Goal: Task Accomplishment & Management: Manage account settings

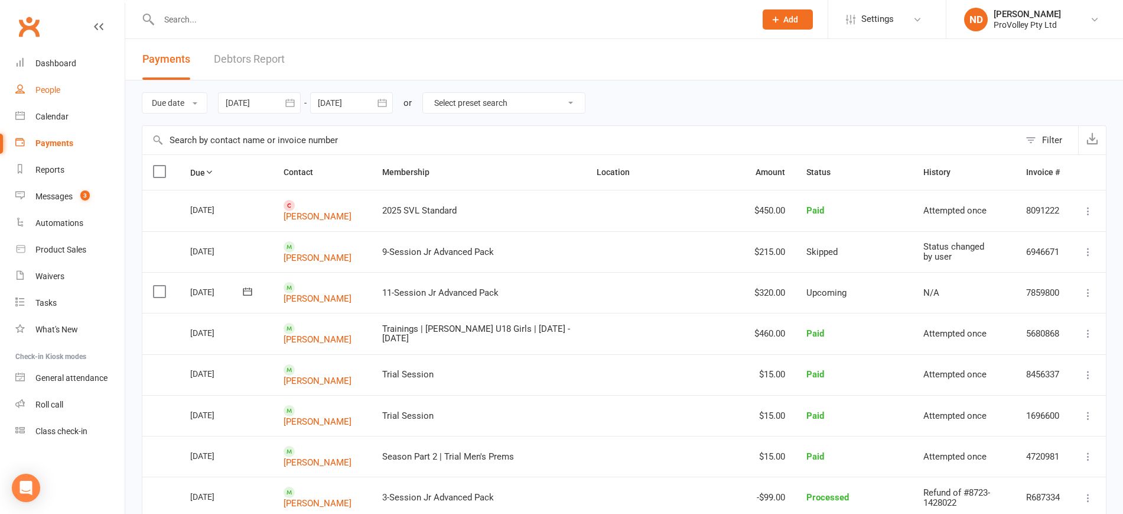
click at [55, 91] on div "People" at bounding box center [47, 89] width 25 height 9
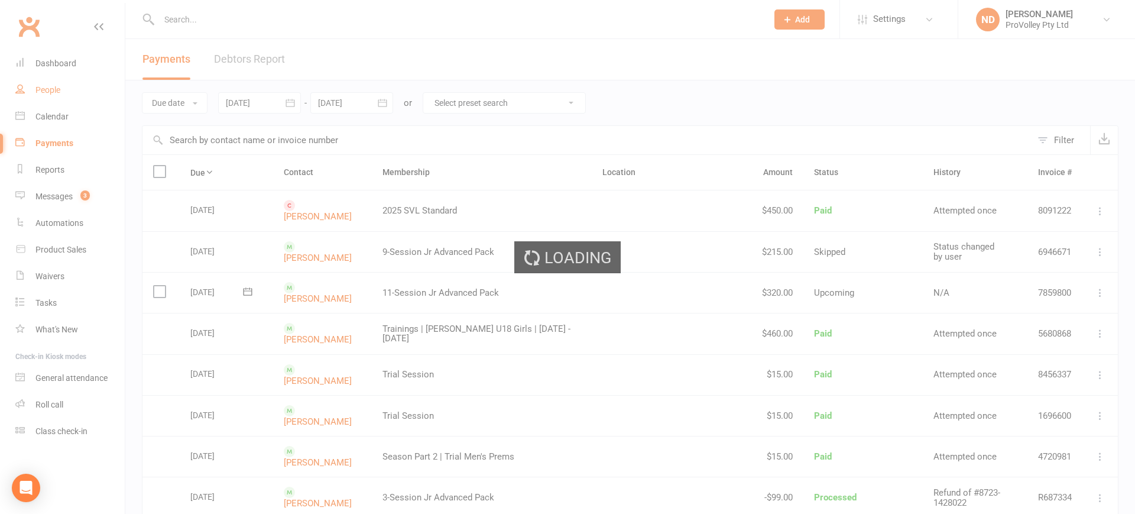
select select "100"
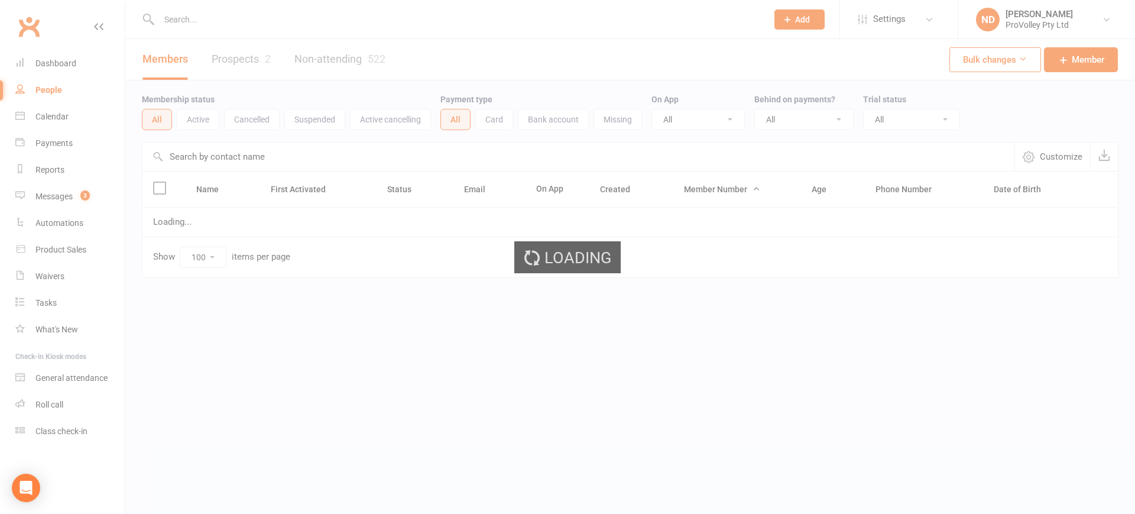
click at [256, 59] on link "Prospects 2" at bounding box center [241, 59] width 59 height 41
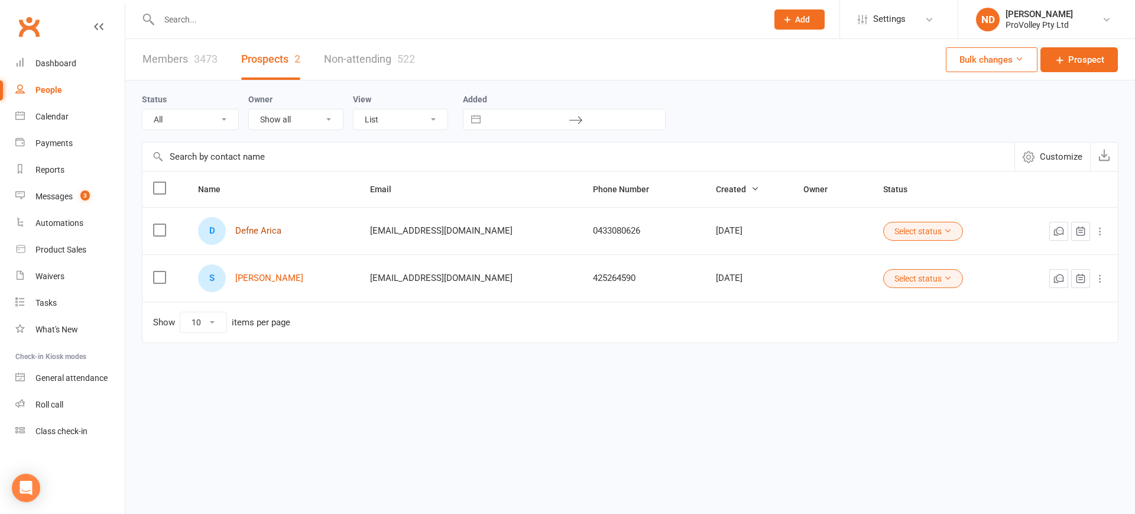
click at [261, 229] on link "Defne Arica" at bounding box center [258, 231] width 46 height 10
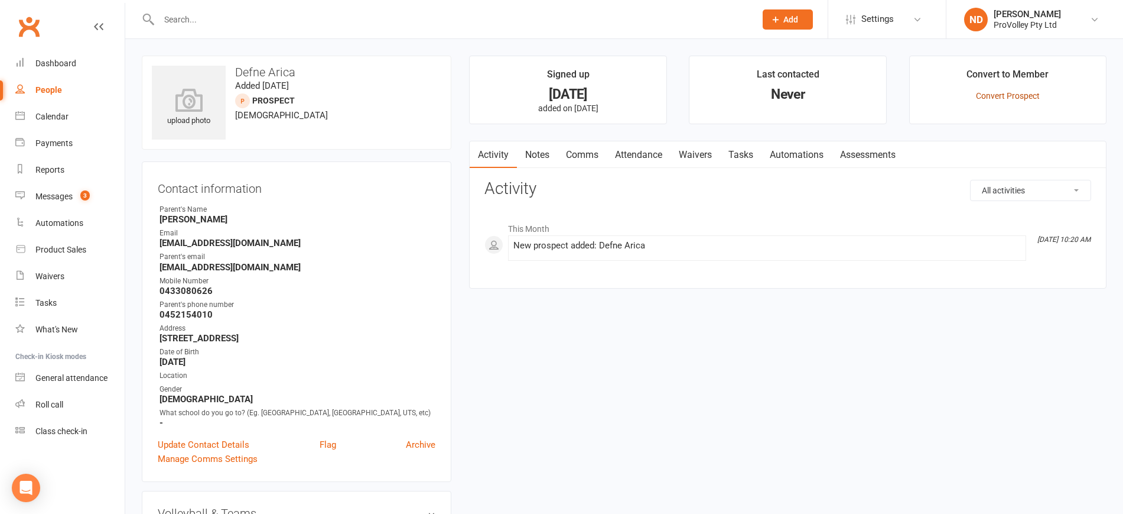
click at [1012, 95] on link "Convert Prospect" at bounding box center [1008, 95] width 64 height 9
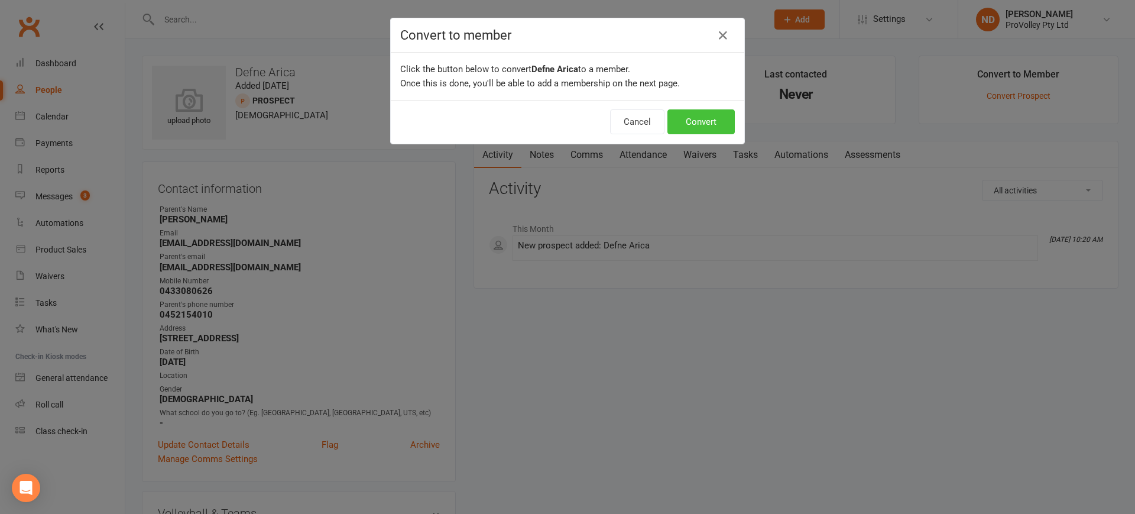
click at [680, 122] on button "Convert" at bounding box center [700, 121] width 67 height 25
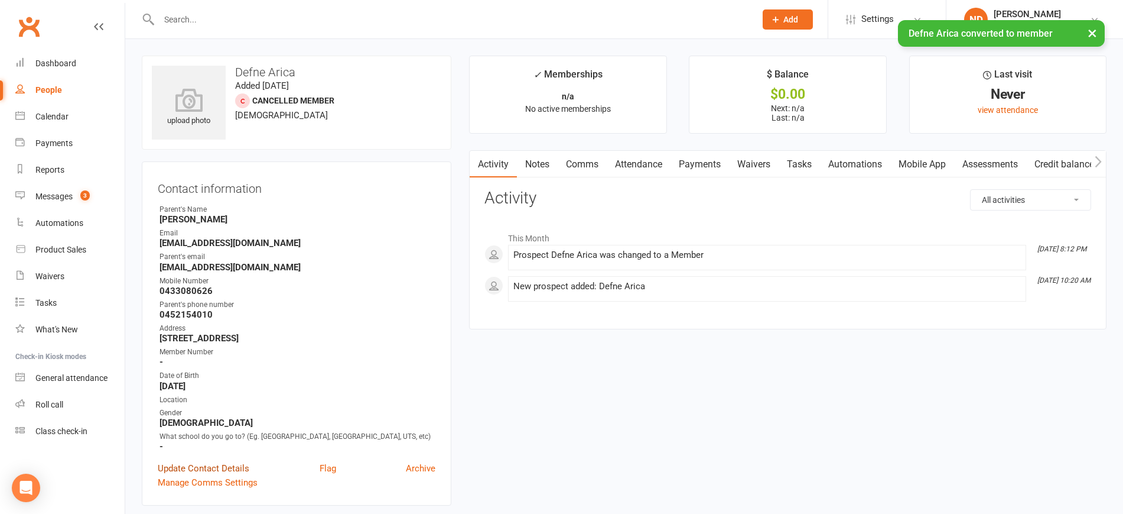
click at [199, 475] on link "Update Contact Details" at bounding box center [204, 468] width 92 height 14
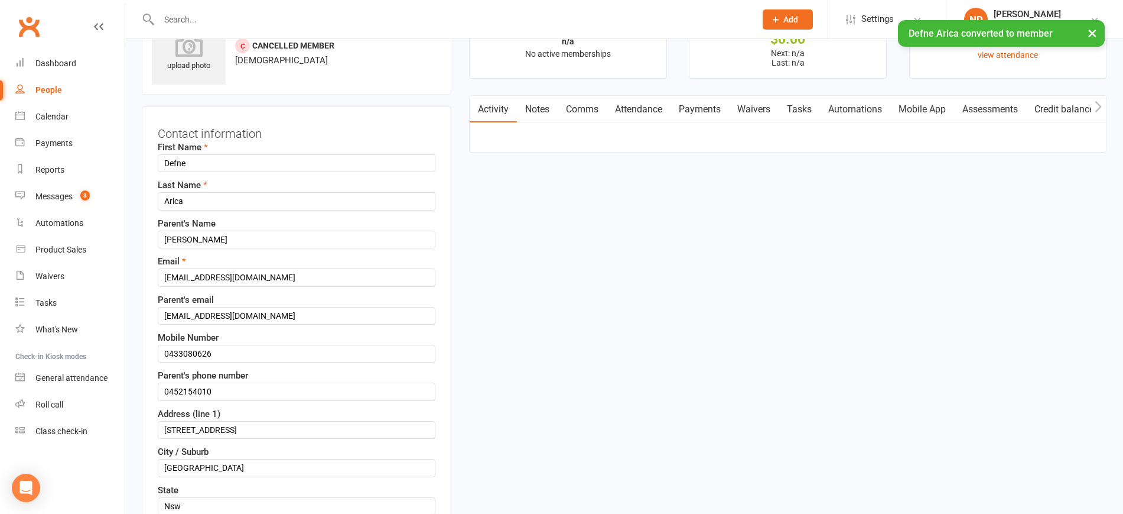
scroll to position [56, 0]
drag, startPoint x: 168, startPoint y: 349, endPoint x: 153, endPoint y: 350, distance: 14.9
click at [153, 350] on div "Contact information First Name Defne Last Name Arica Parent's Name Nazan Arica …" at bounding box center [297, 474] width 310 height 736
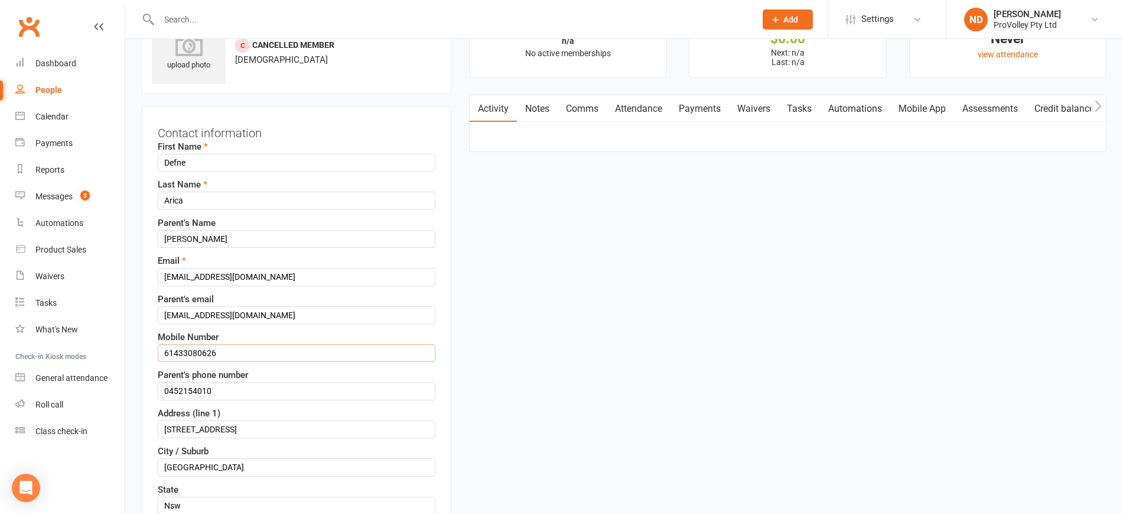
type input "61433080626"
drag, startPoint x: 165, startPoint y: 390, endPoint x: 152, endPoint y: 388, distance: 13.2
click at [152, 388] on div "Contact information First Name Defne Last Name Arica Parent's Name Nazan Arica …" at bounding box center [297, 474] width 310 height 736
drag, startPoint x: 168, startPoint y: 388, endPoint x: 153, endPoint y: 384, distance: 15.5
click at [153, 384] on div "Contact information First Name Defne Last Name Arica Parent's Name Nazan Arica …" at bounding box center [297, 474] width 310 height 736
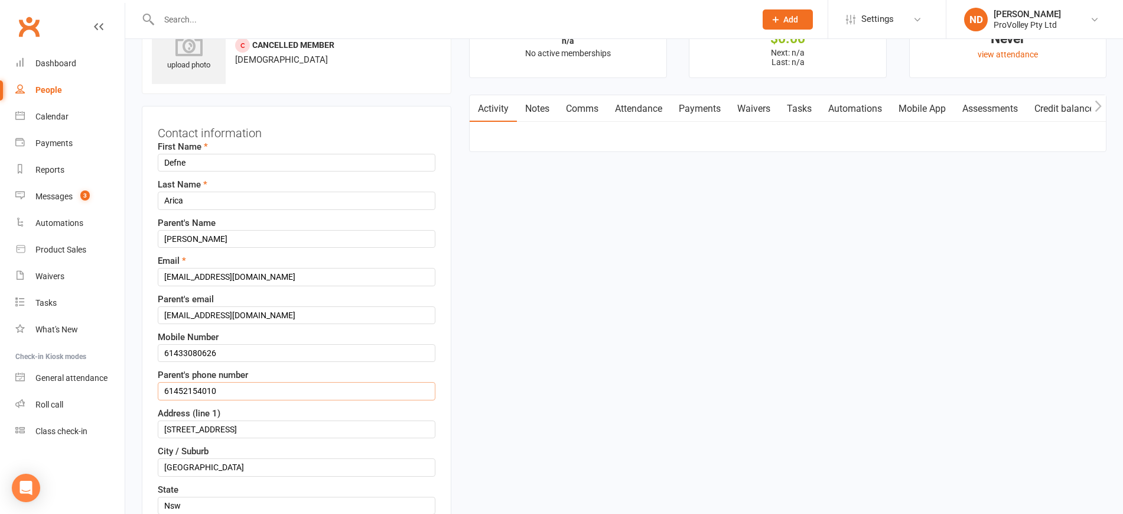
type input "61452154010"
click at [154, 363] on div "Contact information First Name Defne Last Name Arica Parent's Name Nazan Arica …" at bounding box center [297, 474] width 310 height 736
click at [171, 276] on input "Nznarica@gmail.com" at bounding box center [297, 277] width 278 height 18
type input "nznarica@gmail.com"
click at [170, 313] on input "Nznarica@gmail.com" at bounding box center [297, 315] width 278 height 18
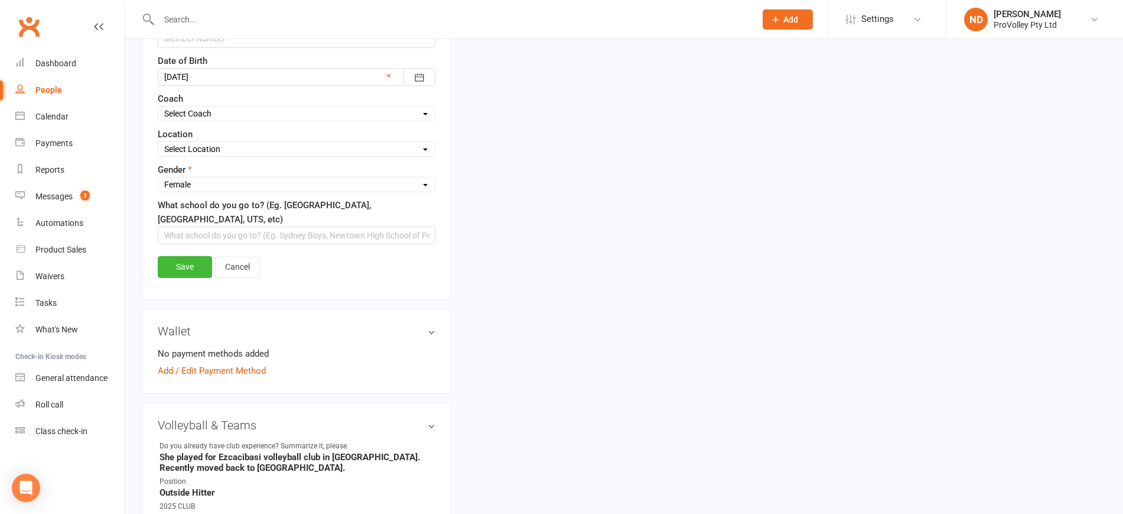
scroll to position [573, 0]
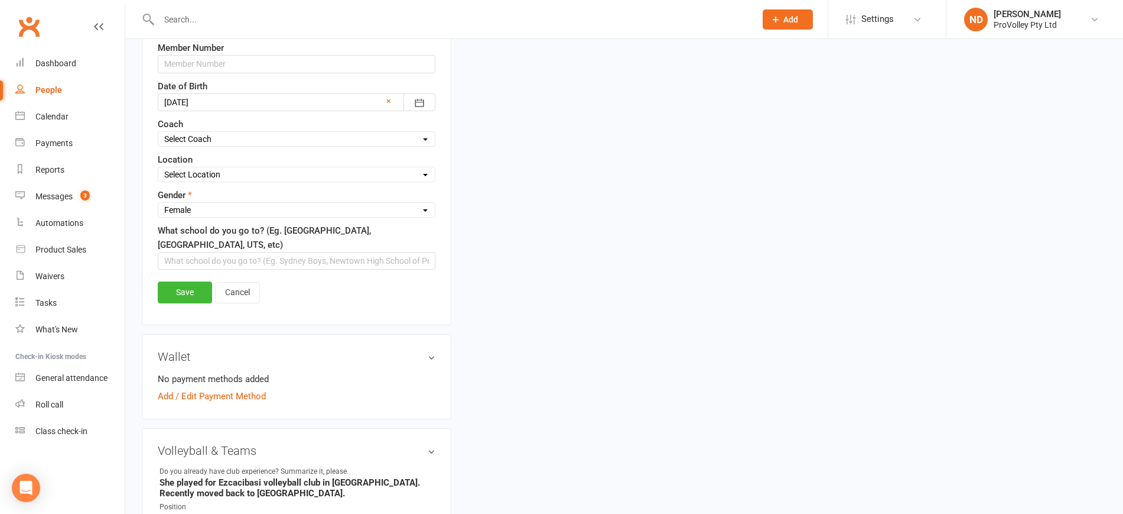
type input "nznarica@gmail.com"
click at [222, 261] on input "text" at bounding box center [297, 261] width 278 height 18
type input "n/a"
click at [171, 288] on link "Save" at bounding box center [185, 291] width 54 height 21
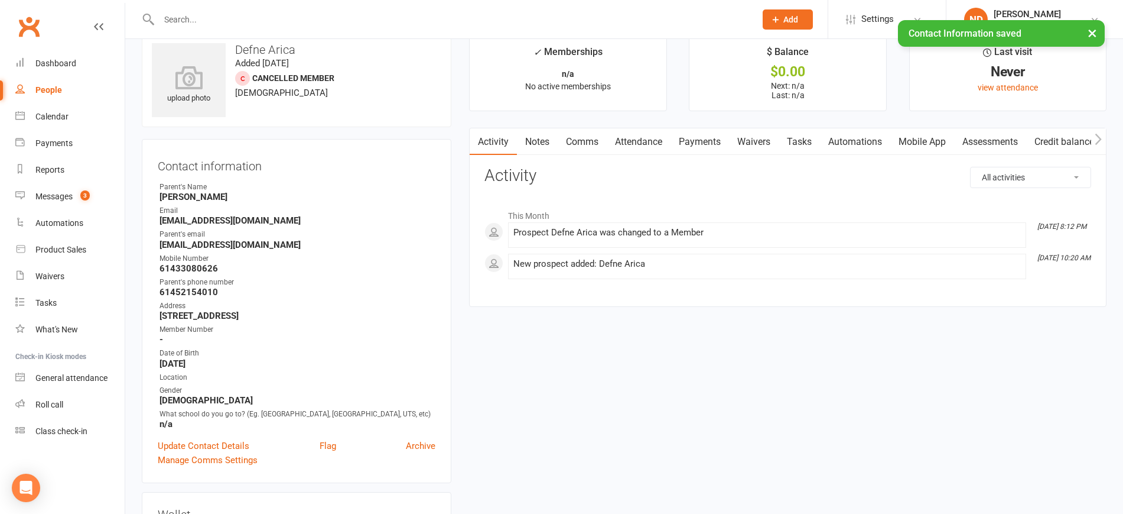
scroll to position [0, 0]
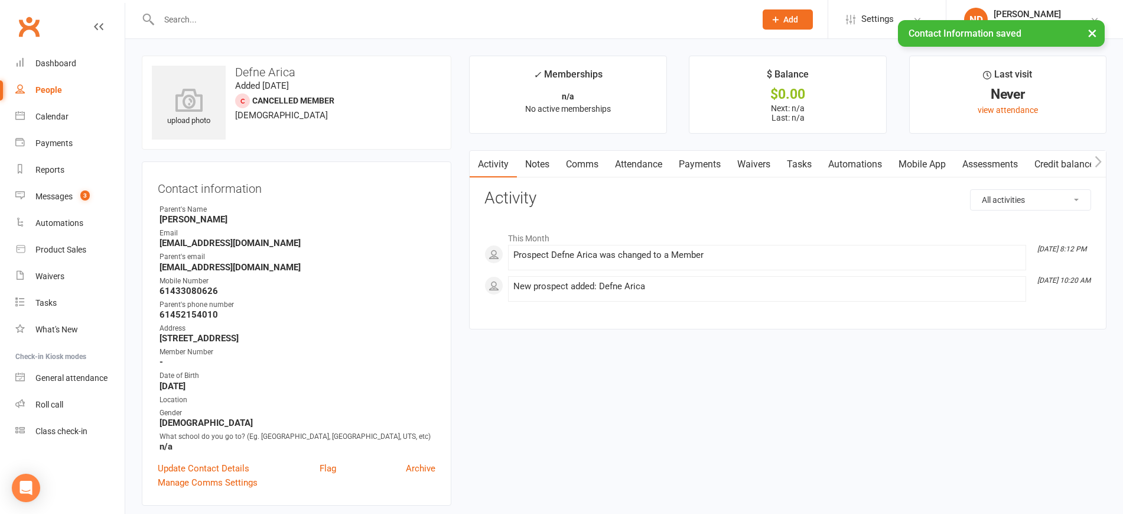
click at [64, 86] on link "People" at bounding box center [69, 90] width 109 height 27
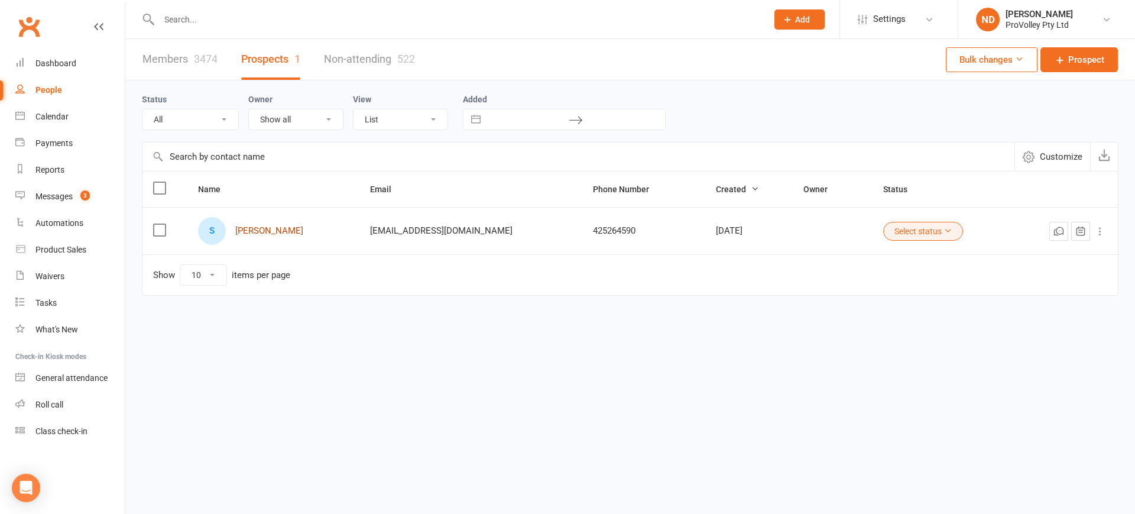
click at [297, 231] on link "Shrihitha Sriramsetty" at bounding box center [269, 231] width 68 height 10
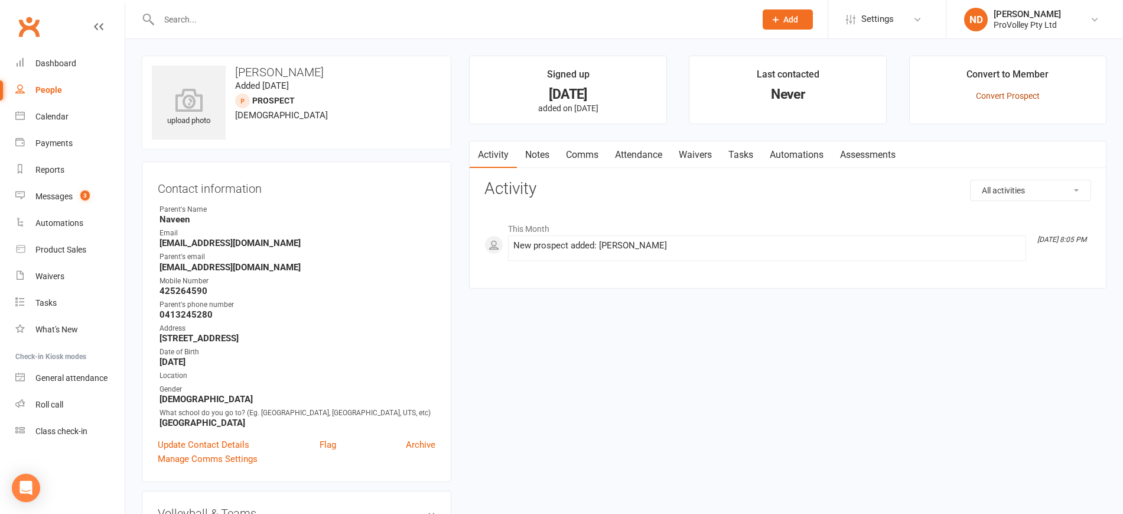
click at [1005, 91] on link "Convert Prospect" at bounding box center [1008, 95] width 64 height 9
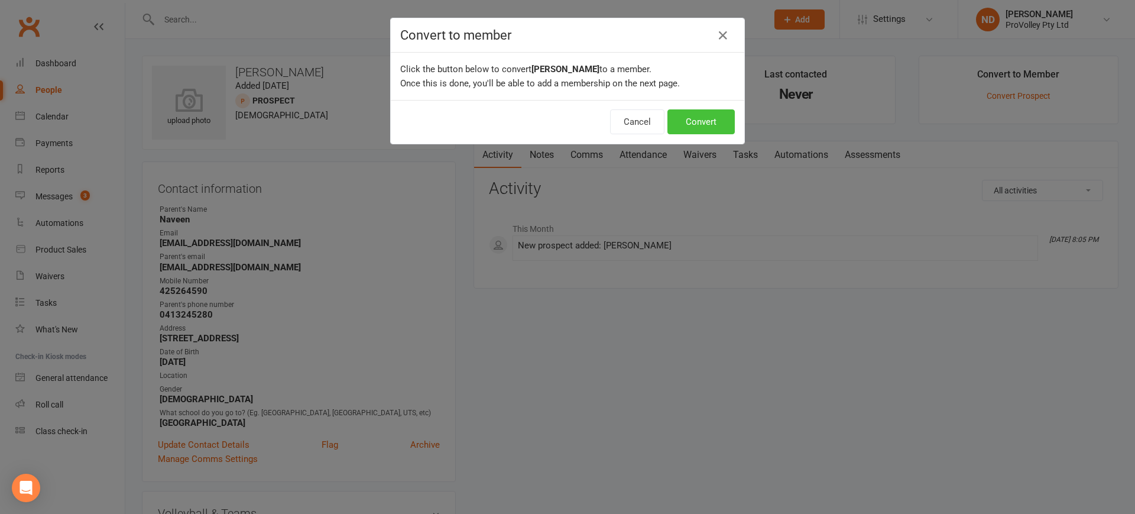
click at [671, 126] on button "Convert" at bounding box center [700, 121] width 67 height 25
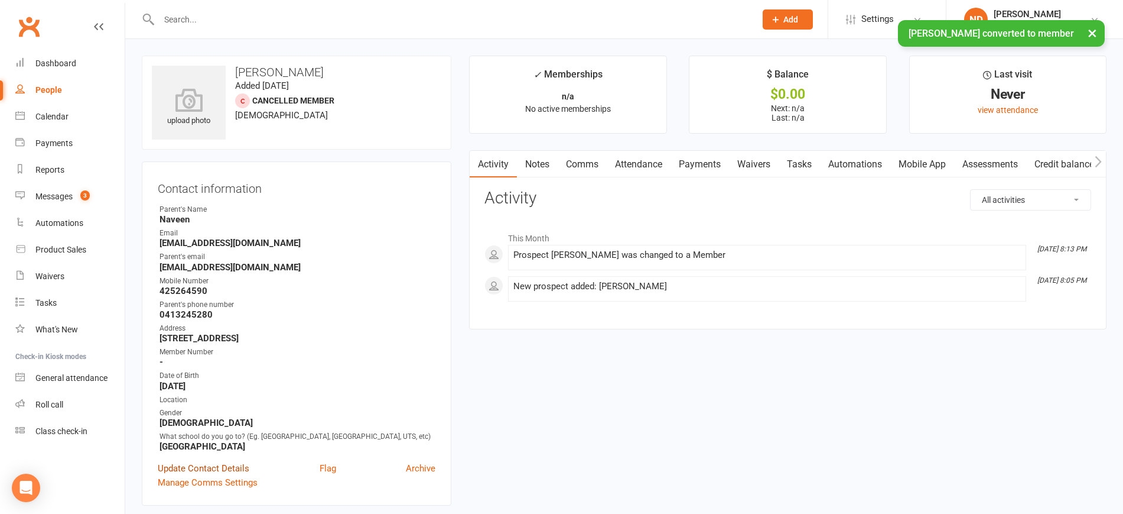
click at [216, 475] on link "Update Contact Details" at bounding box center [204, 468] width 92 height 14
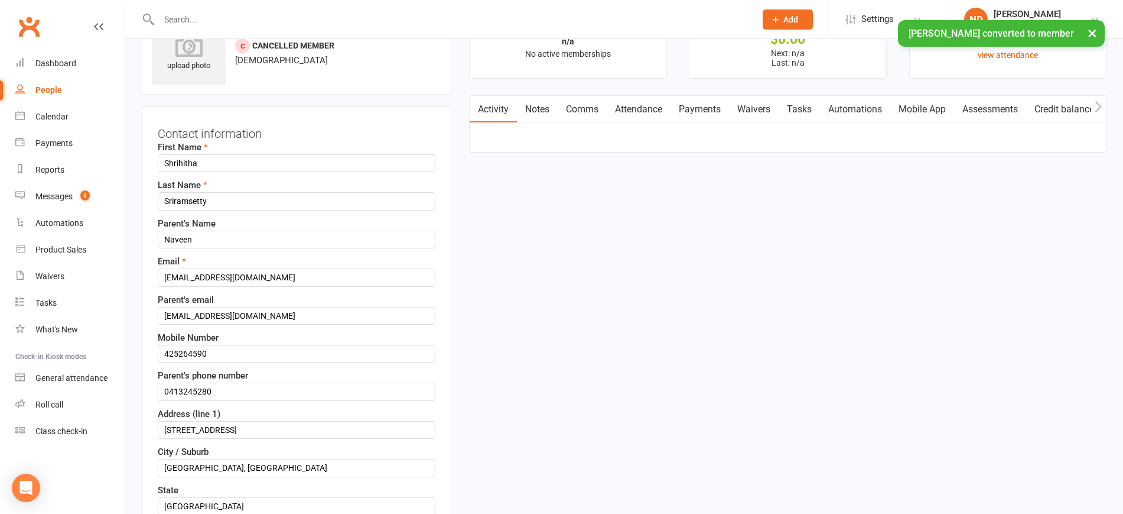
scroll to position [56, 0]
click at [163, 352] on input "425264590" at bounding box center [297, 353] width 278 height 18
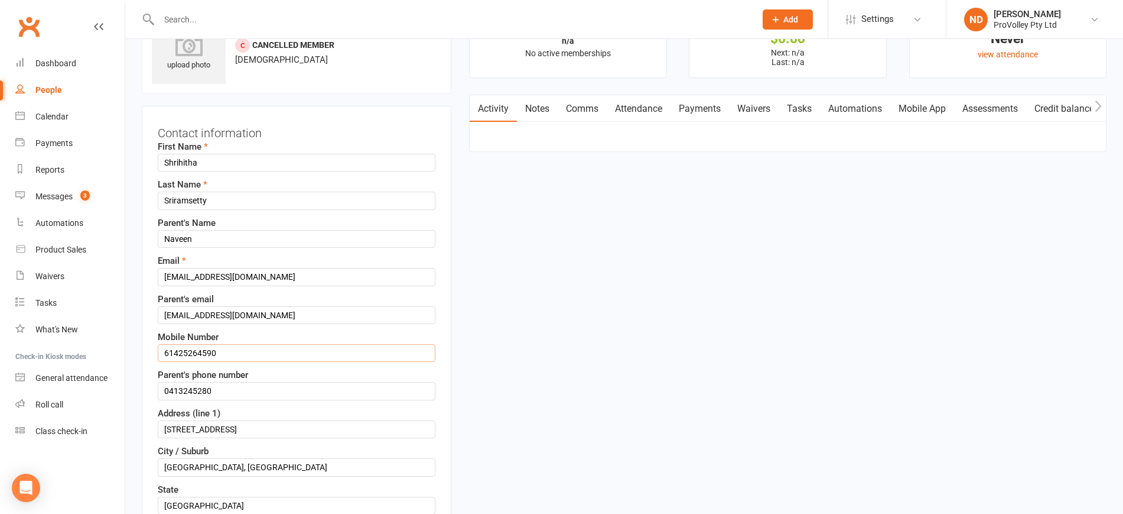
type input "61425264590"
drag, startPoint x: 167, startPoint y: 389, endPoint x: 161, endPoint y: 390, distance: 5.9
click at [161, 390] on input "string" at bounding box center [297, 391] width 278 height 18
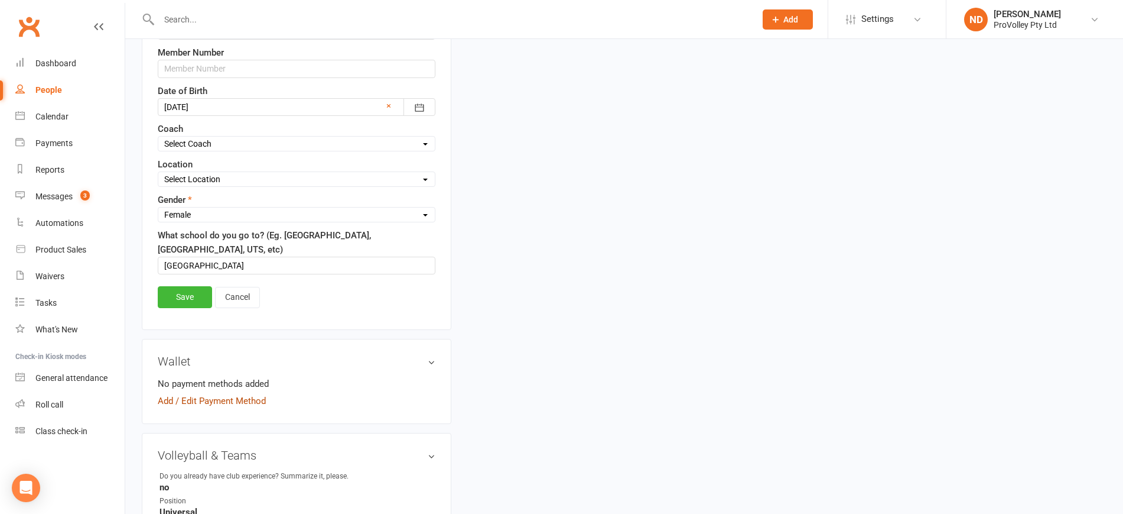
scroll to position [573, 0]
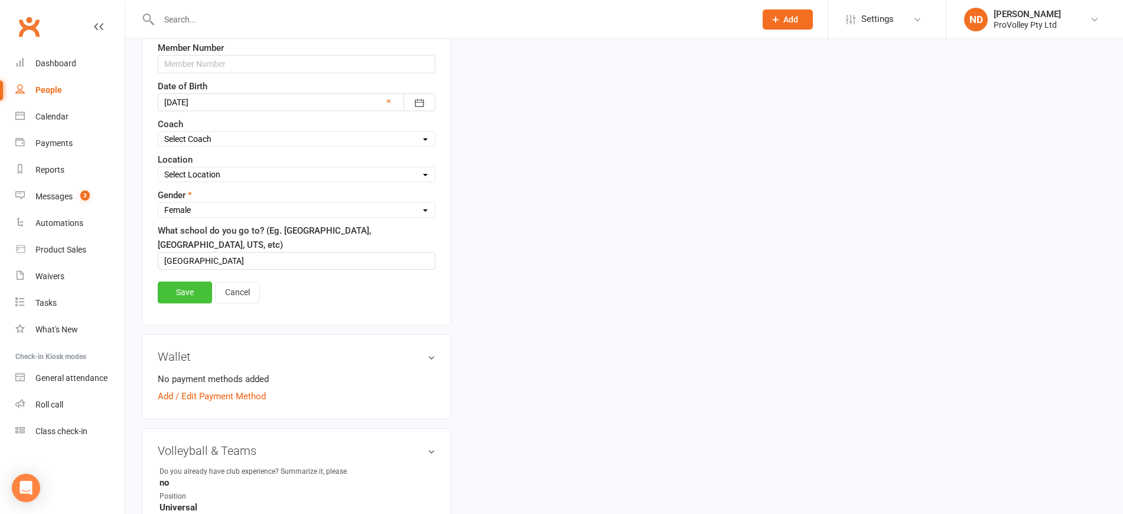
type input "61413245280"
click at [191, 293] on link "Save" at bounding box center [185, 291] width 54 height 21
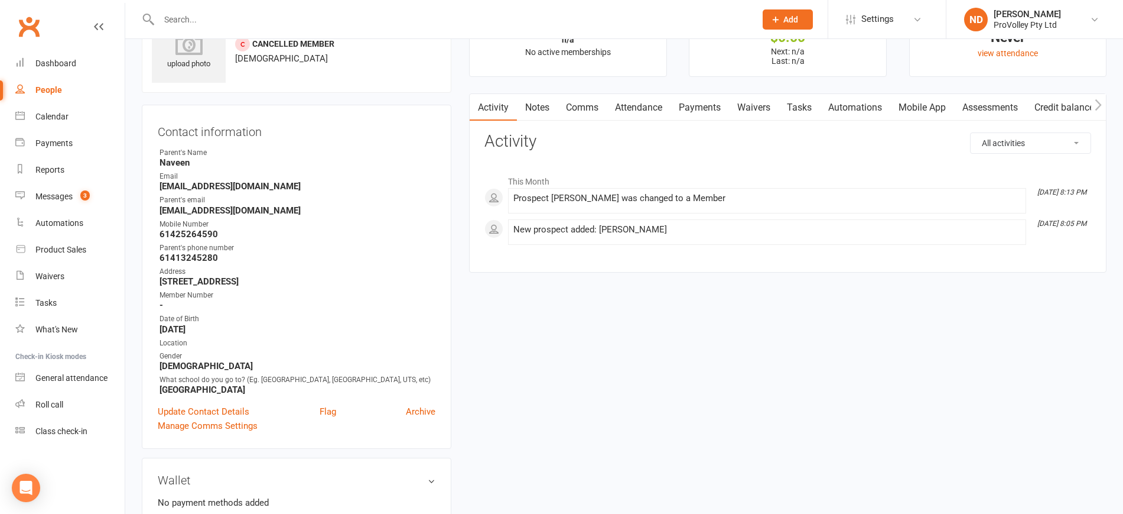
scroll to position [0, 0]
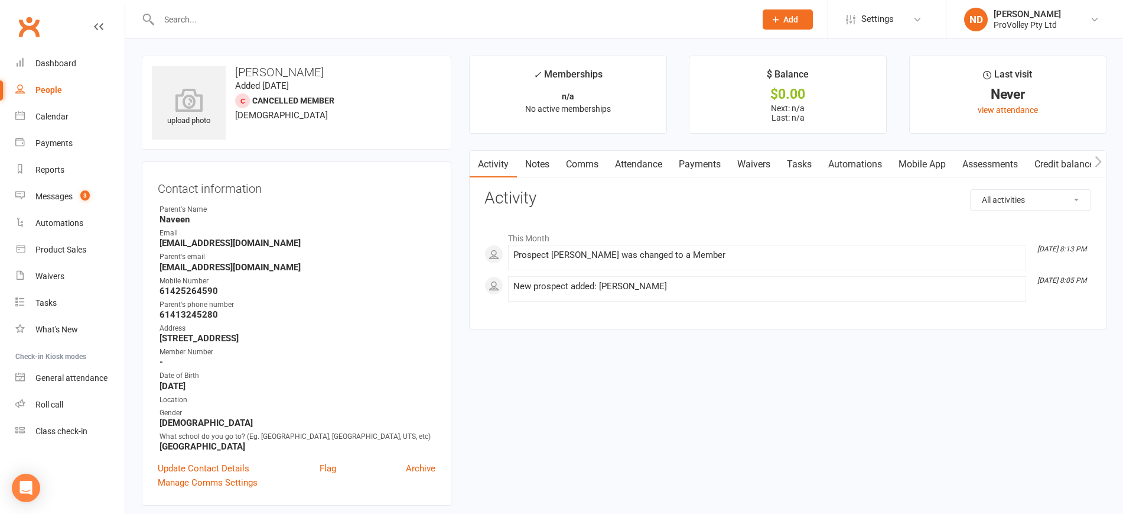
click at [49, 93] on div "People" at bounding box center [48, 89] width 27 height 9
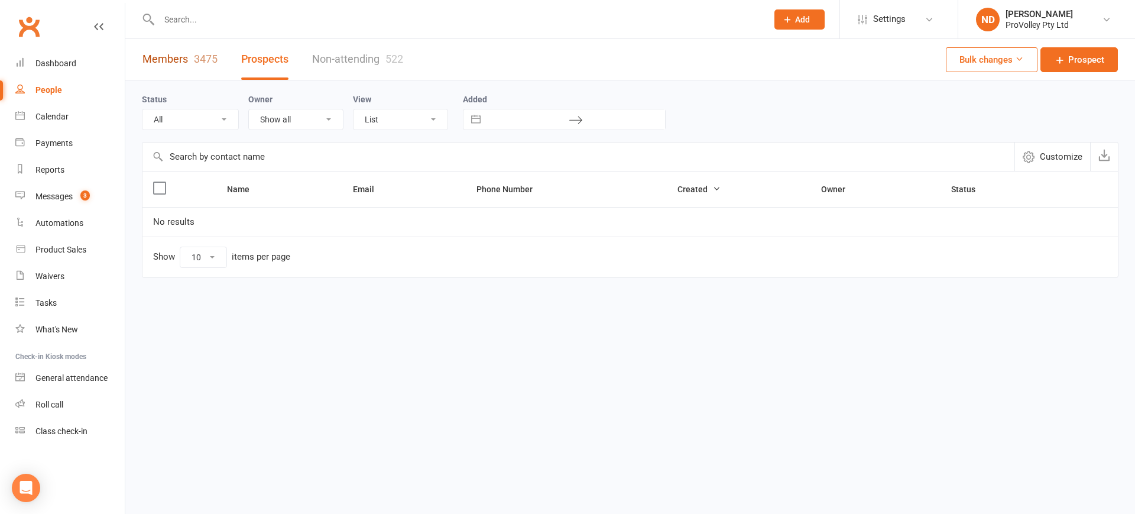
click at [172, 59] on link "Members 3475" at bounding box center [179, 59] width 75 height 41
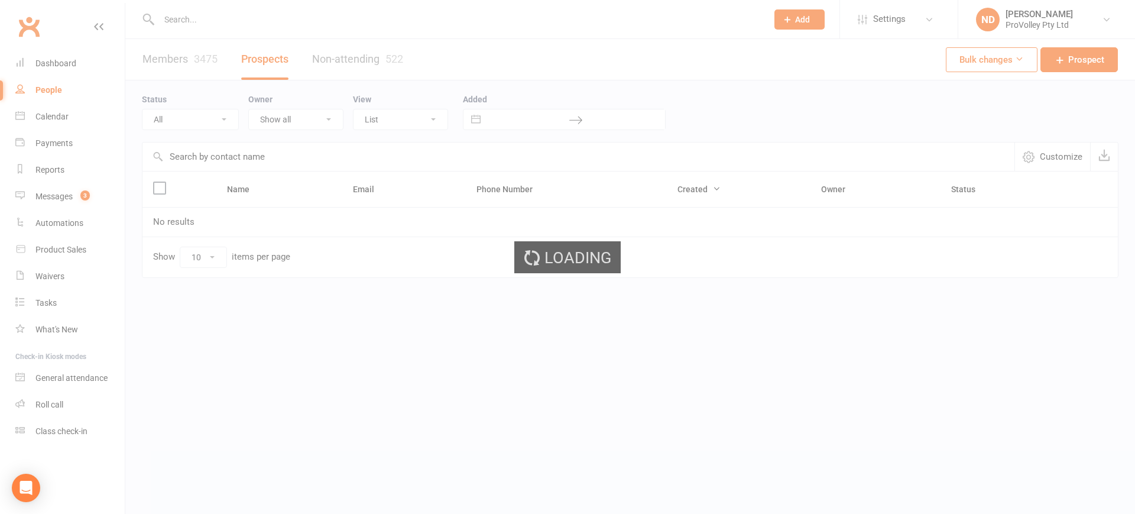
select select "100"
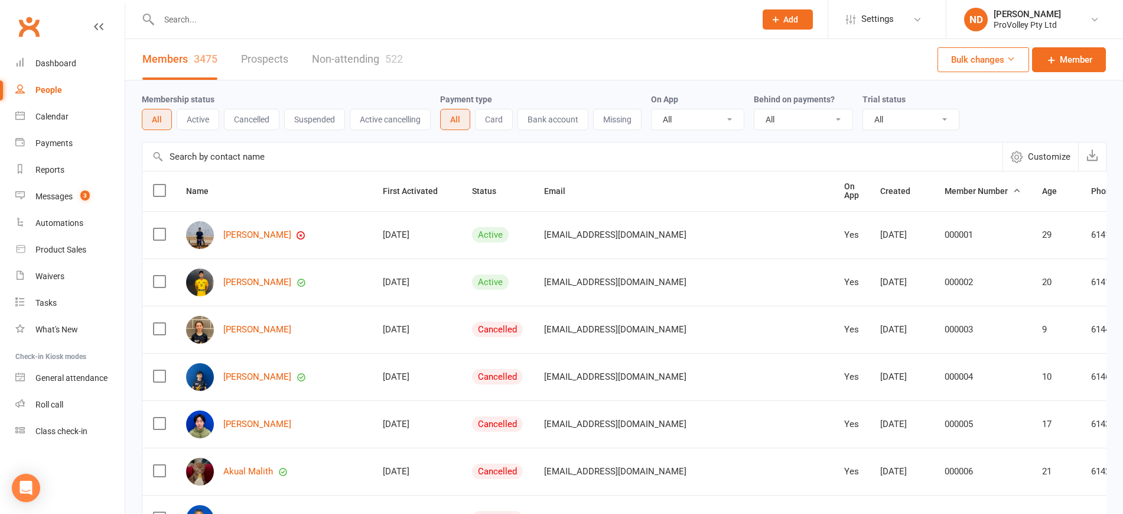
click at [243, 160] on input "text" at bounding box center [572, 156] width 860 height 28
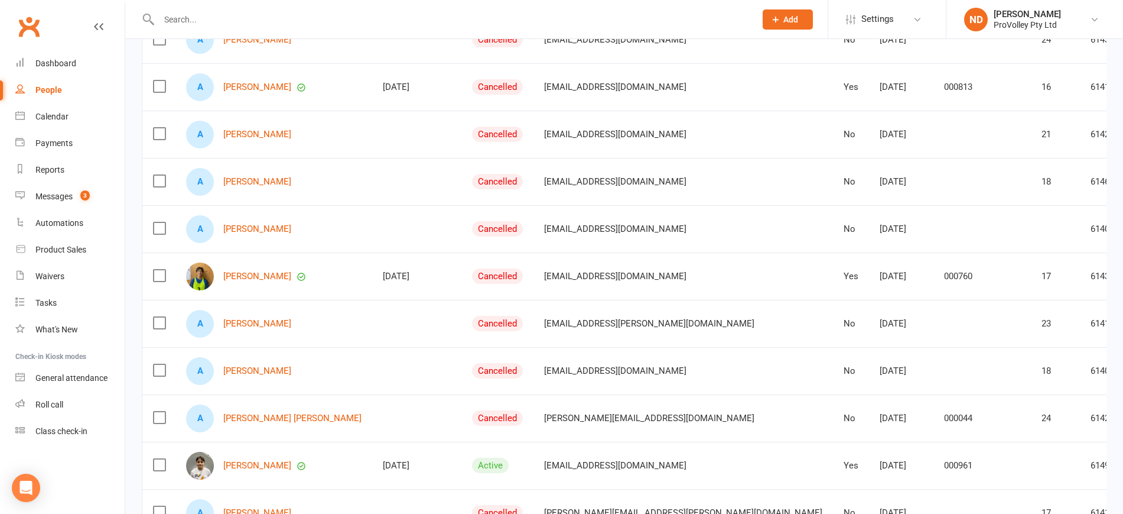
scroll to position [369, 0]
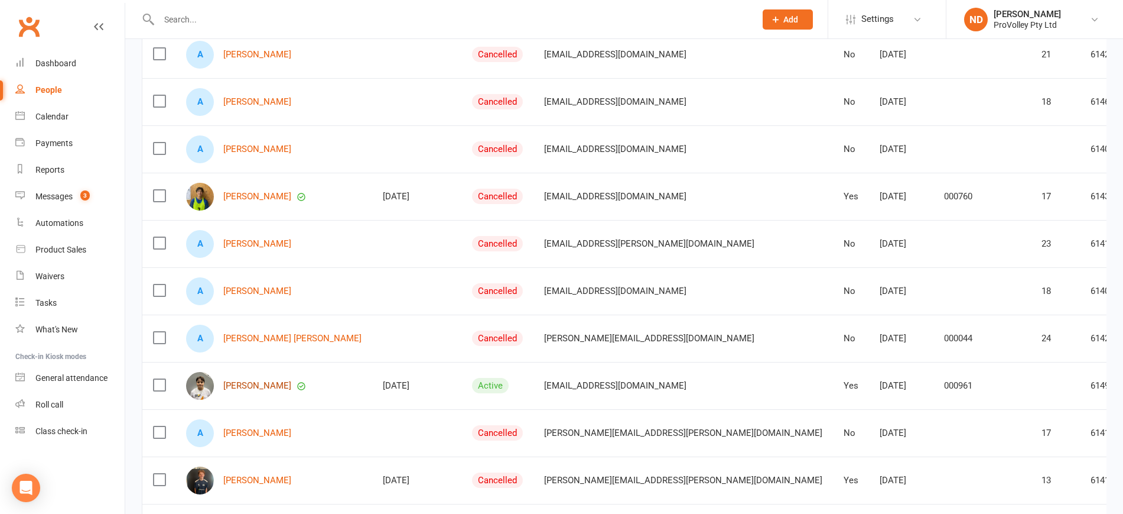
type input "alexander"
click at [291, 384] on link "Alexander Zuev-Elbacha" at bounding box center [257, 386] width 68 height 10
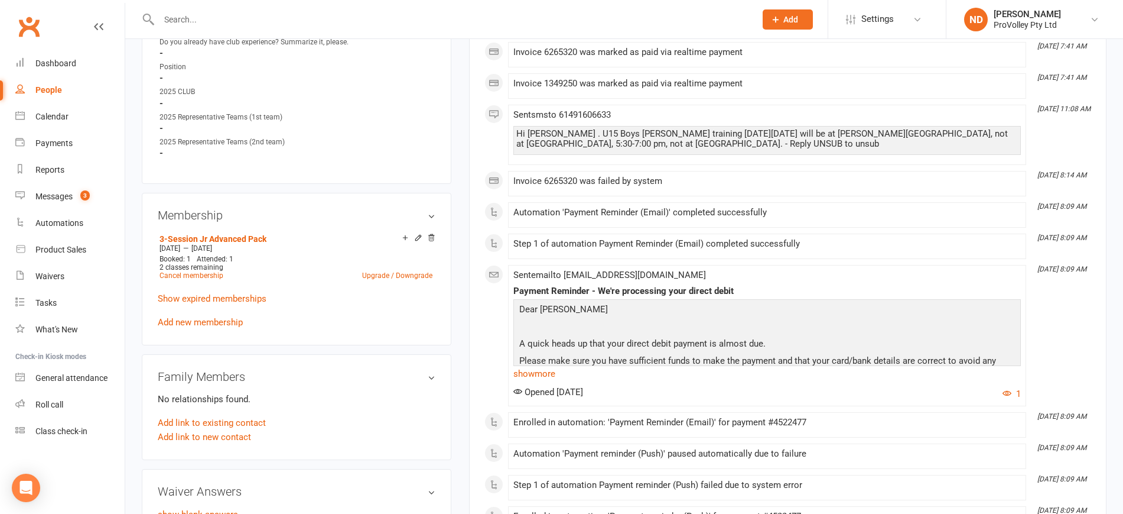
scroll to position [591, 0]
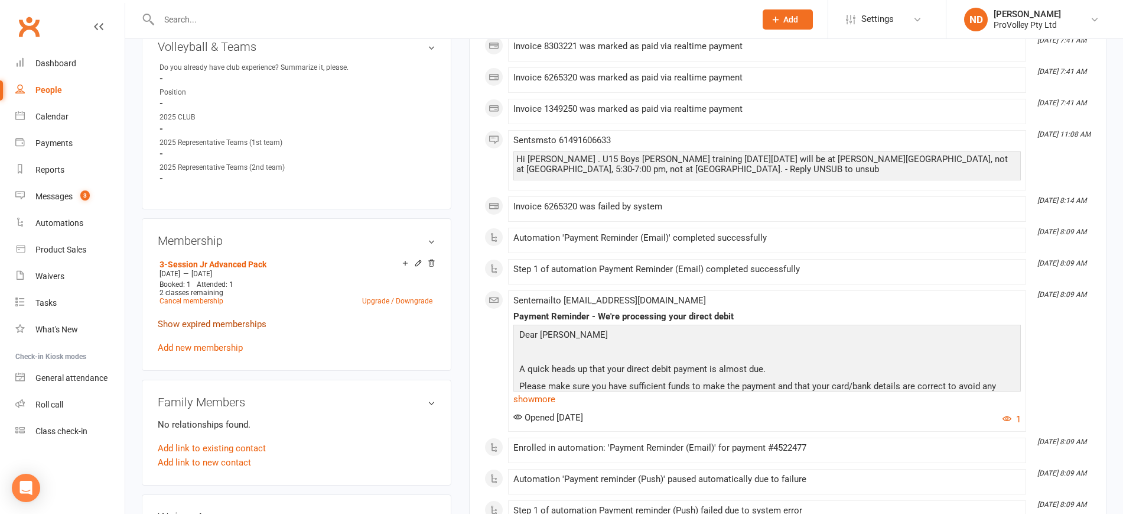
click at [242, 329] on link "Show expired memberships" at bounding box center [212, 324] width 109 height 11
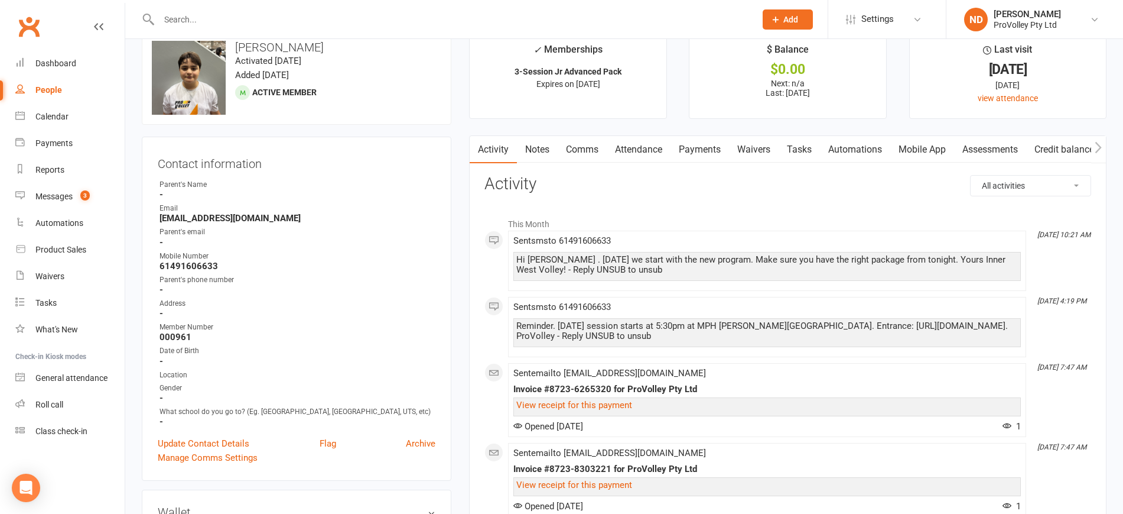
scroll to position [0, 0]
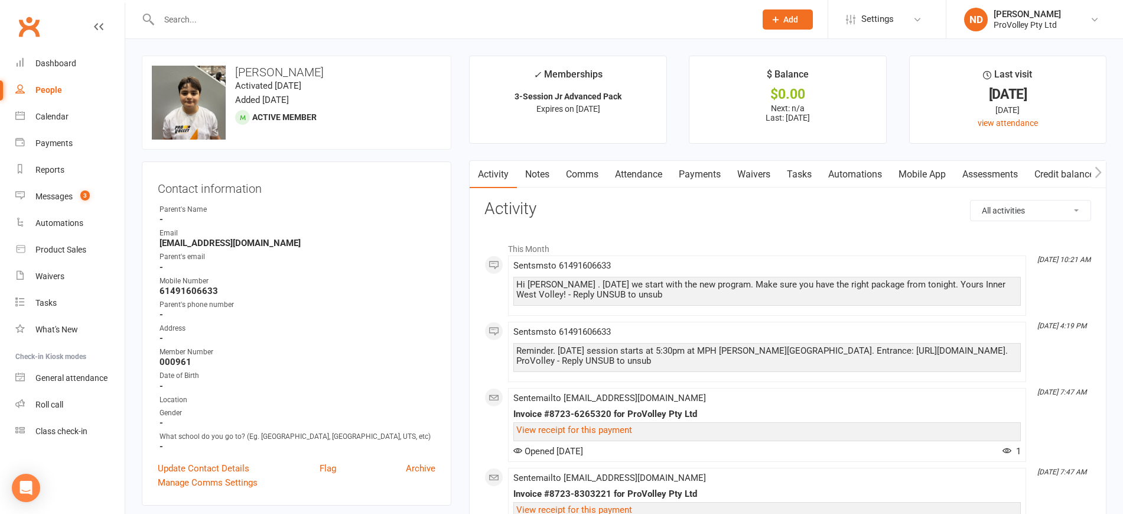
click at [705, 170] on link "Payments" at bounding box center [700, 174] width 59 height 27
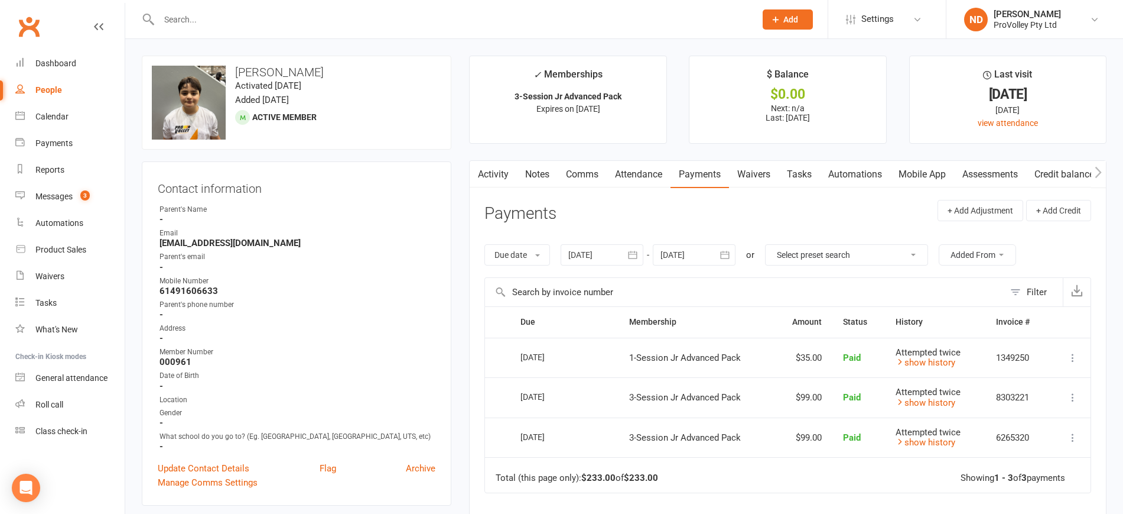
click at [635, 250] on icon "button" at bounding box center [633, 255] width 12 height 12
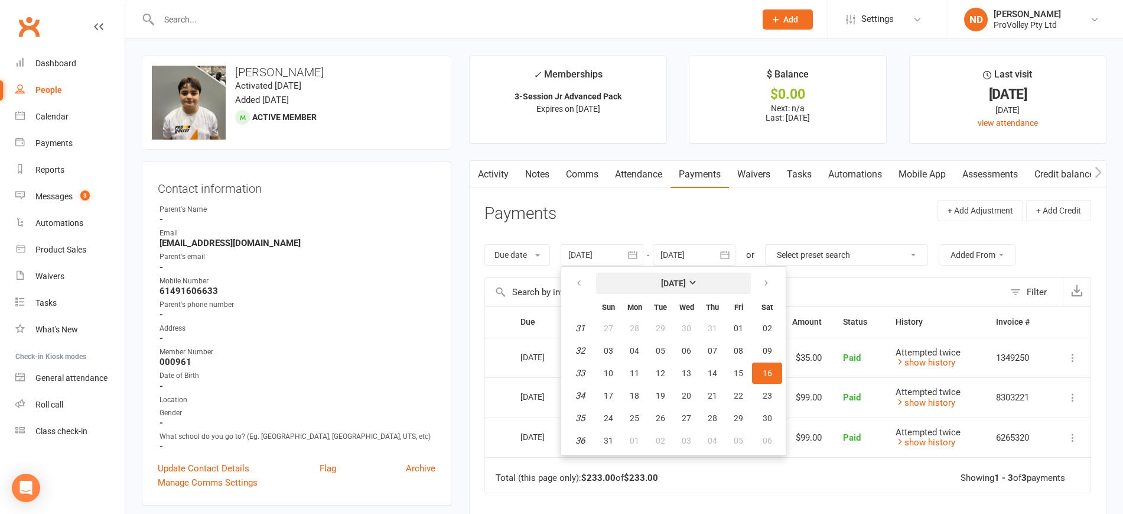
click at [671, 275] on button "[DATE]" at bounding box center [673, 282] width 155 height 21
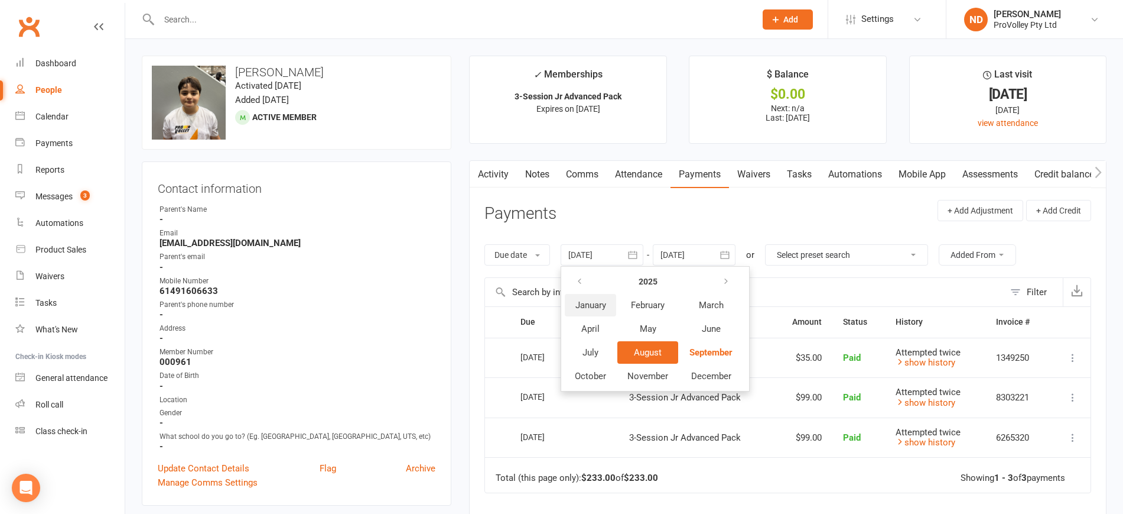
click at [589, 307] on span "January" at bounding box center [591, 305] width 31 height 11
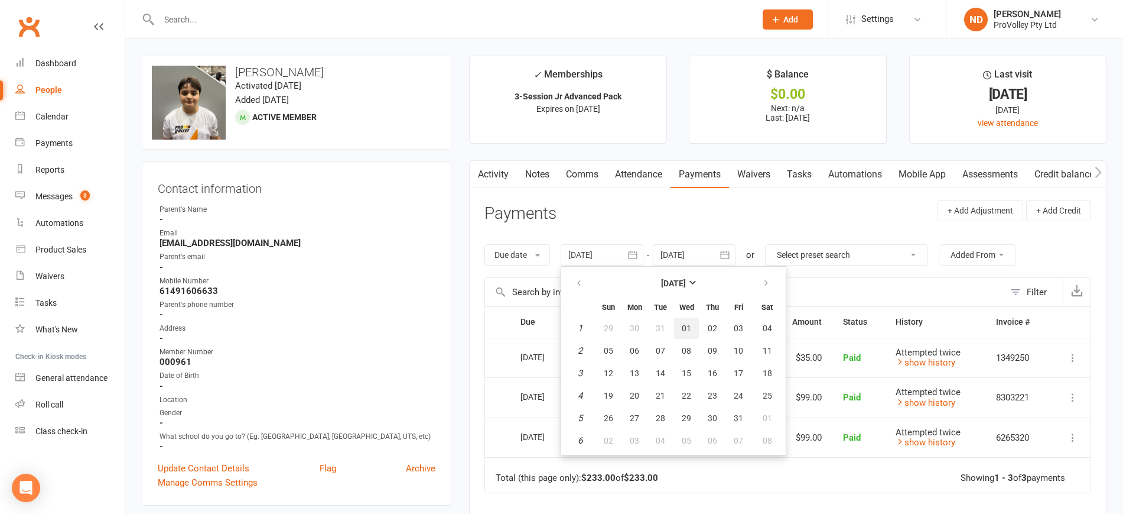
click at [691, 330] on span "01" at bounding box center [686, 327] width 9 height 9
type input "[DATE]"
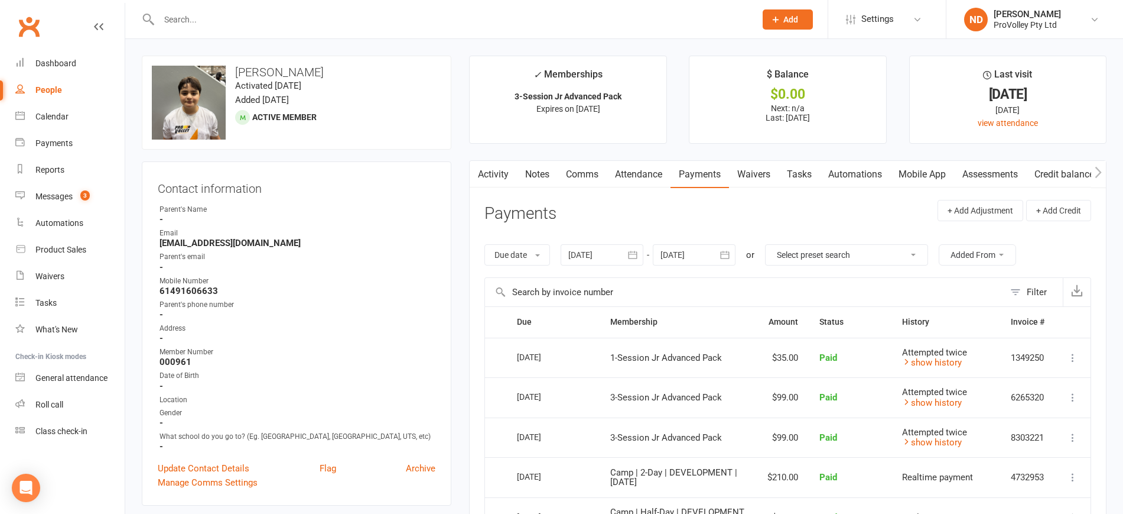
click at [1081, 162] on link "Credit balance" at bounding box center [1065, 174] width 76 height 27
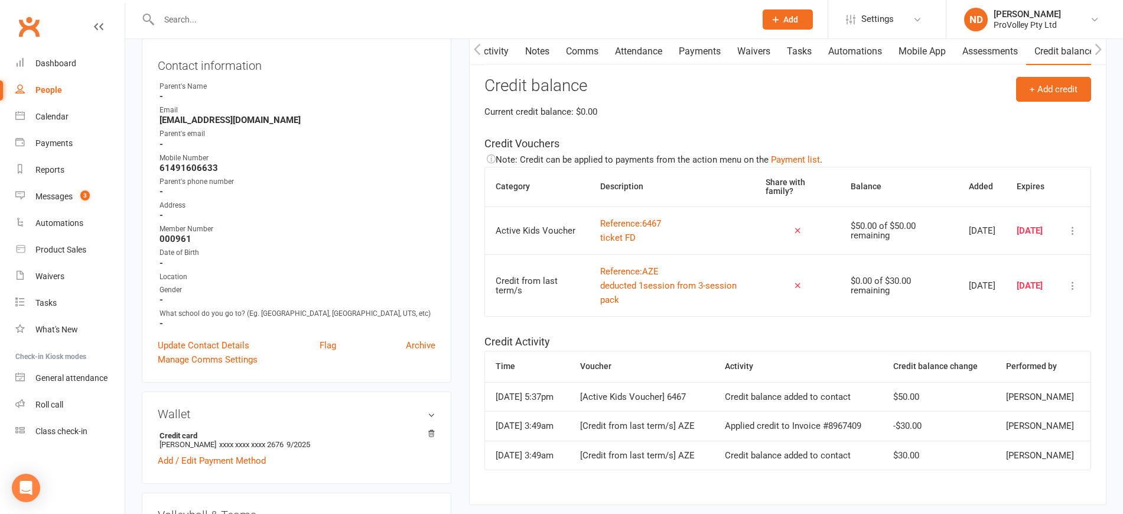
scroll to position [148, 0]
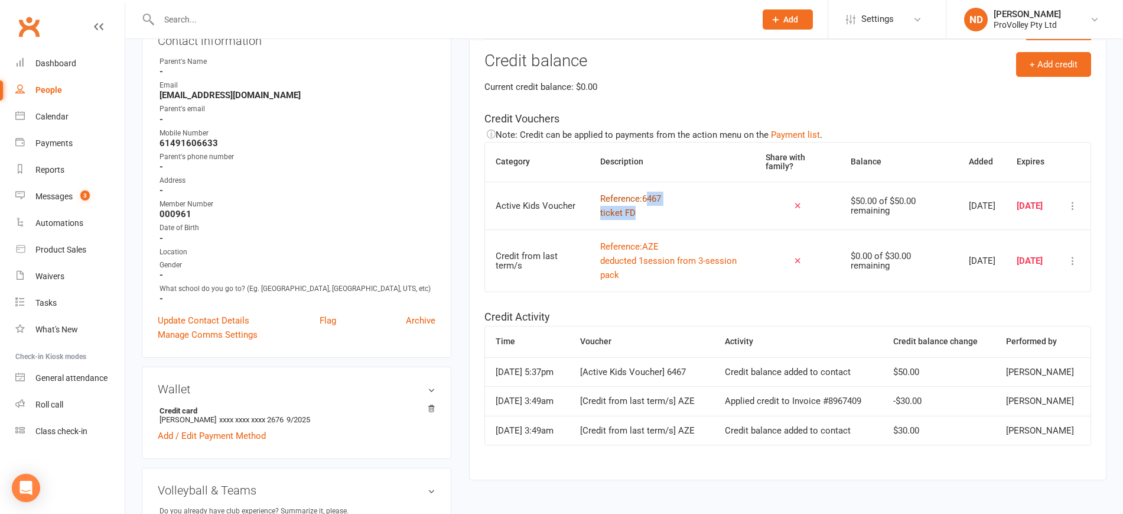
drag, startPoint x: 658, startPoint y: 200, endPoint x: 640, endPoint y: 200, distance: 18.3
click at [640, 200] on td "Reference: 6467 ticket FD" at bounding box center [672, 205] width 165 height 48
click at [691, 207] on td "Reference: 6467 ticket FD" at bounding box center [672, 205] width 165 height 48
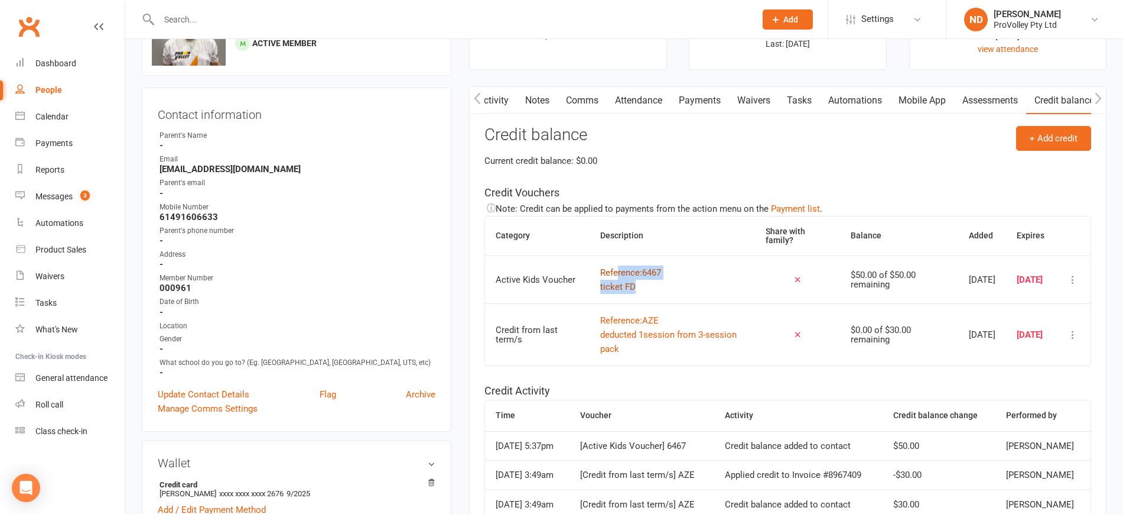
drag, startPoint x: 664, startPoint y: 271, endPoint x: 626, endPoint y: 271, distance: 38.4
click at [617, 271] on td "Reference: 6467 ticket FD" at bounding box center [672, 279] width 165 height 48
click at [653, 280] on button "Reference: 6467 ticket FD" at bounding box center [630, 279] width 61 height 28
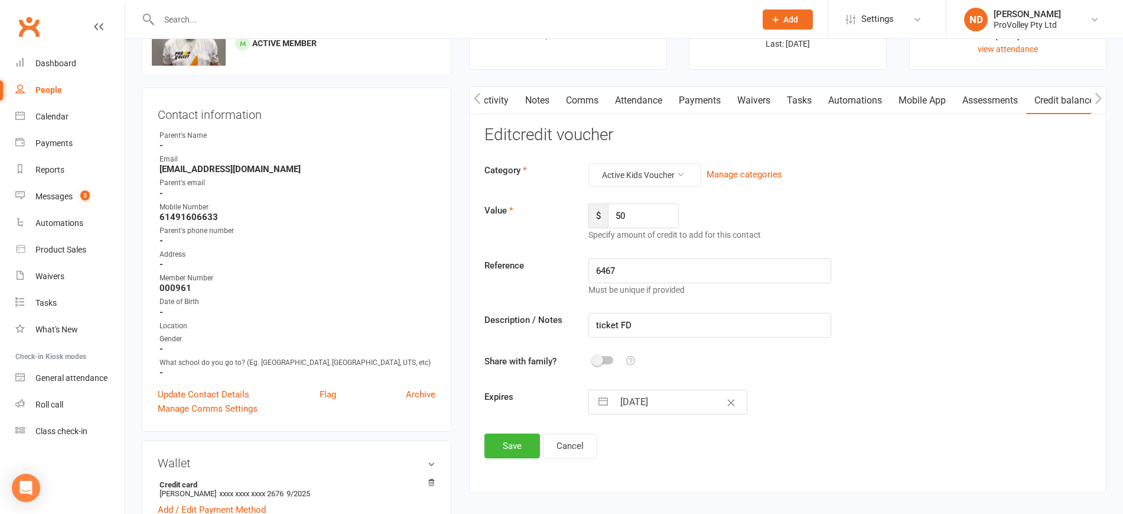
type input "50"
type input "6467"
type input "ticket FD"
type input "30 Jun 2025"
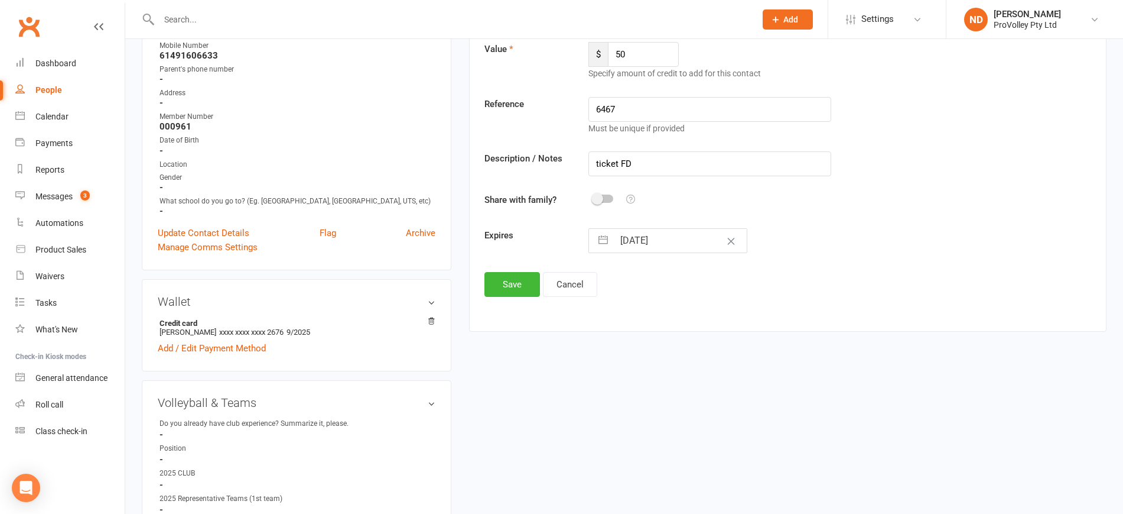
scroll to position [148, 0]
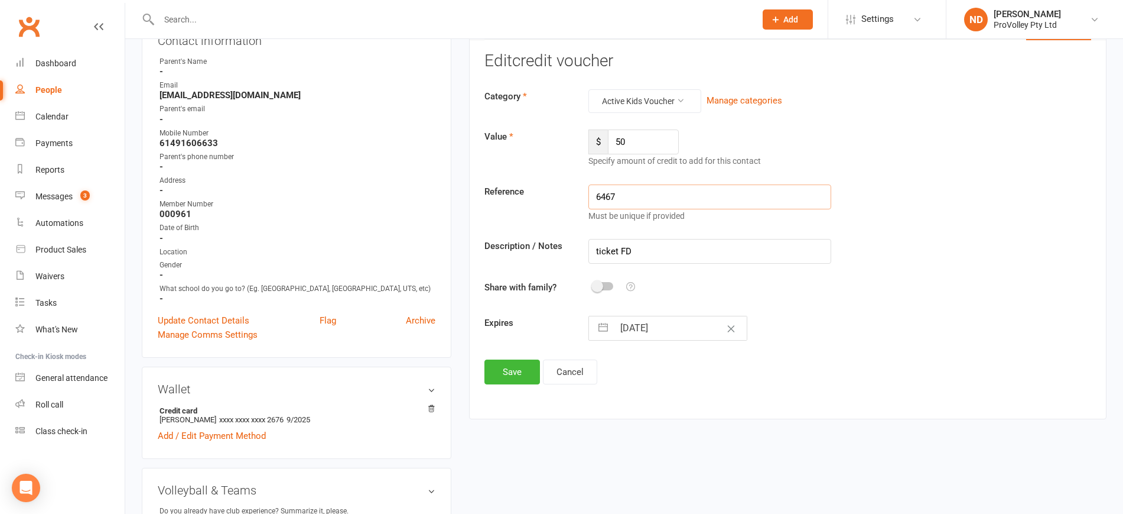
click at [667, 206] on input "6467" at bounding box center [710, 196] width 242 height 25
click at [669, 192] on input "6467" at bounding box center [710, 196] width 242 height 25
type input "6467"
drag, startPoint x: 719, startPoint y: 255, endPoint x: 571, endPoint y: 248, distance: 148.5
click at [571, 248] on div "Description / Notes ticket FD" at bounding box center [788, 251] width 625 height 25
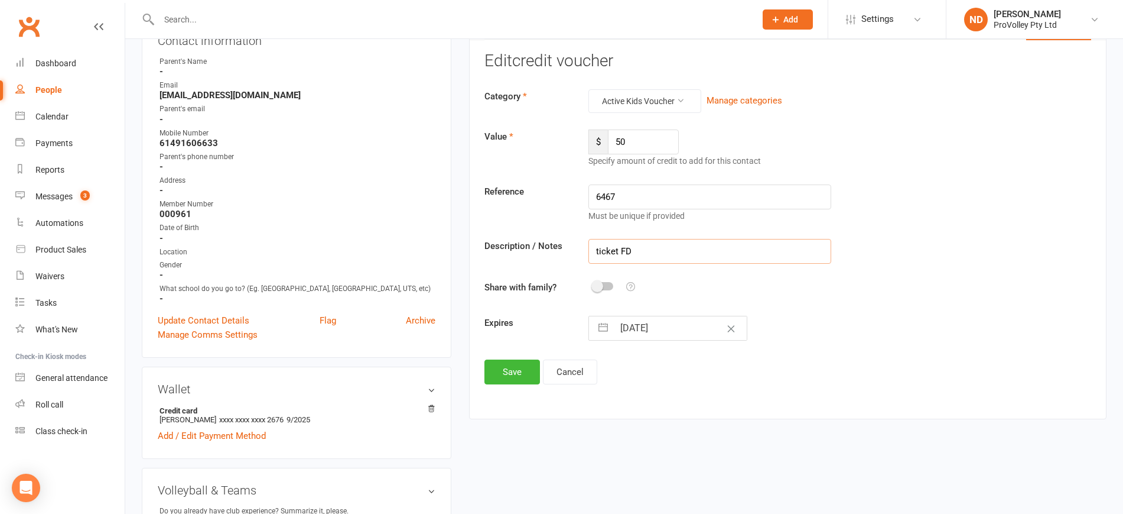
click at [657, 257] on input "ticket FD" at bounding box center [710, 251] width 242 height 25
drag, startPoint x: 593, startPoint y: 242, endPoint x: 576, endPoint y: 240, distance: 17.9
click at [576, 240] on div "Description / Notes ticket FD" at bounding box center [788, 251] width 625 height 25
type input "extended AKV from May"
click at [687, 333] on input "30 Jun 2025" at bounding box center [680, 328] width 133 height 24
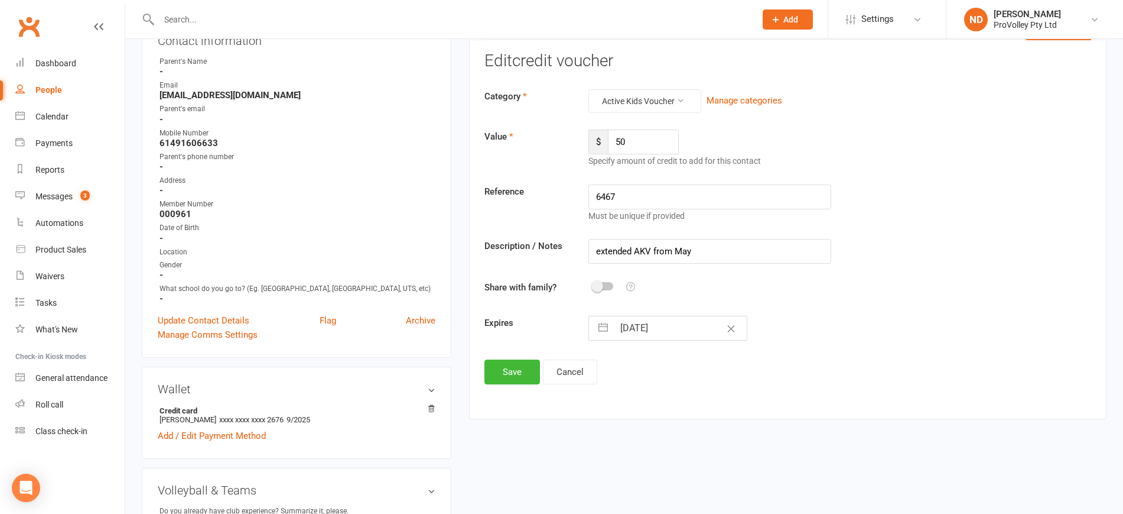
select select "4"
select select "2025"
select select "5"
select select "2025"
select select "6"
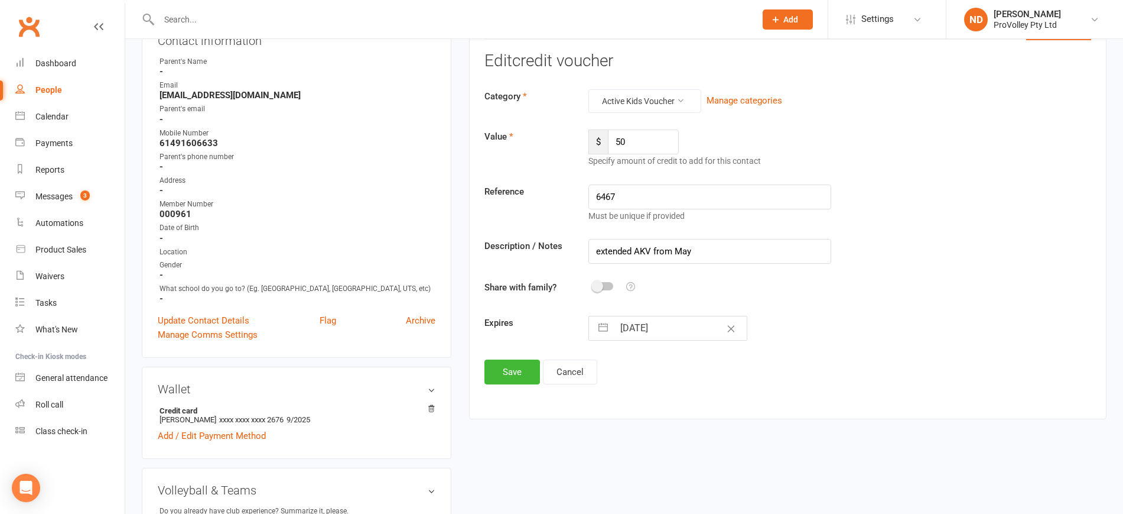
select select "2025"
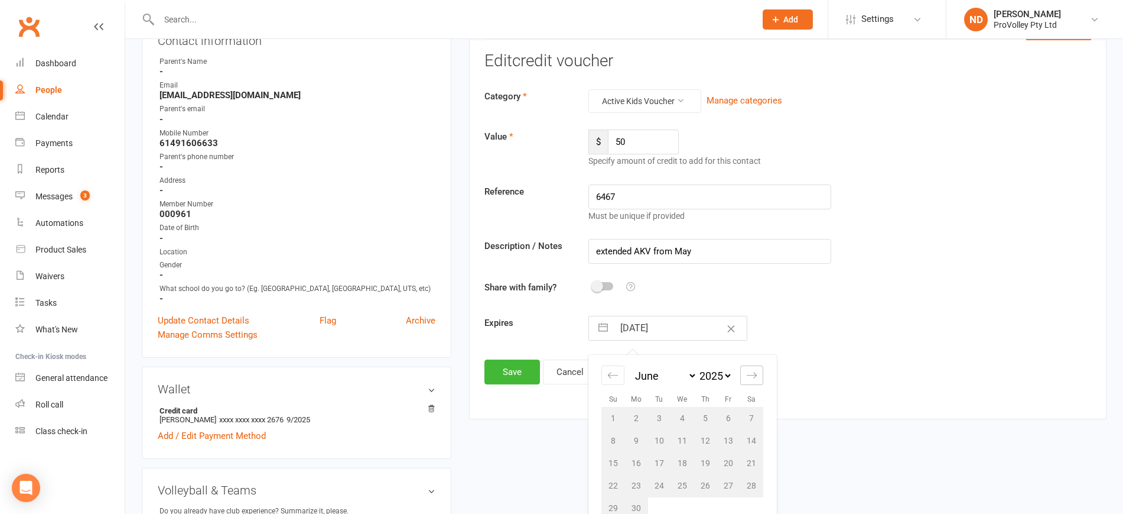
click at [754, 373] on icon "Move forward to switch to the next month." at bounding box center [751, 374] width 11 height 11
select select "7"
select select "2025"
click at [754, 373] on icon "Move forward to switch to the next month." at bounding box center [751, 374] width 11 height 11
select select "8"
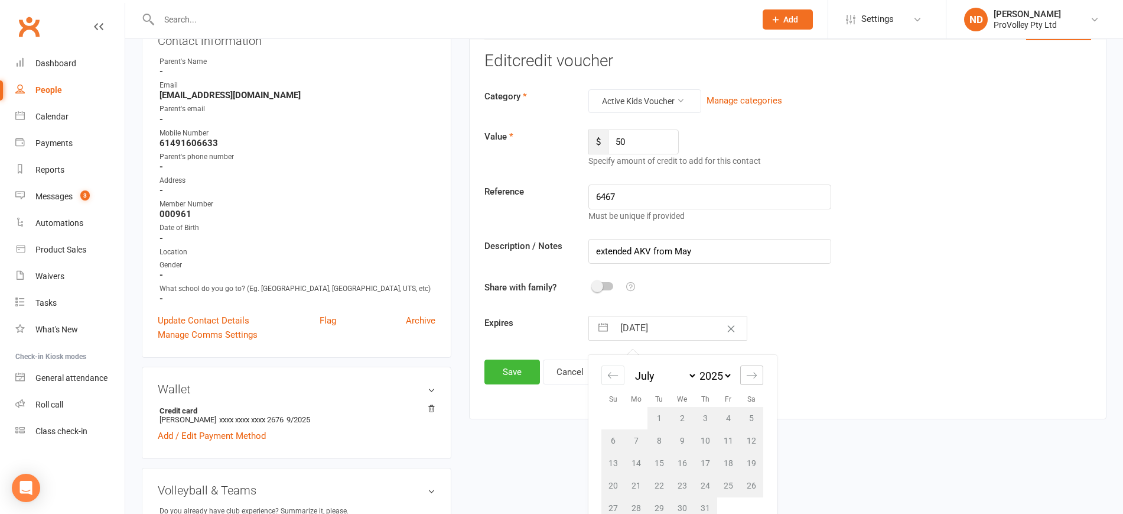
select select "2025"
click at [754, 373] on icon "Move forward to switch to the next month." at bounding box center [751, 374] width 11 height 11
select select "9"
select select "2025"
click at [754, 373] on icon "Move forward to switch to the next month." at bounding box center [751, 374] width 11 height 11
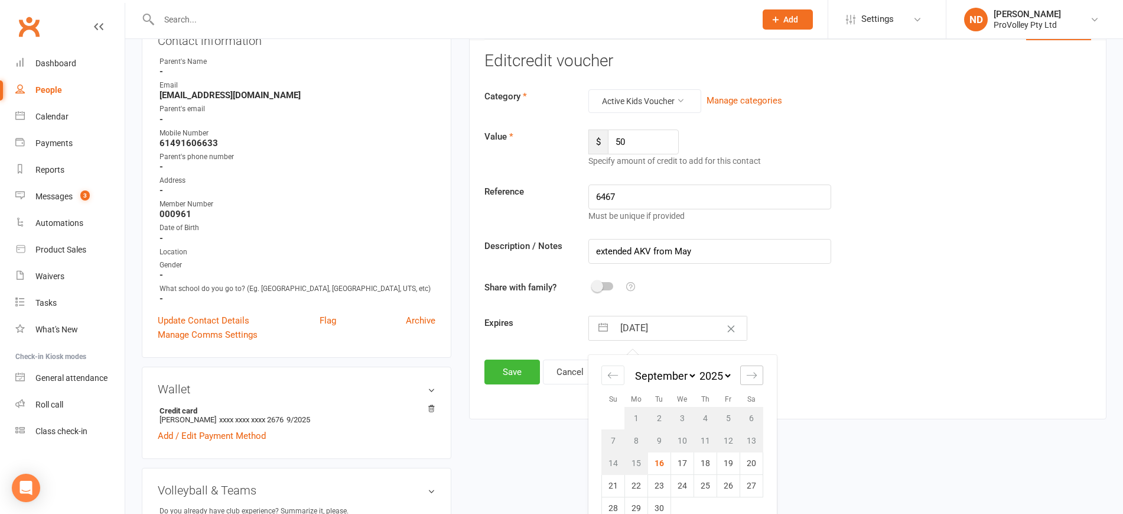
select select "10"
select select "2025"
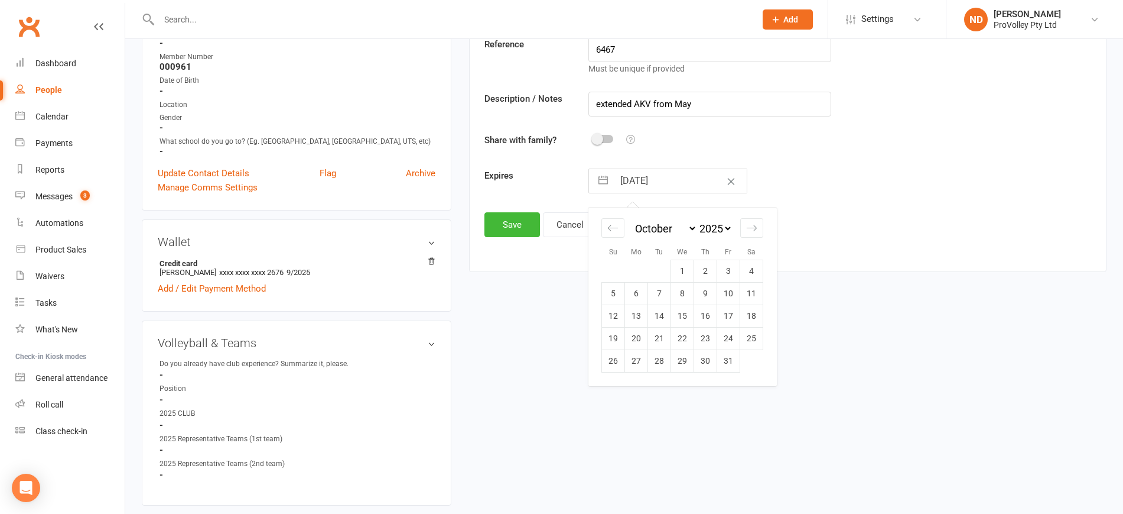
scroll to position [295, 0]
click at [730, 367] on td "31" at bounding box center [728, 360] width 23 height 22
type input "31 Oct 2025"
click at [528, 218] on button "Save" at bounding box center [513, 224] width 56 height 25
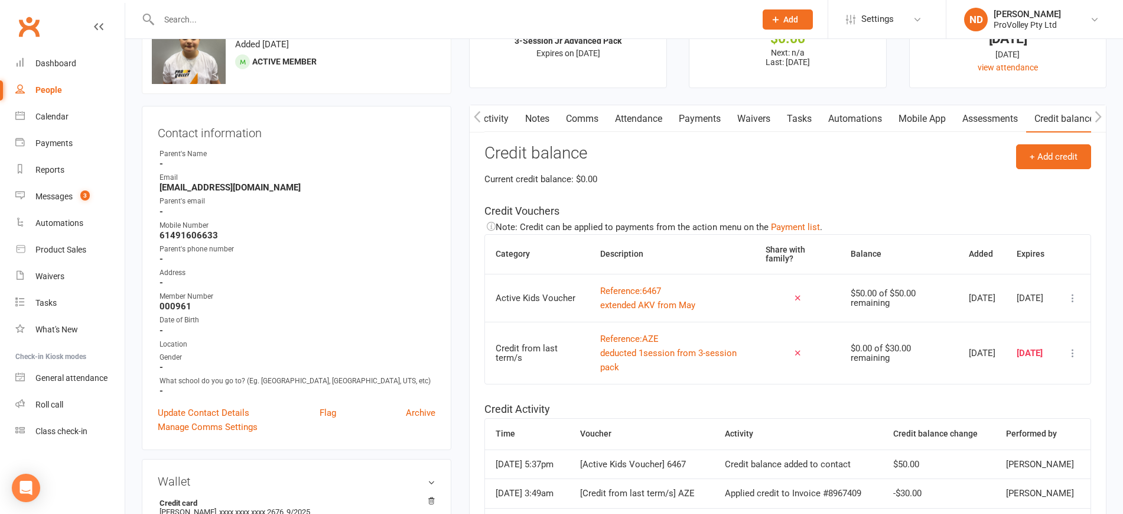
scroll to position [0, 0]
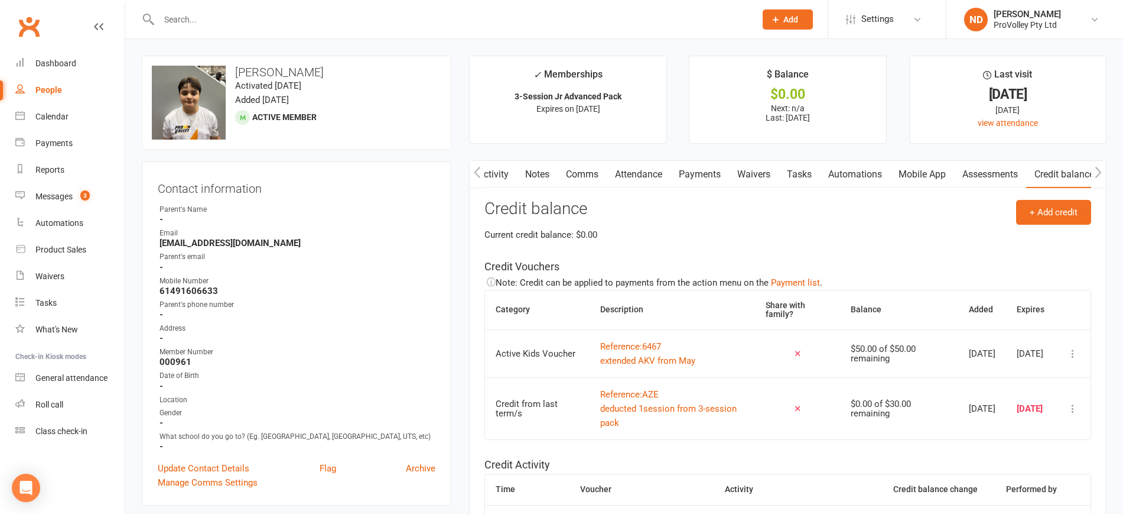
click at [57, 83] on link "People" at bounding box center [69, 90] width 109 height 27
select select "100"
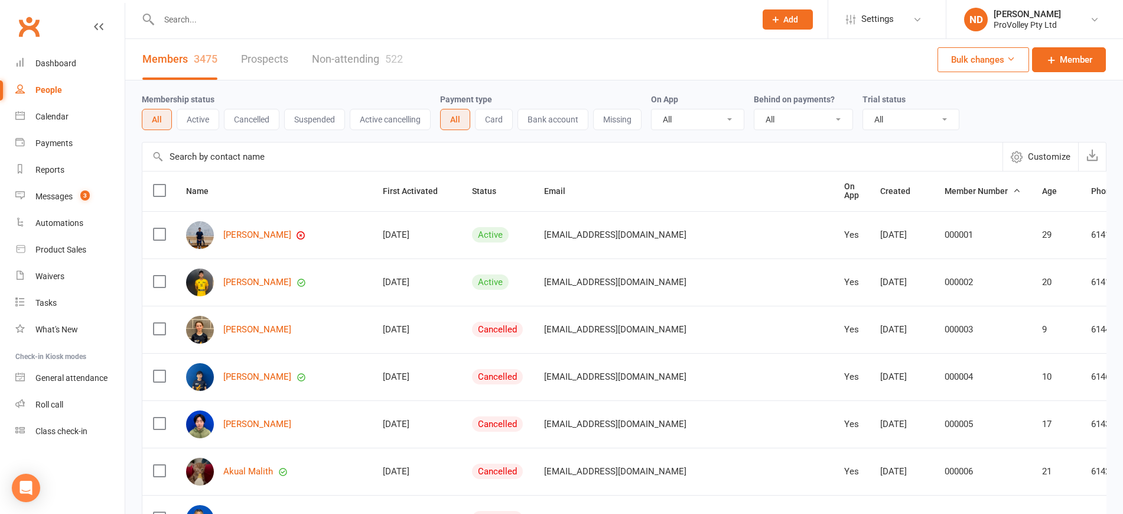
click at [307, 158] on input "text" at bounding box center [572, 156] width 860 height 28
paste input "[EMAIL_ADDRESS][DOMAIN_NAME]"
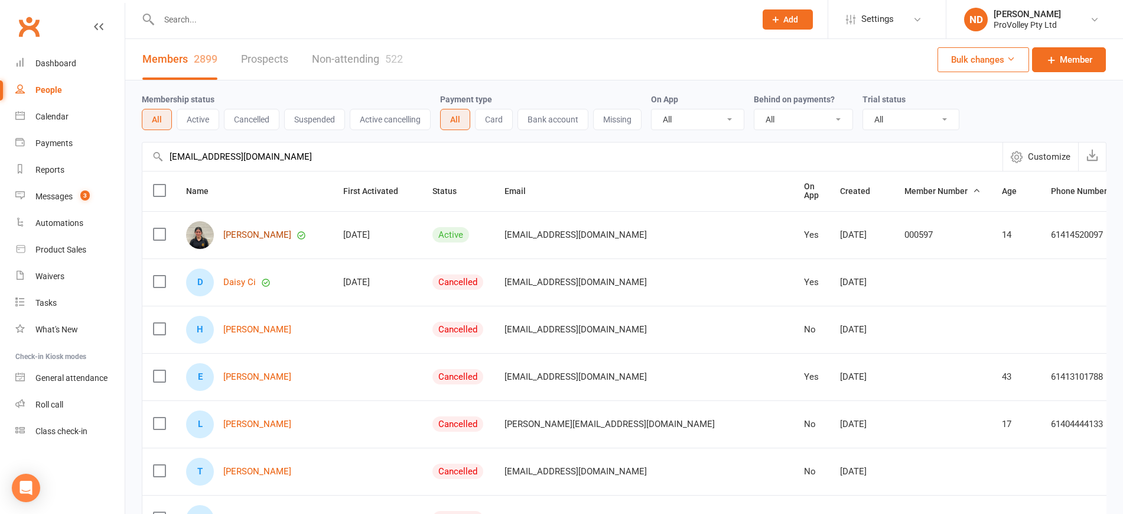
type input "[EMAIL_ADDRESS][DOMAIN_NAME]"
click at [269, 232] on link "[PERSON_NAME]" at bounding box center [257, 235] width 68 height 10
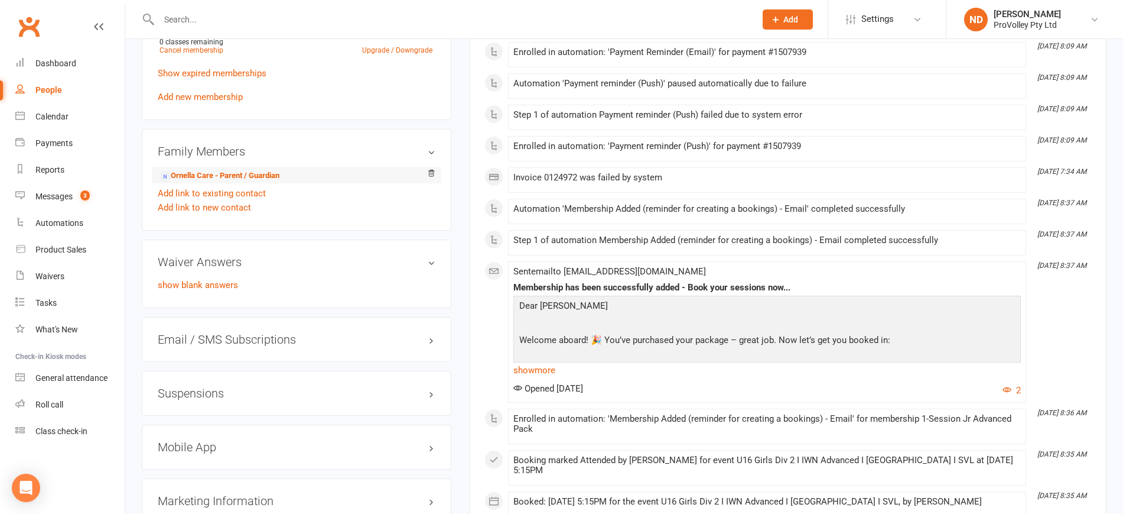
scroll to position [779, 0]
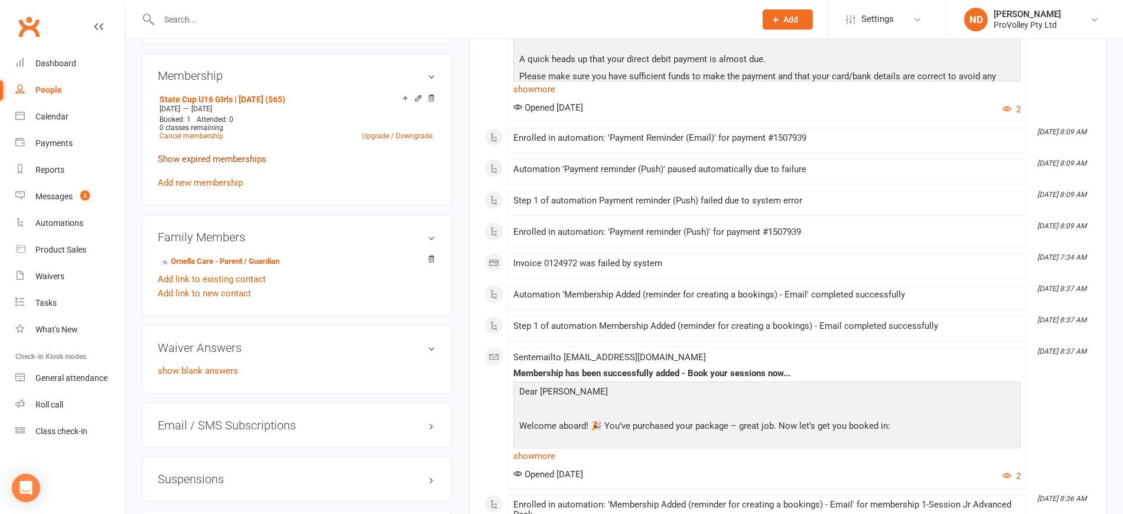
click at [230, 164] on link "Show expired memberships" at bounding box center [212, 159] width 109 height 11
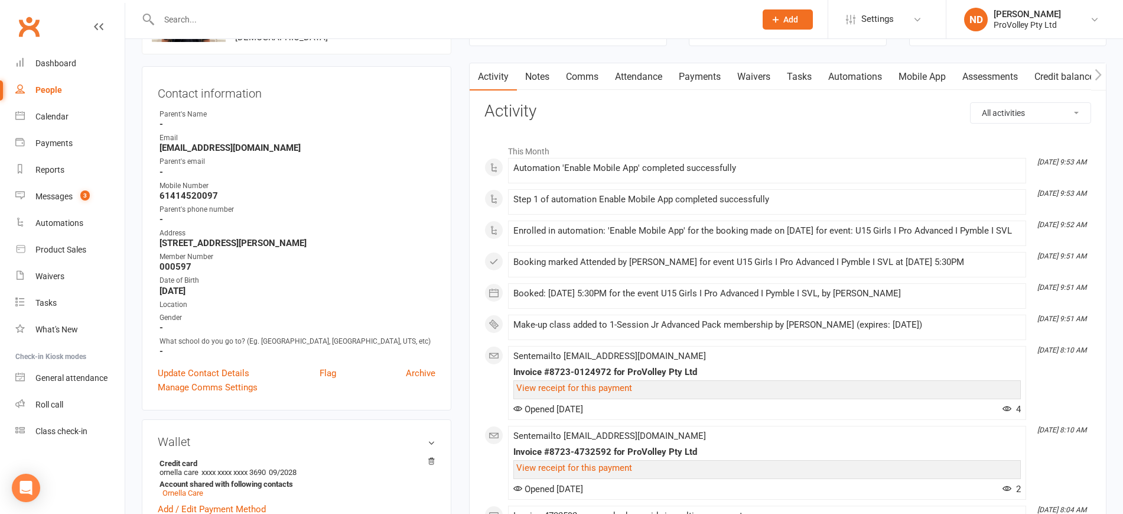
scroll to position [0, 0]
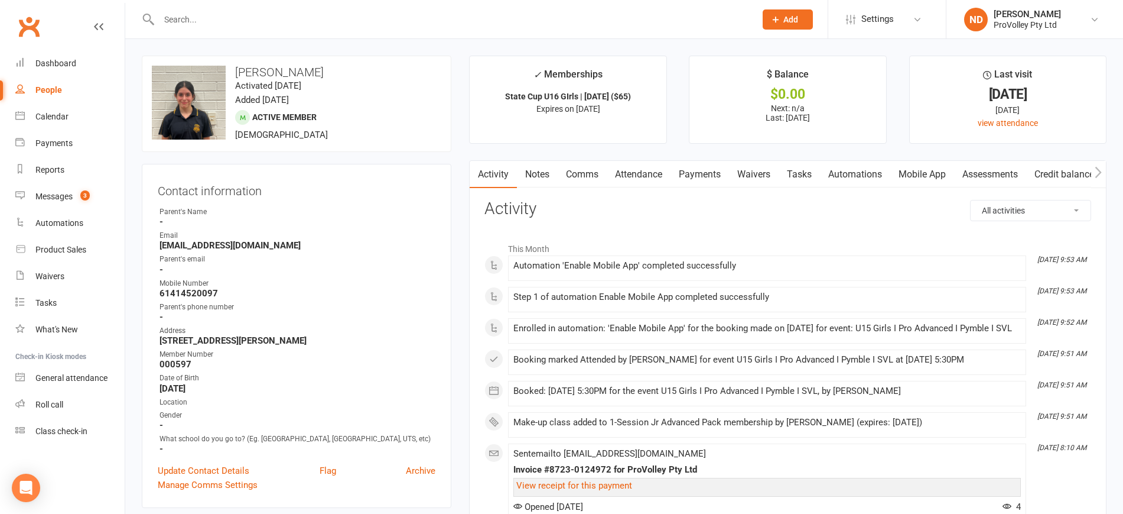
click at [691, 173] on link "Payments" at bounding box center [700, 174] width 59 height 27
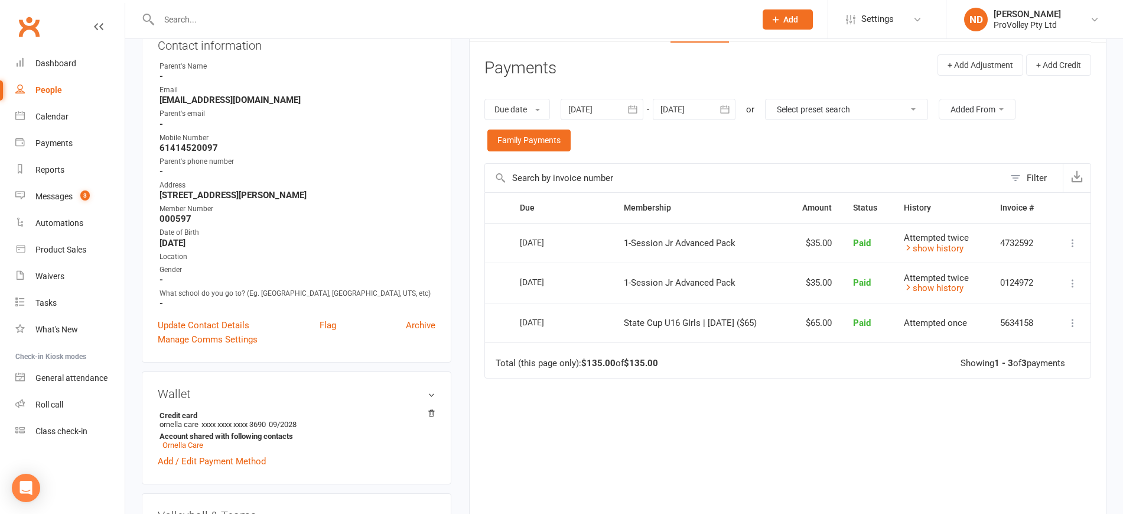
scroll to position [148, 0]
click at [642, 104] on button "button" at bounding box center [632, 106] width 21 height 21
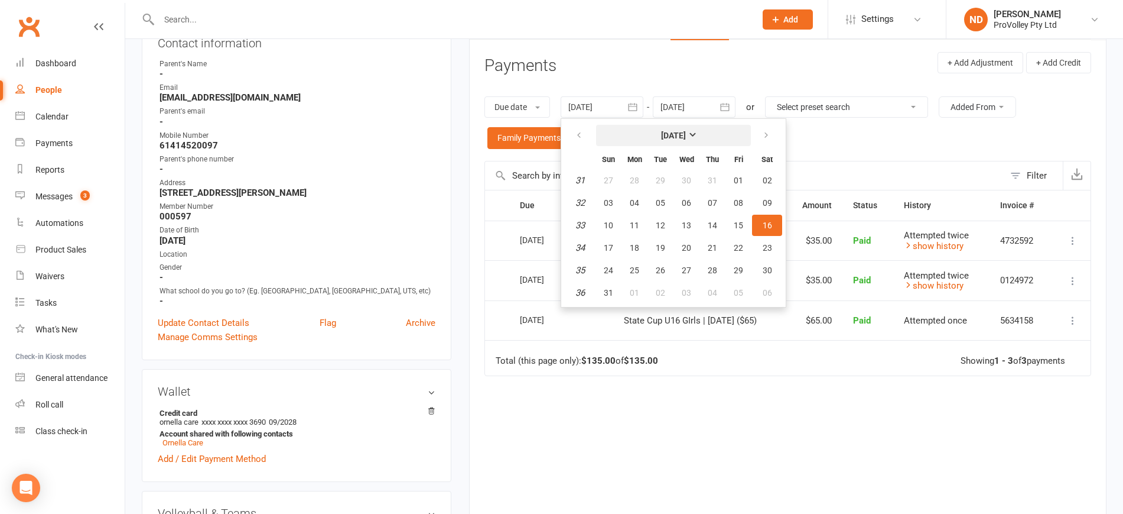
click at [670, 138] on strong "[DATE]" at bounding box center [673, 135] width 25 height 9
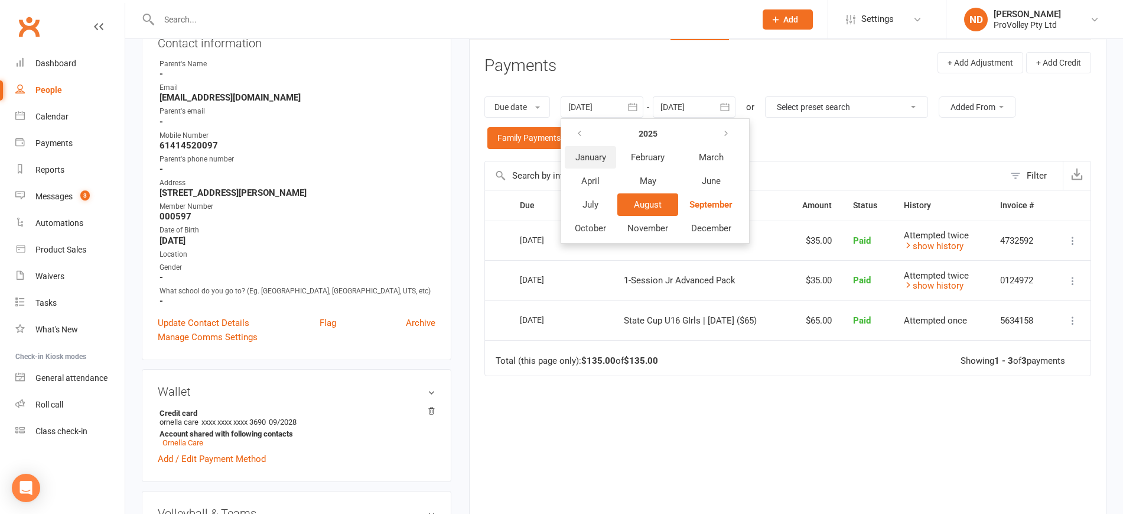
click at [599, 161] on span "January" at bounding box center [591, 157] width 31 height 11
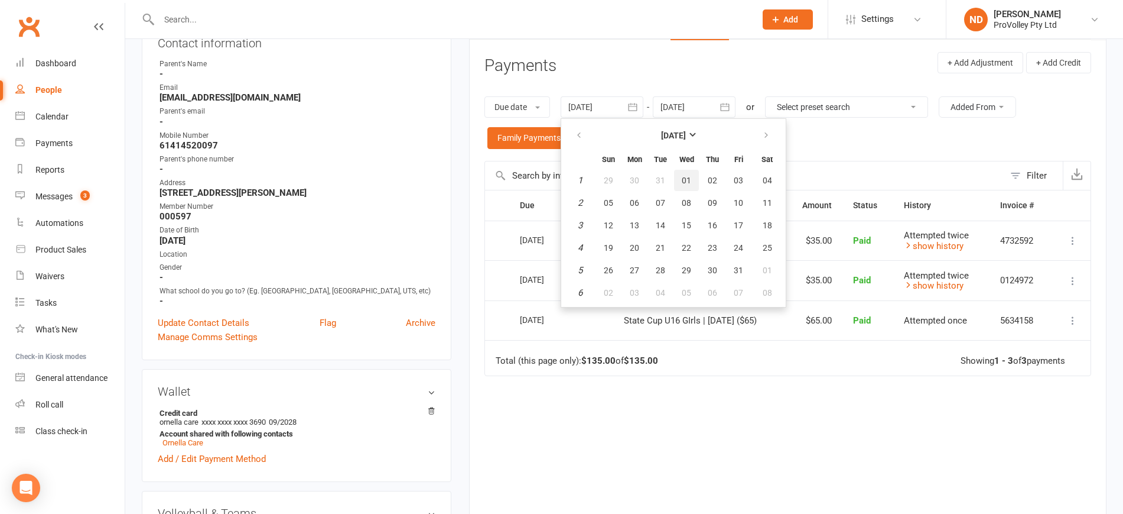
drag, startPoint x: 692, startPoint y: 177, endPoint x: 790, endPoint y: 182, distance: 97.7
click at [691, 177] on span "01" at bounding box center [686, 180] width 9 height 9
type input "[DATE]"
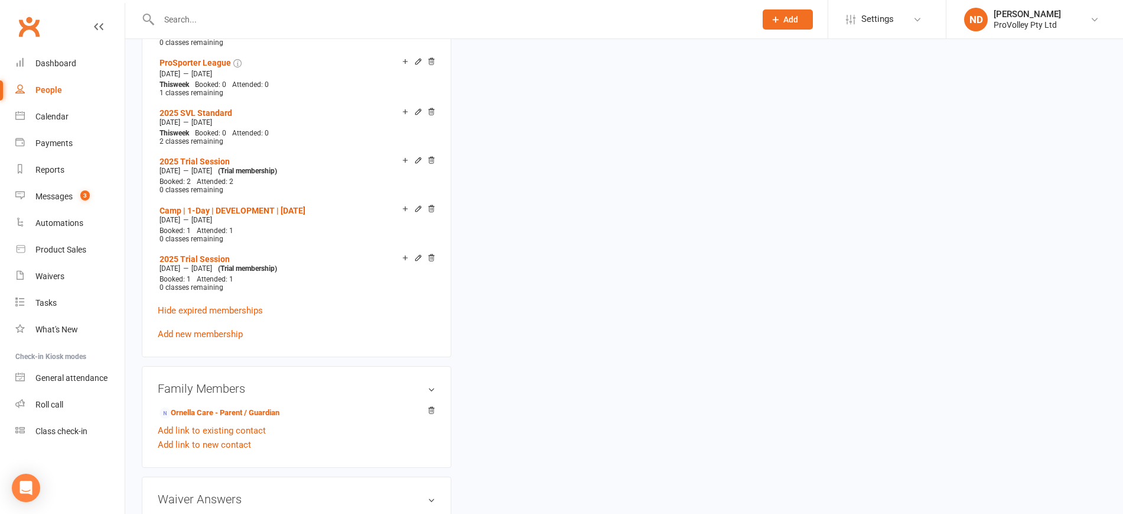
scroll to position [1108, 0]
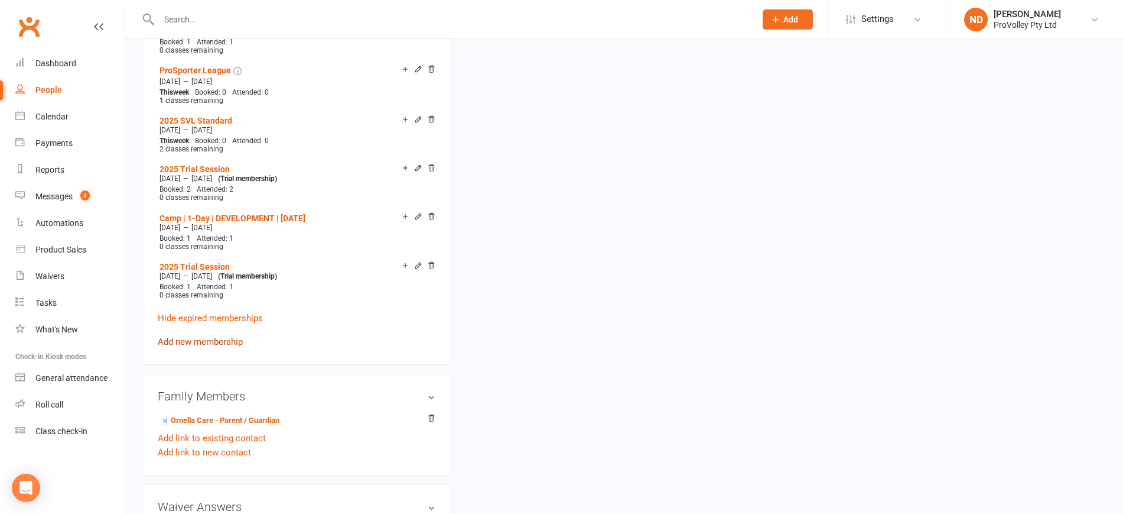
click at [232, 347] on link "Add new membership" at bounding box center [200, 341] width 85 height 11
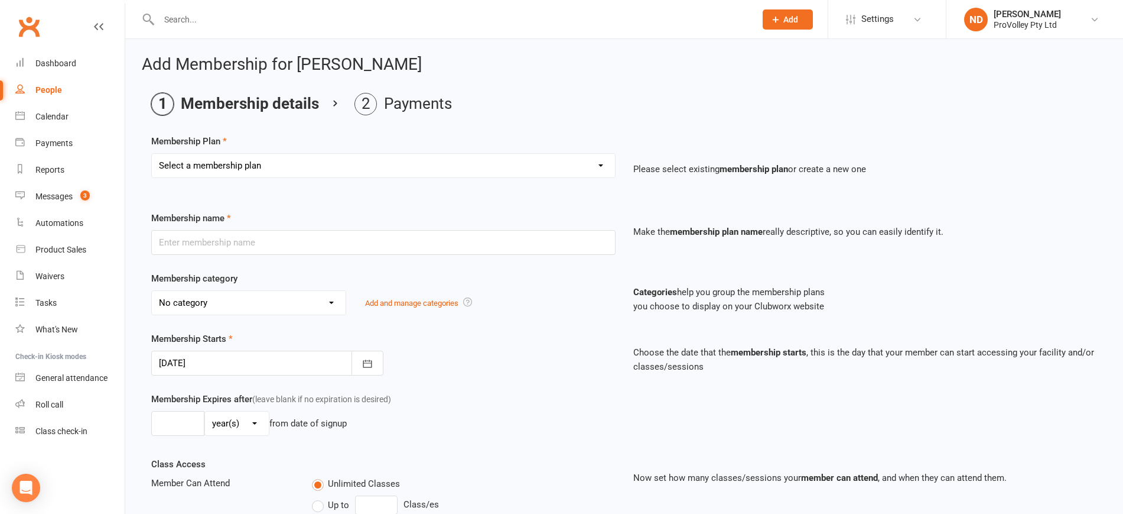
drag, startPoint x: 306, startPoint y: 164, endPoint x: 308, endPoint y: 174, distance: 10.5
click at [306, 163] on select "Select a membership plan Create new Membership Plan SVL Team 1-Day Trial SVL Te…" at bounding box center [383, 166] width 463 height 24
select select "299"
click at [152, 154] on select "Select a membership plan Create new Membership Plan SVL Team 1-Day Trial SVL Te…" at bounding box center [383, 166] width 463 height 24
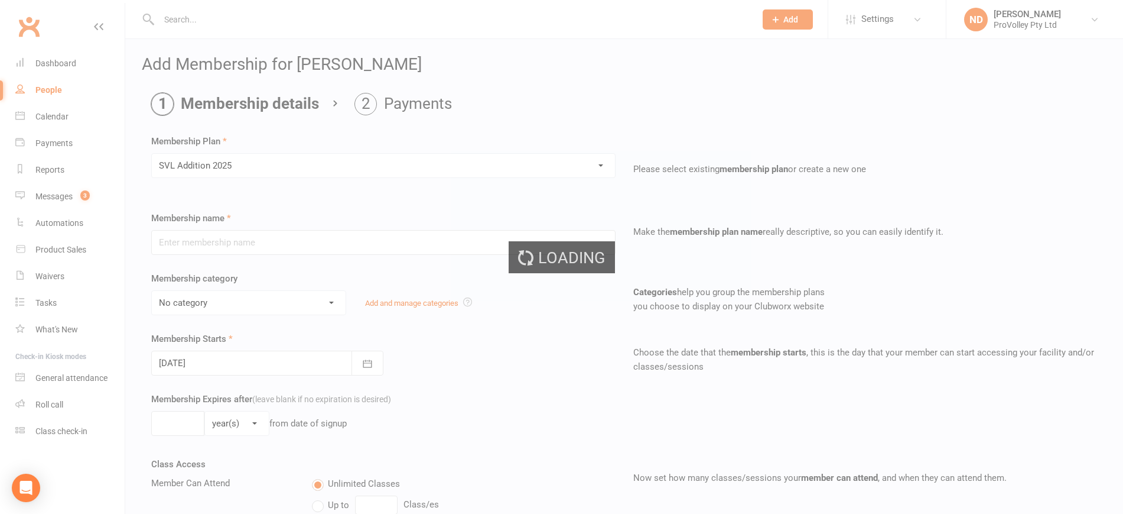
type input "SVL Addition 2025"
select select "1"
type input "2"
select select "1"
type input "4"
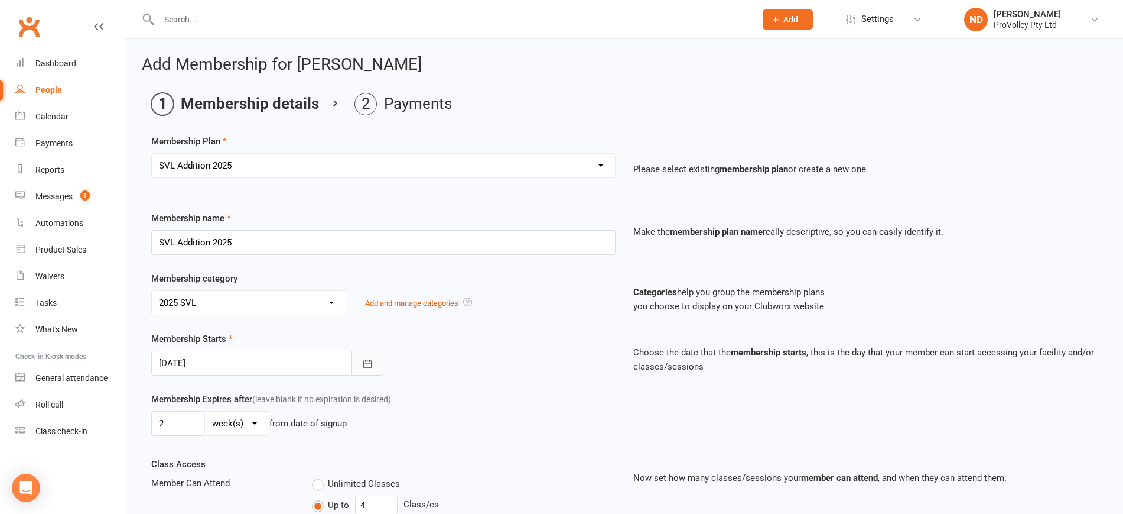
click at [367, 362] on icon "button" at bounding box center [368, 364] width 12 height 12
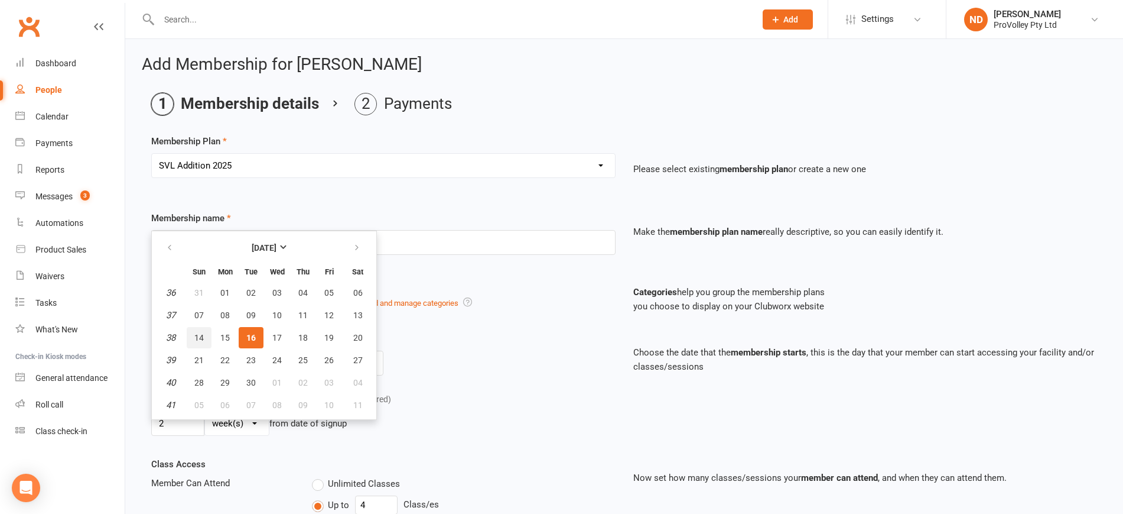
click at [193, 333] on button "14" at bounding box center [199, 337] width 25 height 21
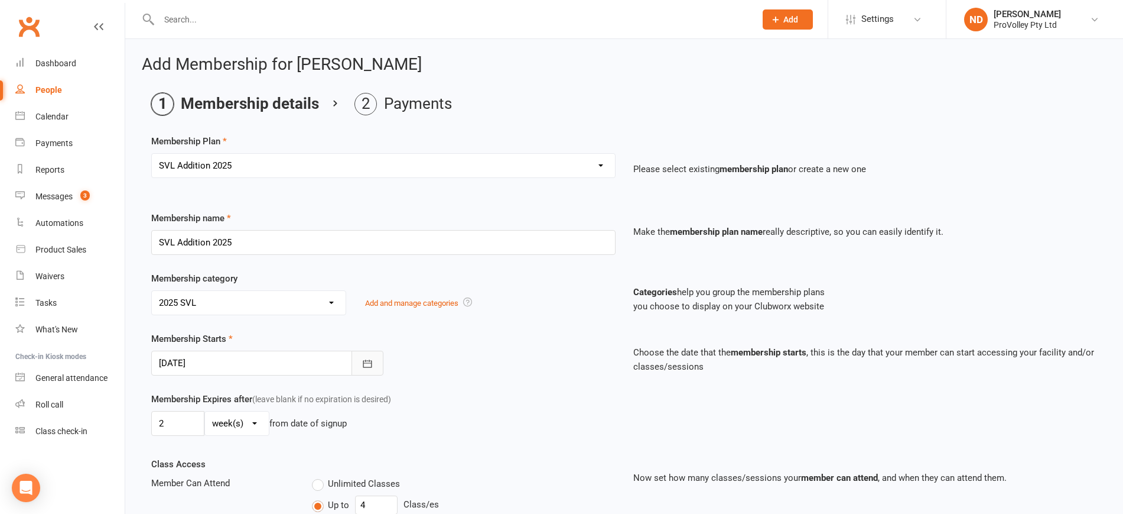
click at [374, 361] on button "button" at bounding box center [368, 362] width 32 height 25
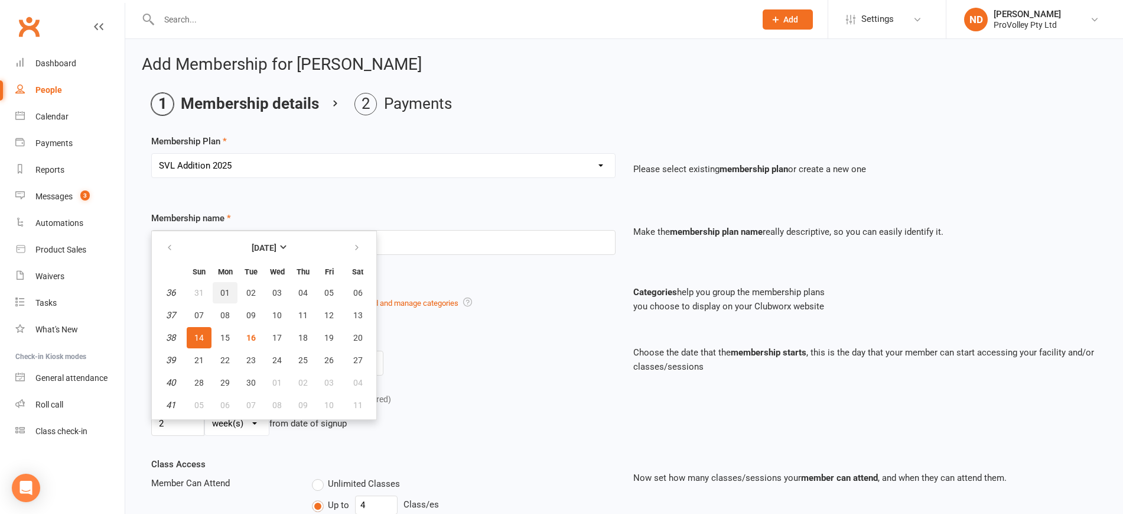
click at [232, 290] on button "01" at bounding box center [225, 292] width 25 height 21
type input "01 Sep 2025"
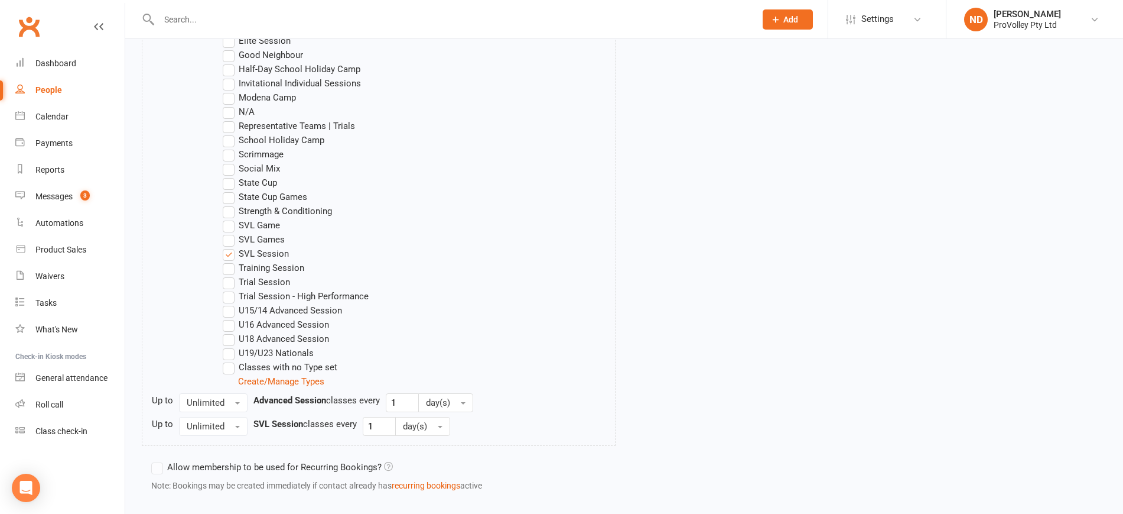
scroll to position [791, 0]
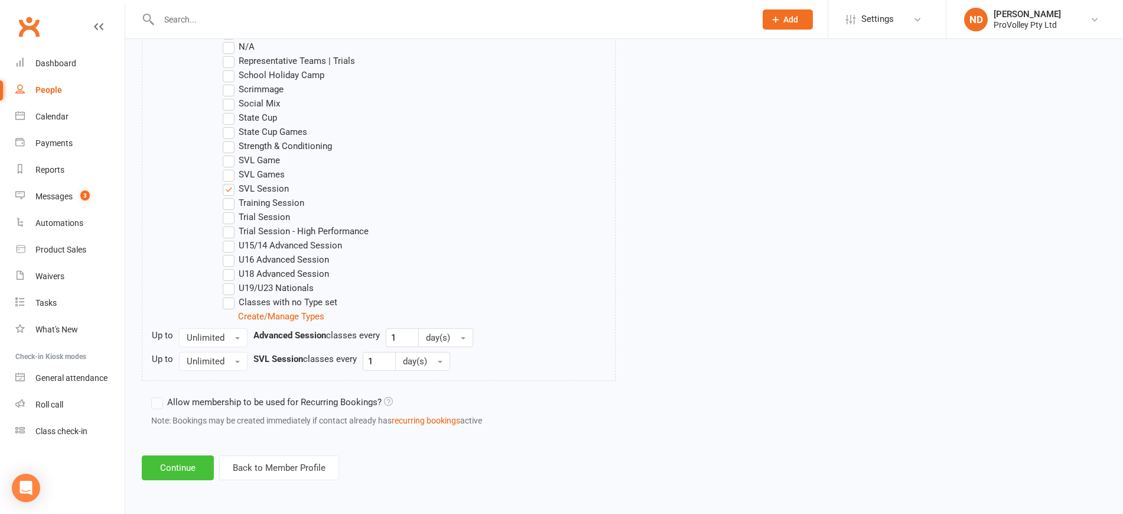
click at [192, 467] on button "Continue" at bounding box center [178, 467] width 72 height 25
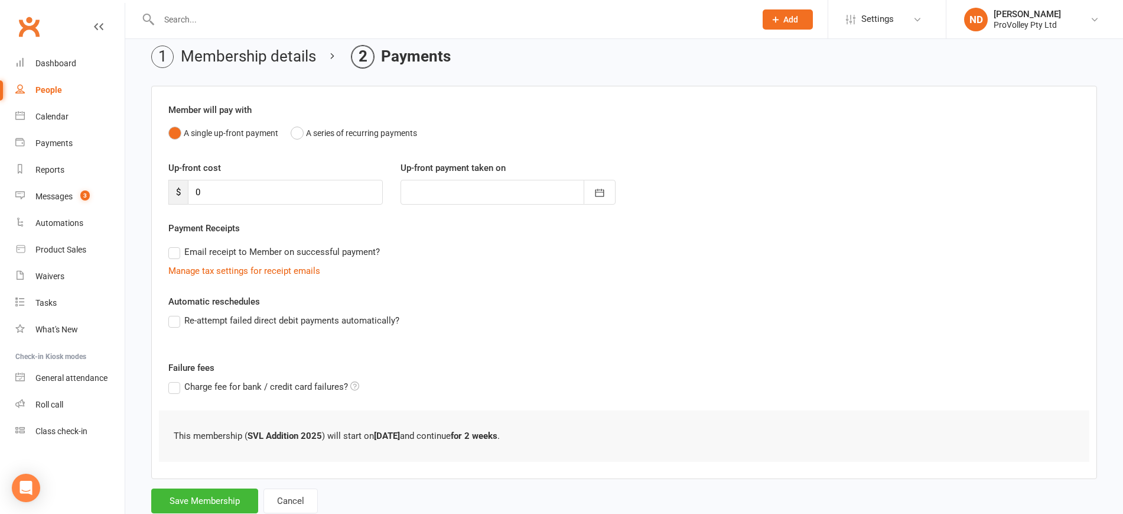
scroll to position [83, 0]
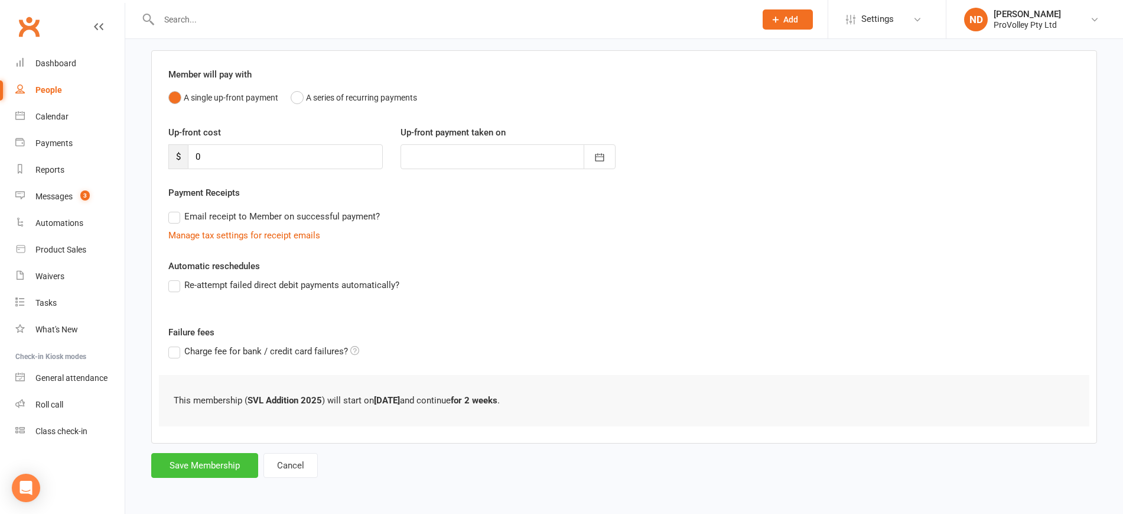
click at [245, 459] on button "Save Membership" at bounding box center [204, 465] width 107 height 25
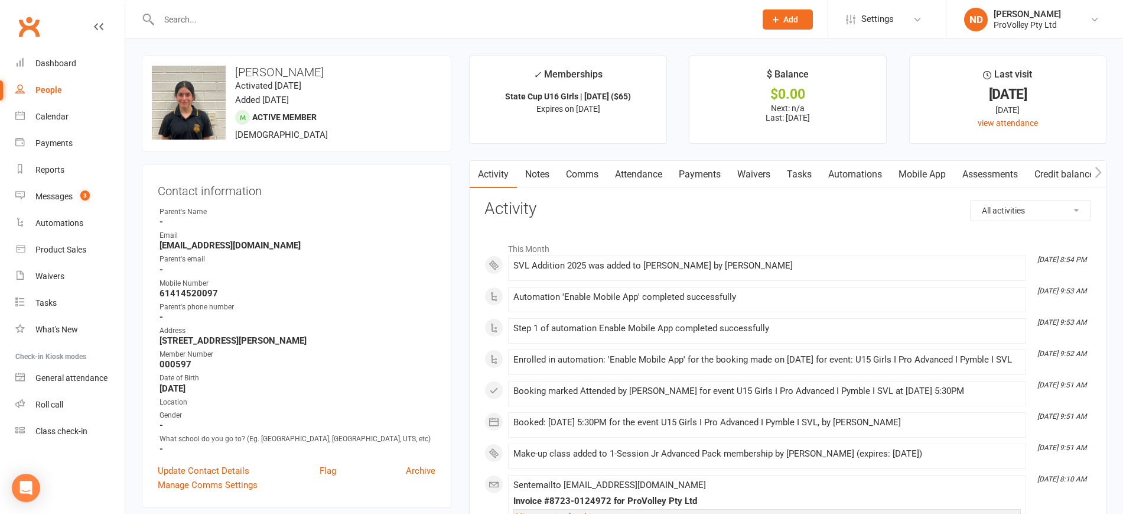
click at [663, 174] on link "Attendance" at bounding box center [639, 174] width 64 height 27
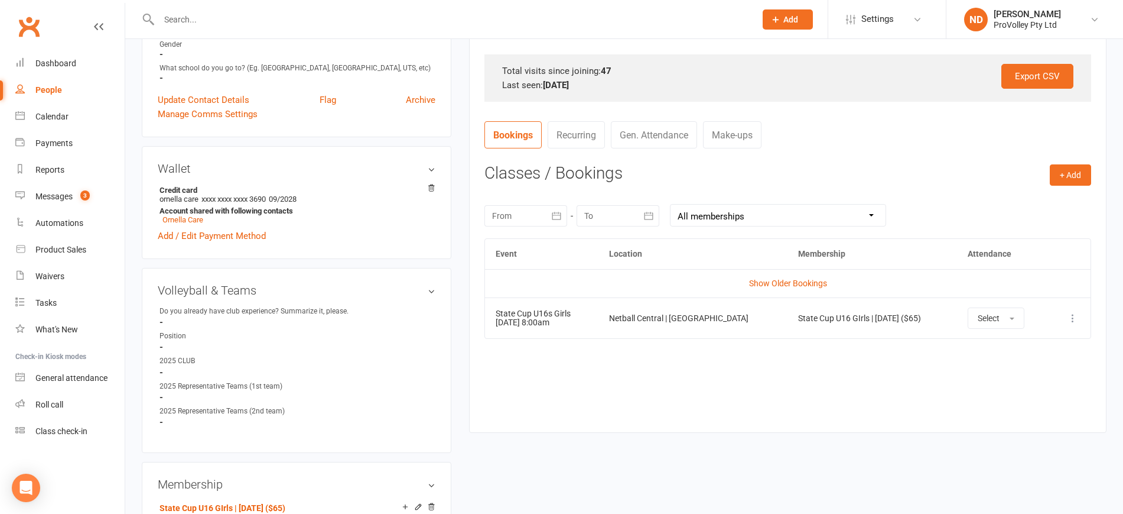
scroll to position [369, 0]
click at [566, 217] on button "button" at bounding box center [556, 216] width 21 height 21
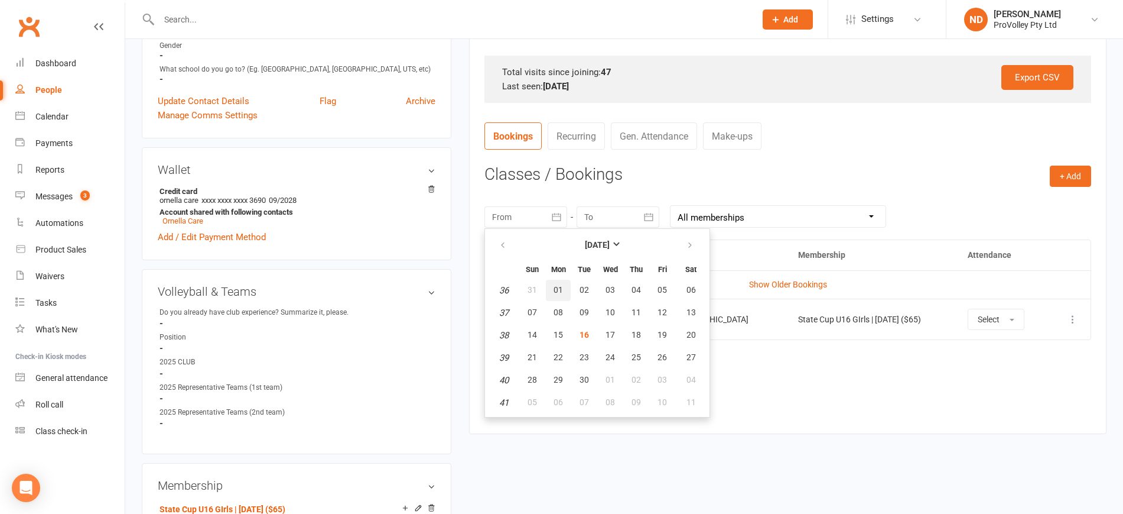
click at [556, 285] on span "01" at bounding box center [558, 289] width 9 height 9
type input "01 Sep 2025"
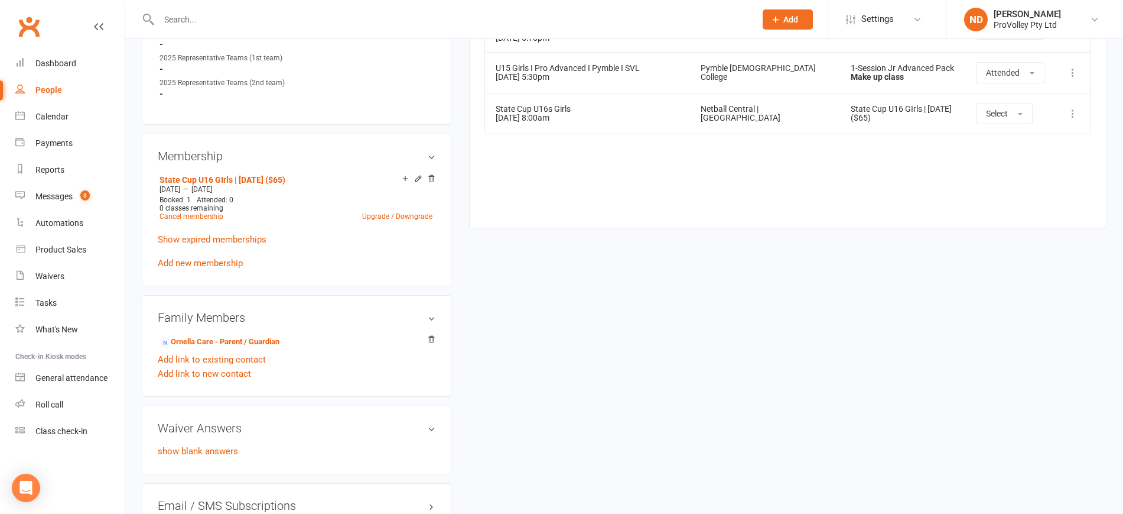
scroll to position [665, 0]
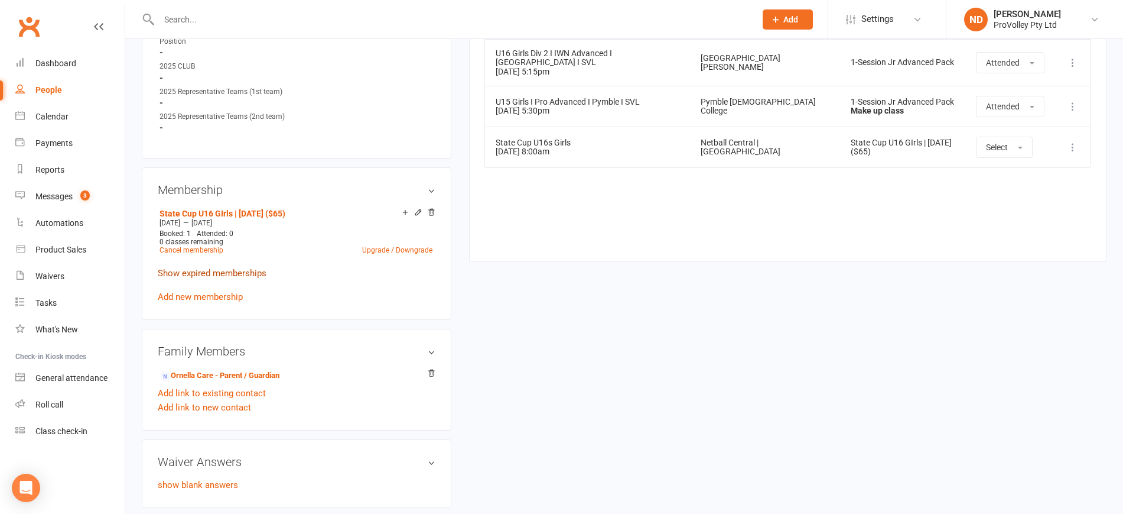
click at [247, 278] on link "Show expired memberships" at bounding box center [212, 273] width 109 height 11
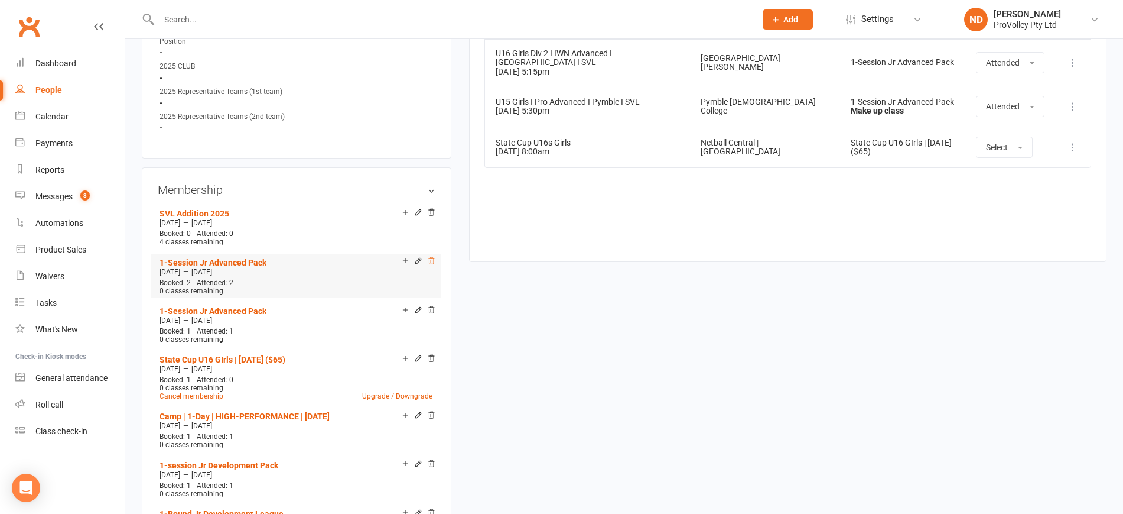
click at [428, 265] on icon at bounding box center [431, 260] width 8 height 8
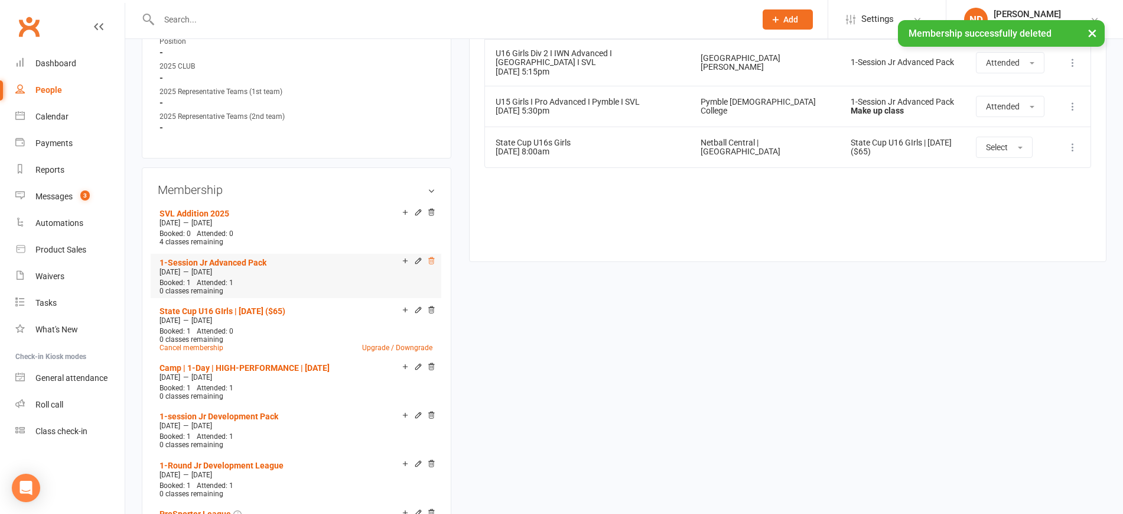
click at [431, 265] on icon at bounding box center [431, 260] width 8 height 8
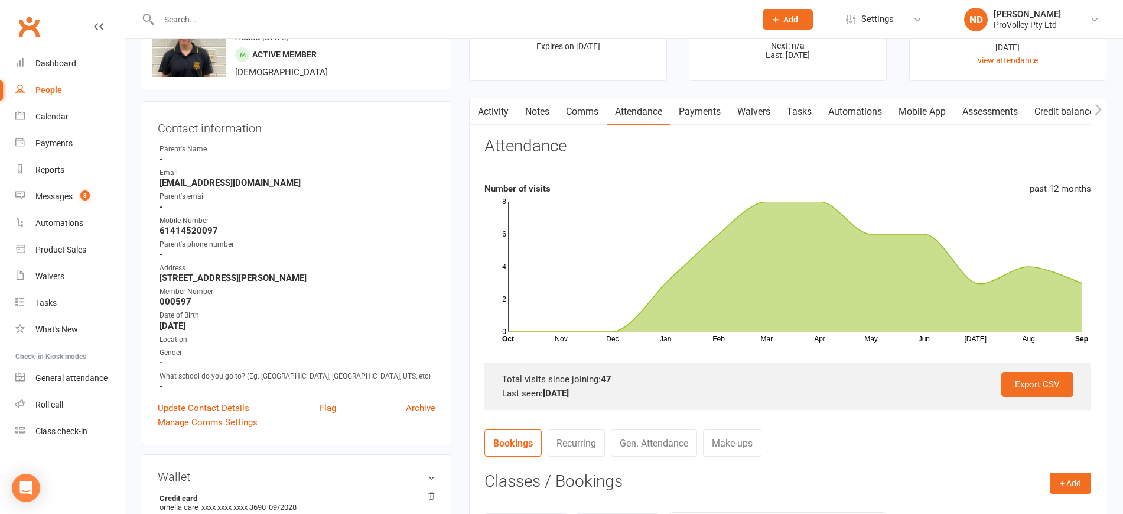
scroll to position [0, 0]
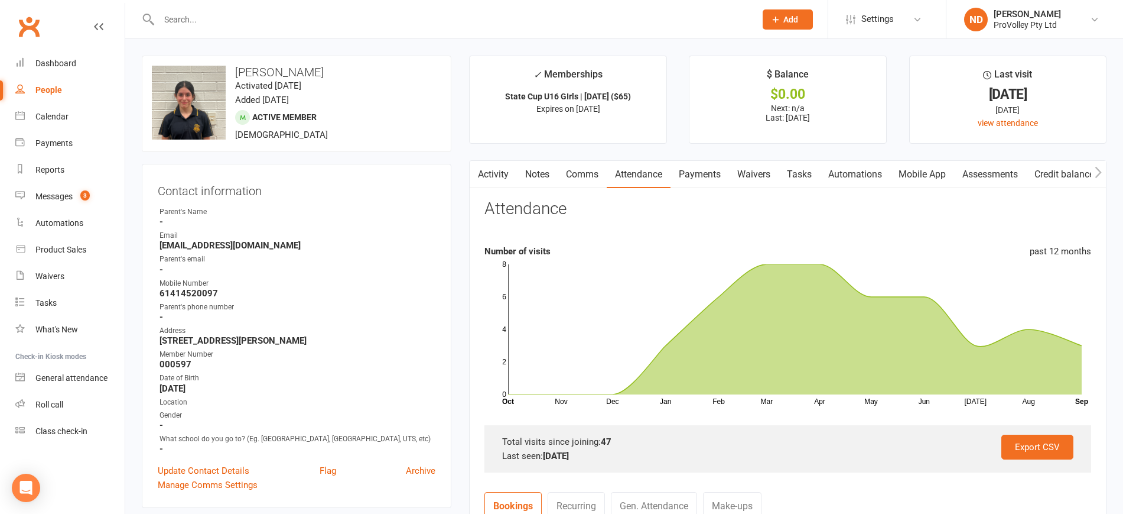
click at [651, 168] on link "Attendance" at bounding box center [639, 174] width 64 height 27
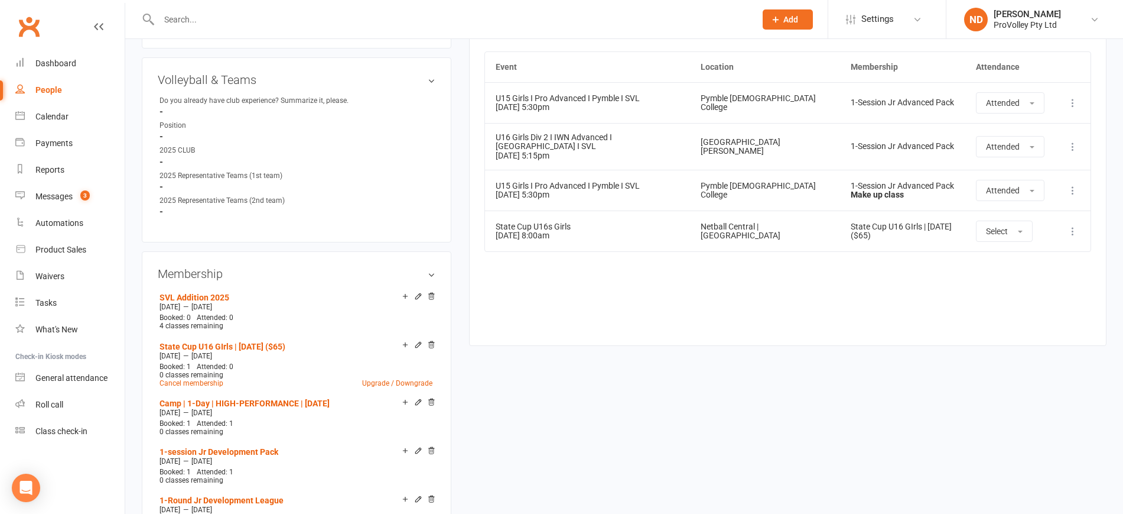
scroll to position [665, 0]
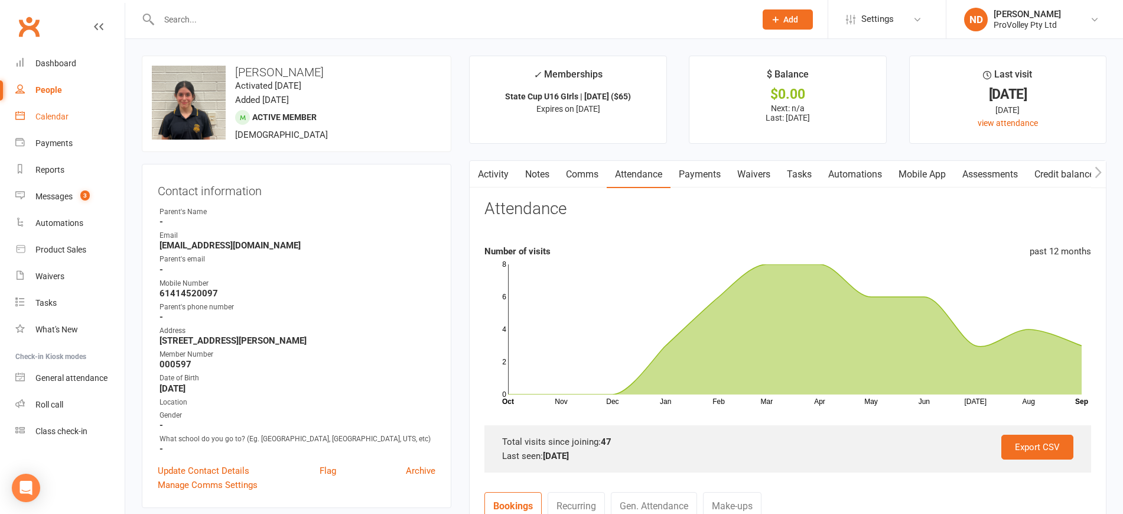
click at [63, 115] on div "Calendar" at bounding box center [51, 116] width 33 height 9
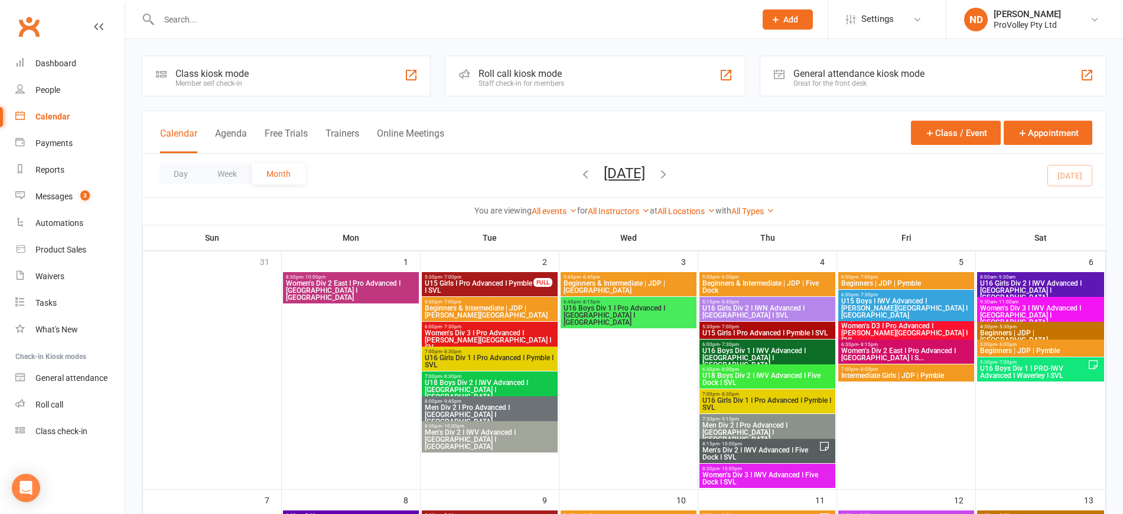
click at [529, 281] on span "U15 Girls I Pro Advanced I Pymble I SVL" at bounding box center [479, 287] width 110 height 14
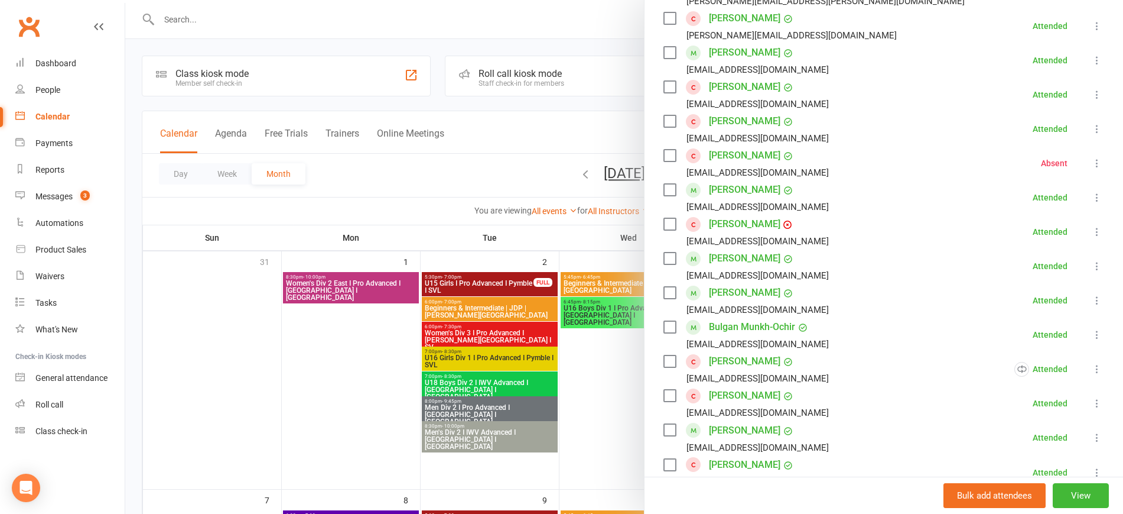
scroll to position [369, 0]
click at [1092, 429] on icon at bounding box center [1098, 435] width 12 height 12
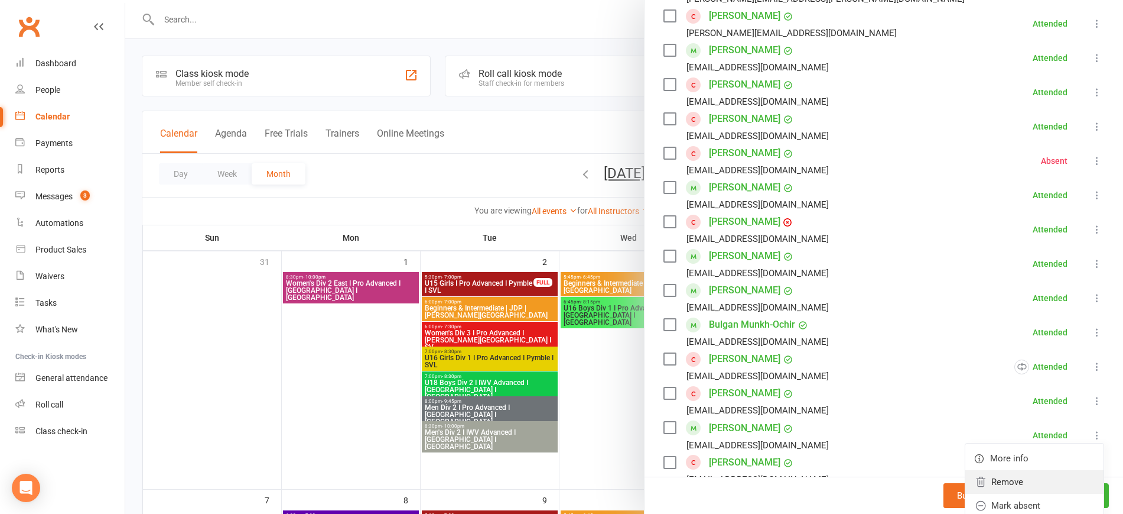
click at [1015, 470] on link "Remove" at bounding box center [1035, 482] width 138 height 24
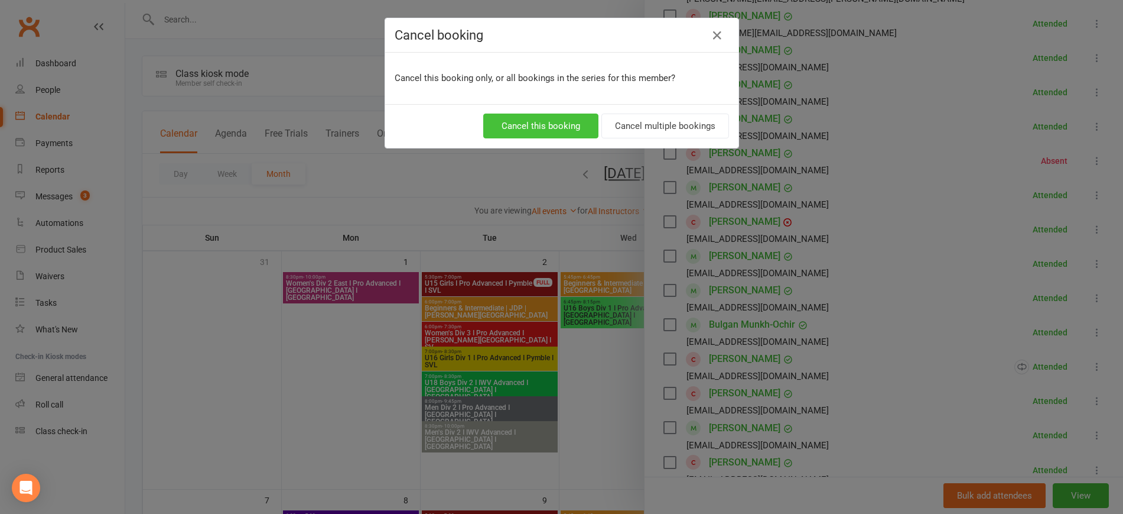
click at [557, 126] on button "Cancel this booking" at bounding box center [540, 125] width 115 height 25
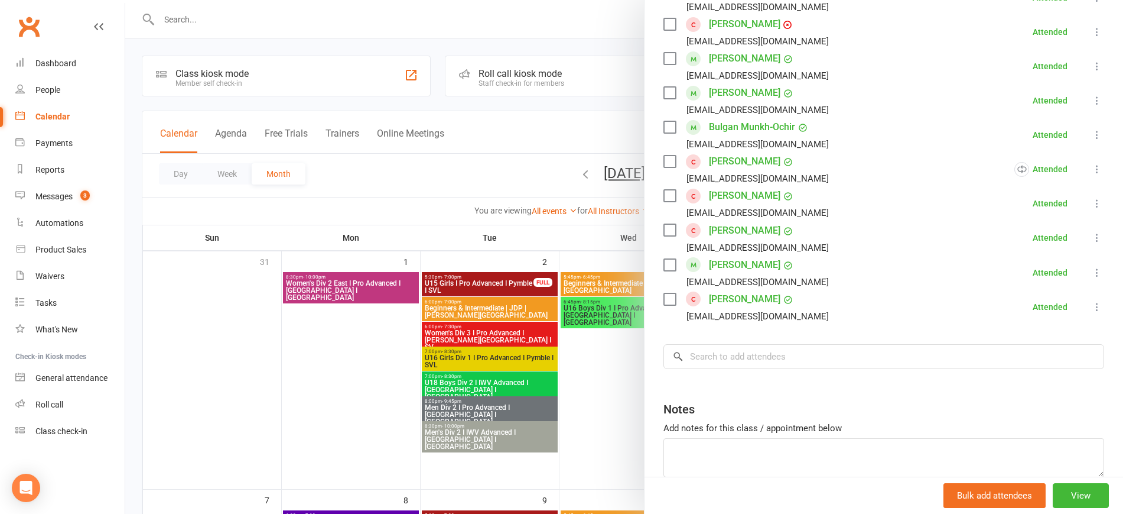
scroll to position [608, 0]
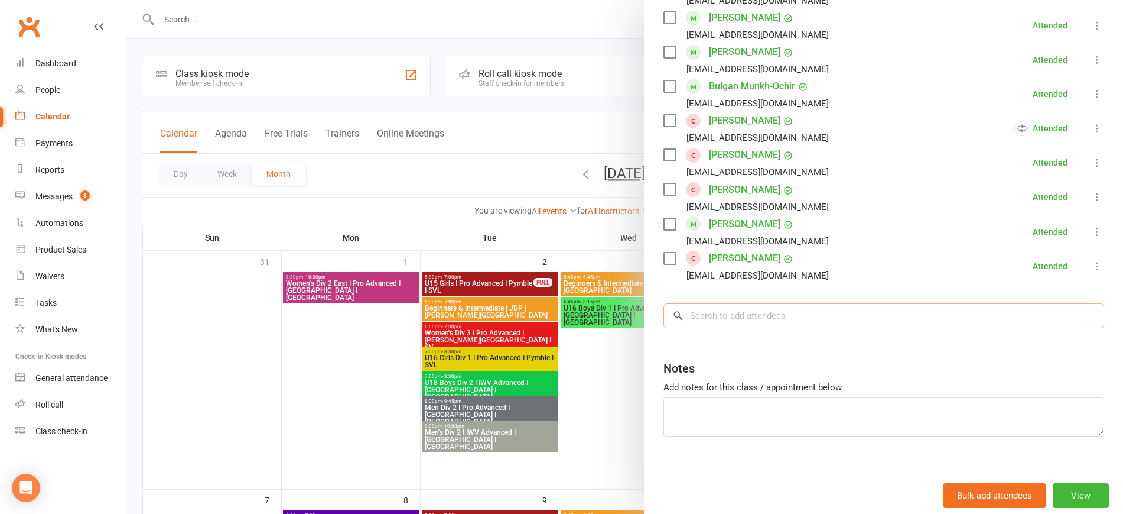
click at [704, 303] on input "search" at bounding box center [884, 315] width 441 height 25
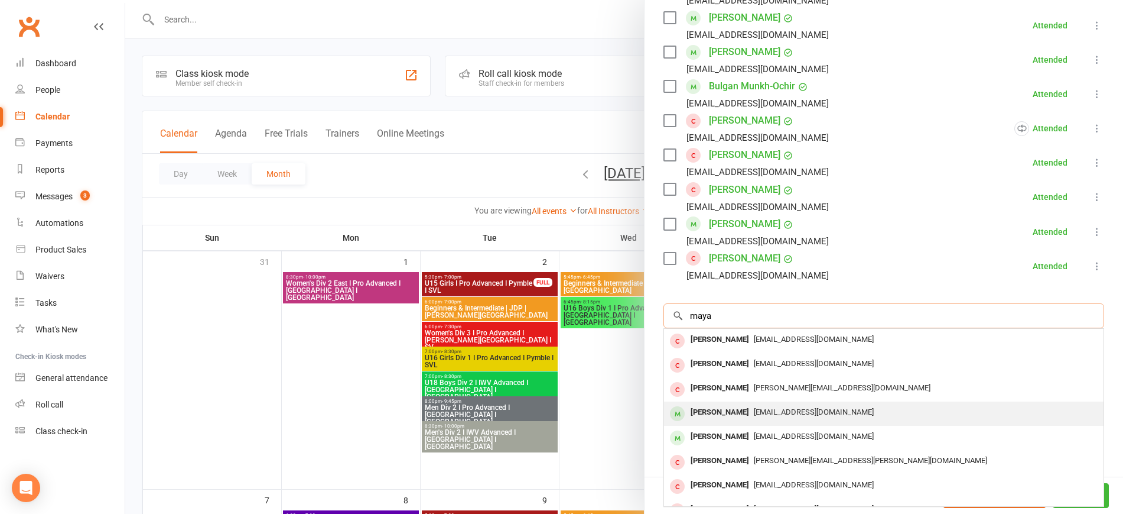
type input "maya"
click at [756, 407] on span "[EMAIL_ADDRESS][DOMAIN_NAME]" at bounding box center [814, 411] width 120 height 9
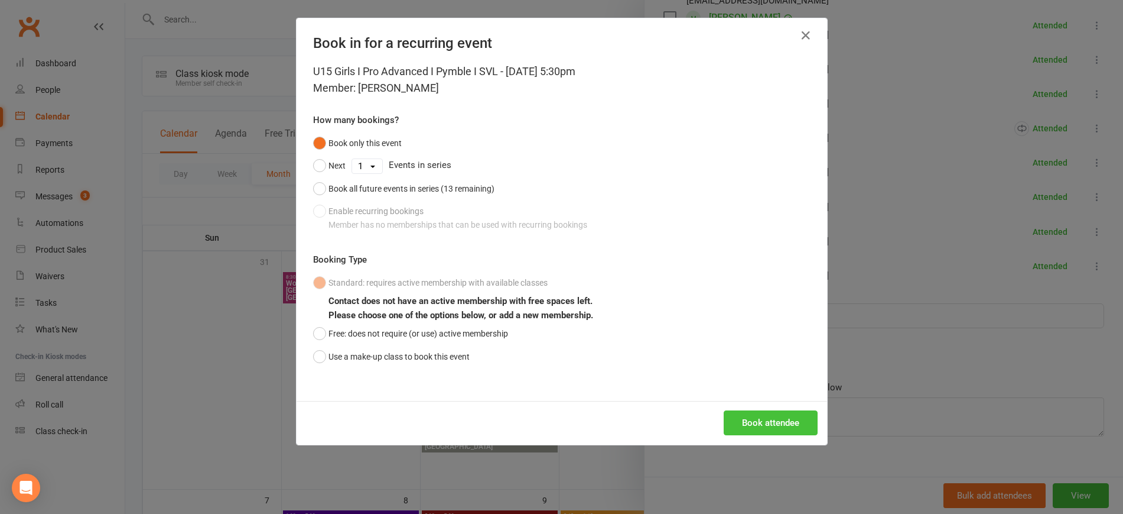
click at [768, 434] on button "Book attendee" at bounding box center [771, 422] width 94 height 25
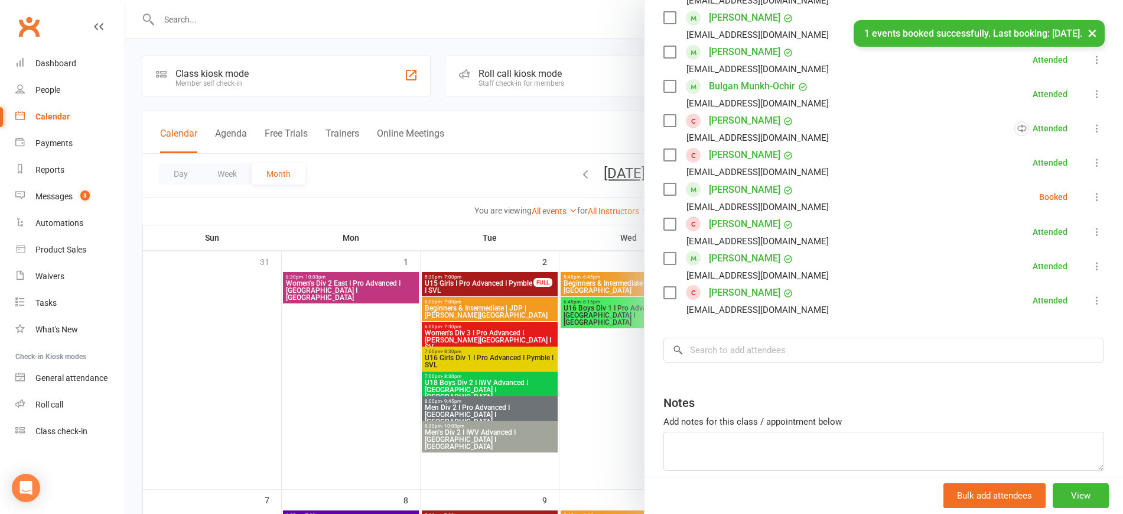
click at [1092, 191] on icon at bounding box center [1098, 197] width 12 height 12
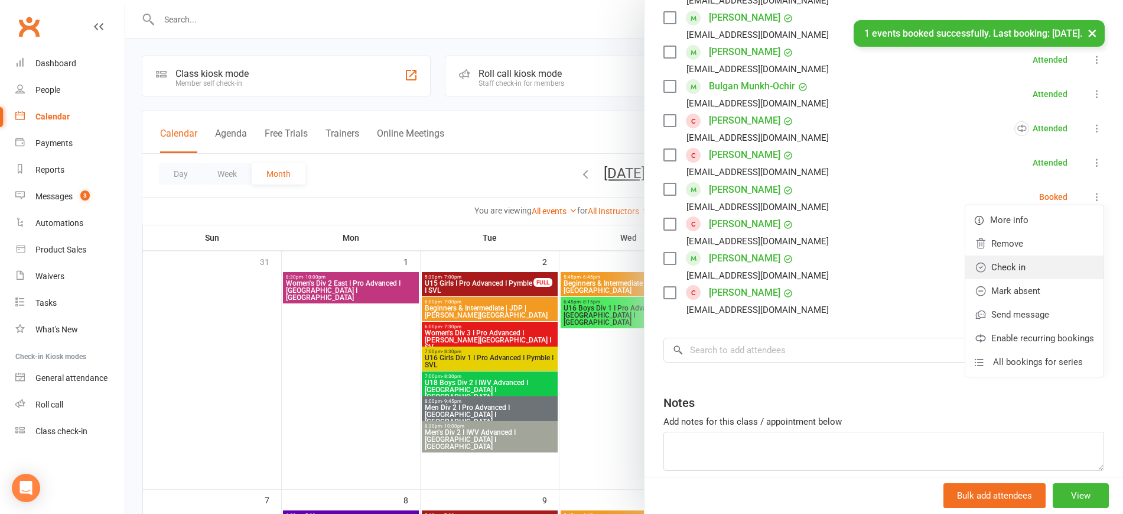
click at [998, 255] on link "Check in" at bounding box center [1035, 267] width 138 height 24
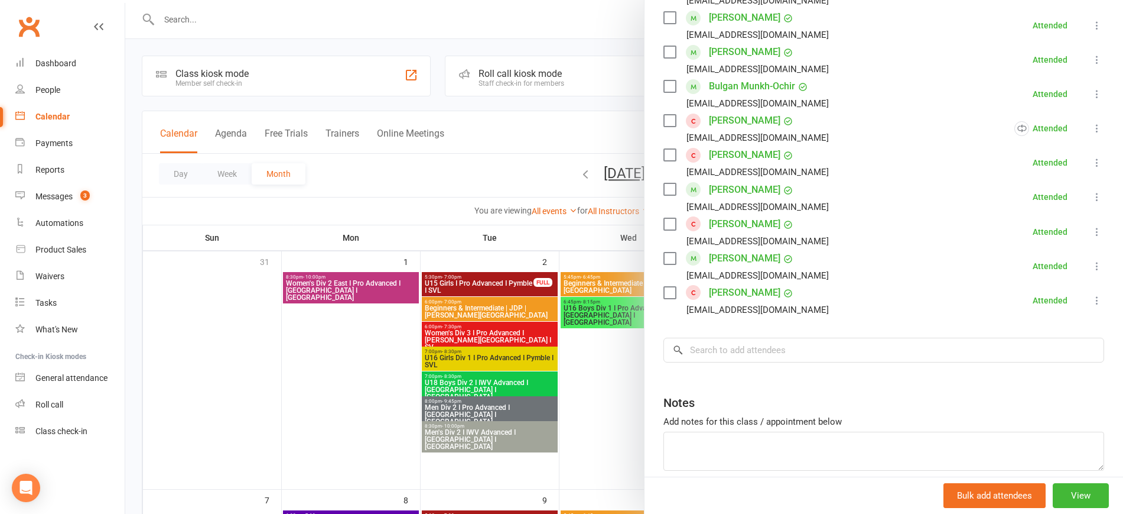
click at [473, 162] on div at bounding box center [624, 257] width 998 height 514
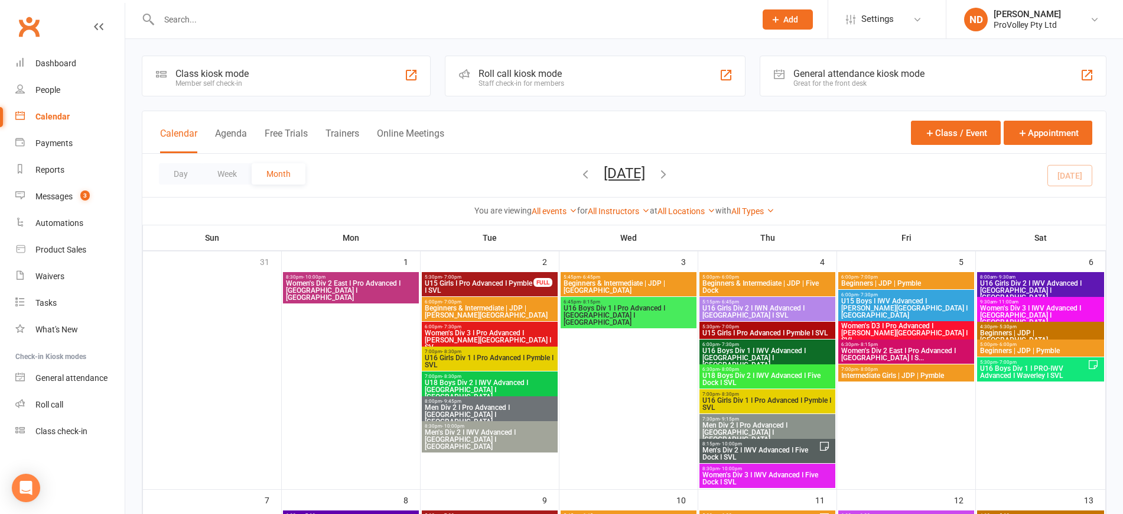
click at [797, 397] on span "U16 Girls Div 1 I Pro Advanced I Pymble I SVL" at bounding box center [767, 404] width 131 height 14
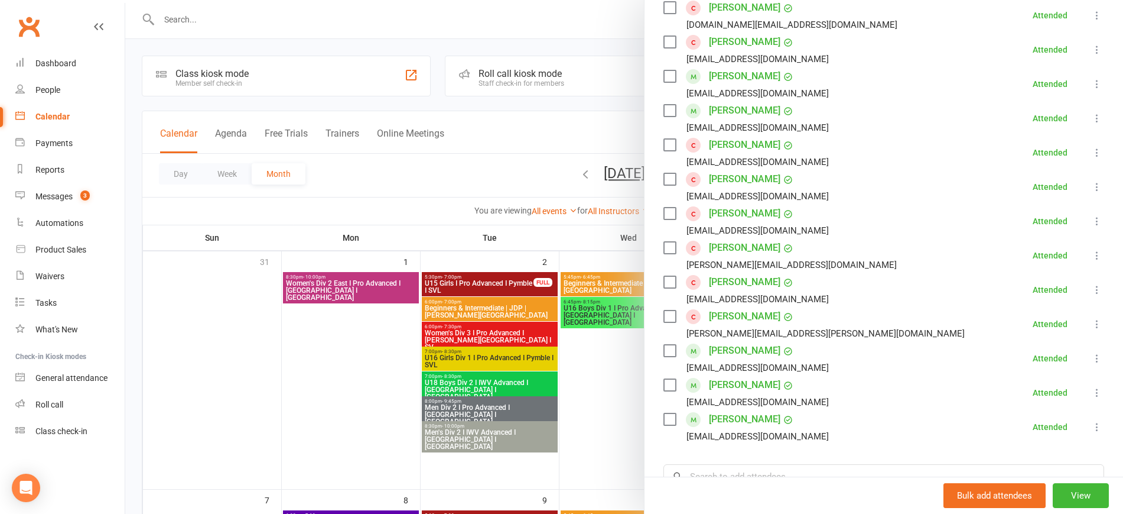
scroll to position [148, 0]
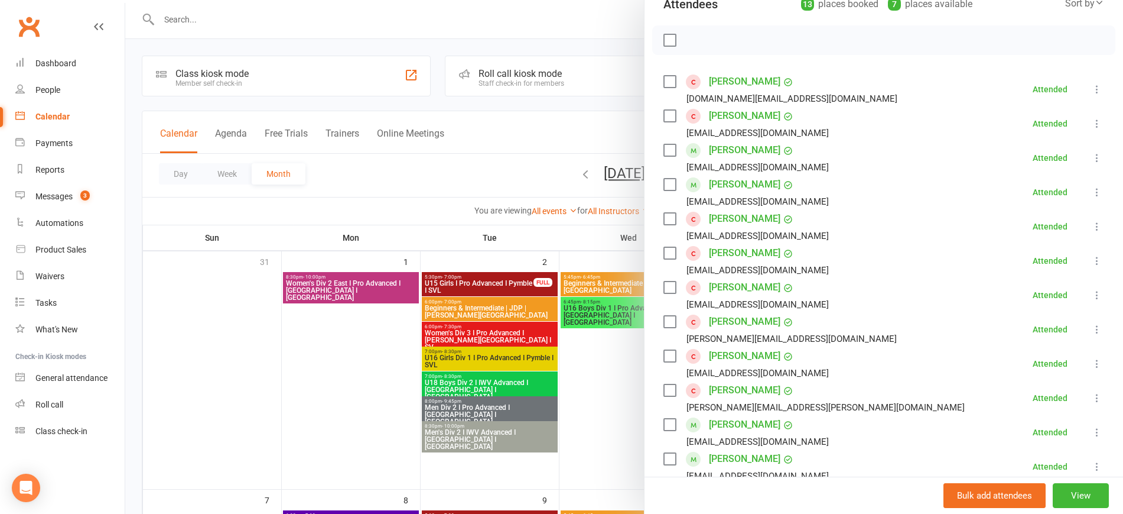
click at [540, 222] on div at bounding box center [624, 257] width 998 height 514
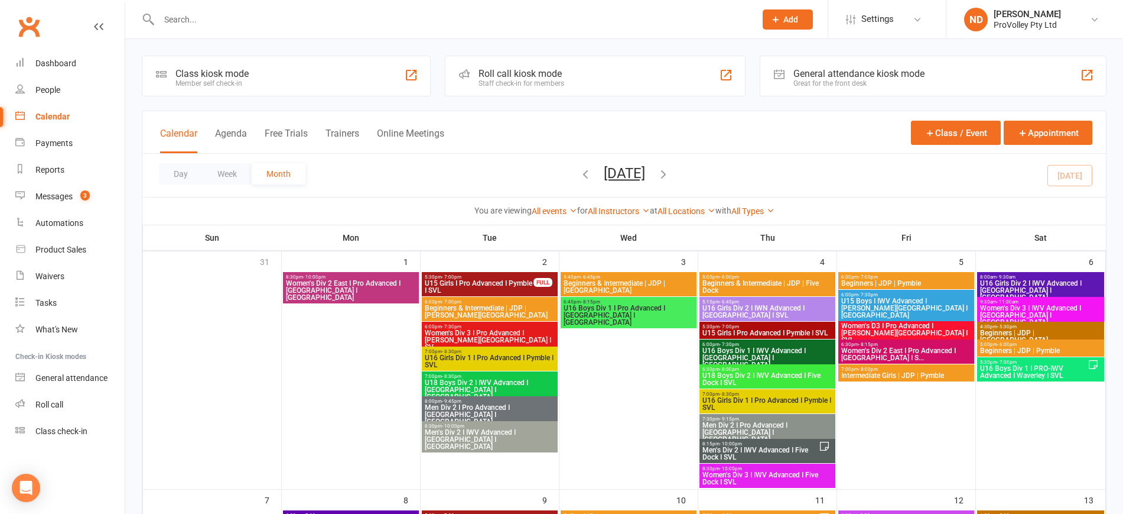
click at [782, 300] on span "5:15pm - 6:45pm" at bounding box center [767, 301] width 131 height 5
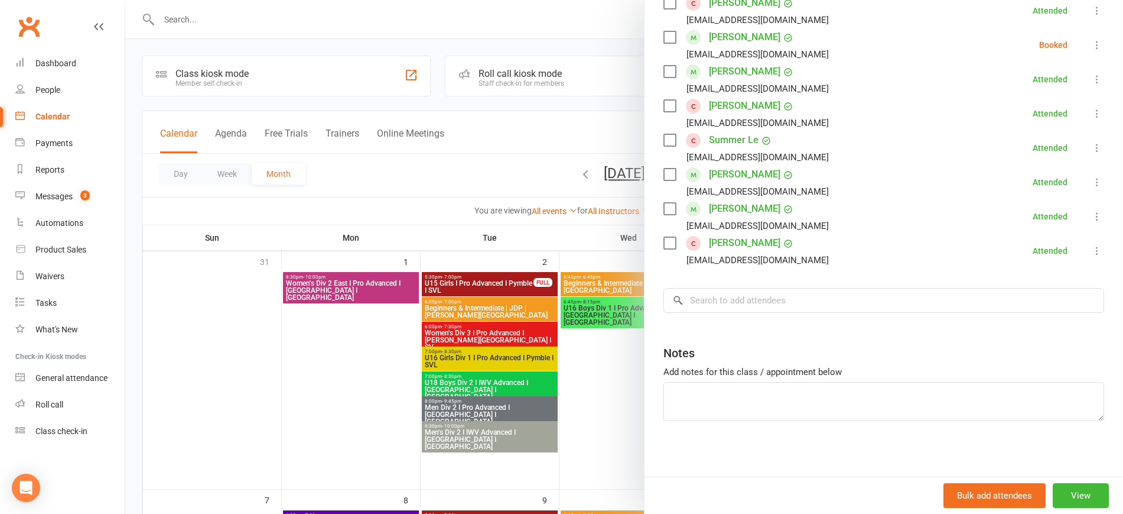
scroll to position [295, 0]
click at [1092, 212] on icon at bounding box center [1098, 216] width 12 height 12
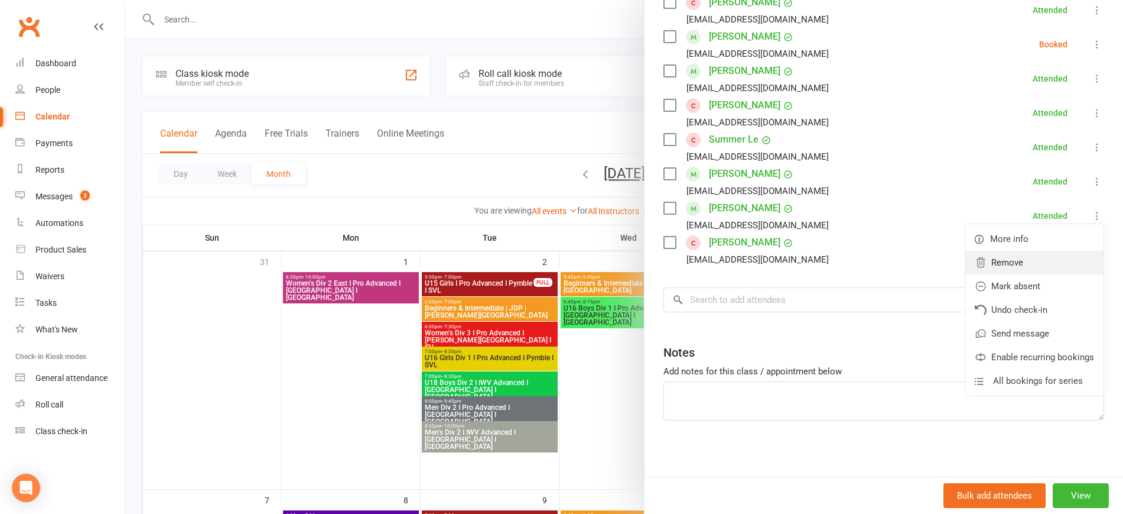
click at [1003, 262] on link "Remove" at bounding box center [1035, 263] width 138 height 24
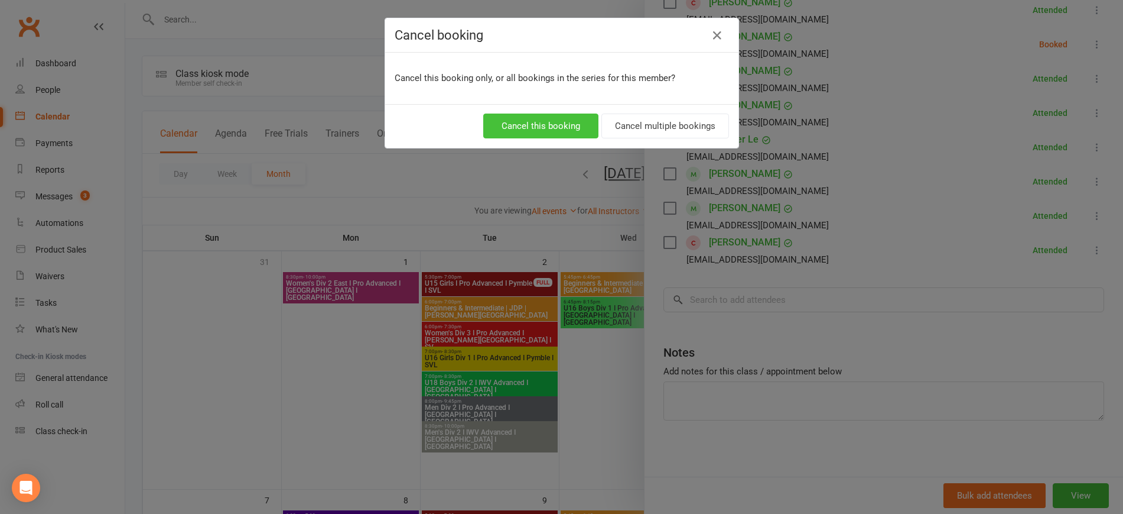
click at [560, 126] on button "Cancel this booking" at bounding box center [540, 125] width 115 height 25
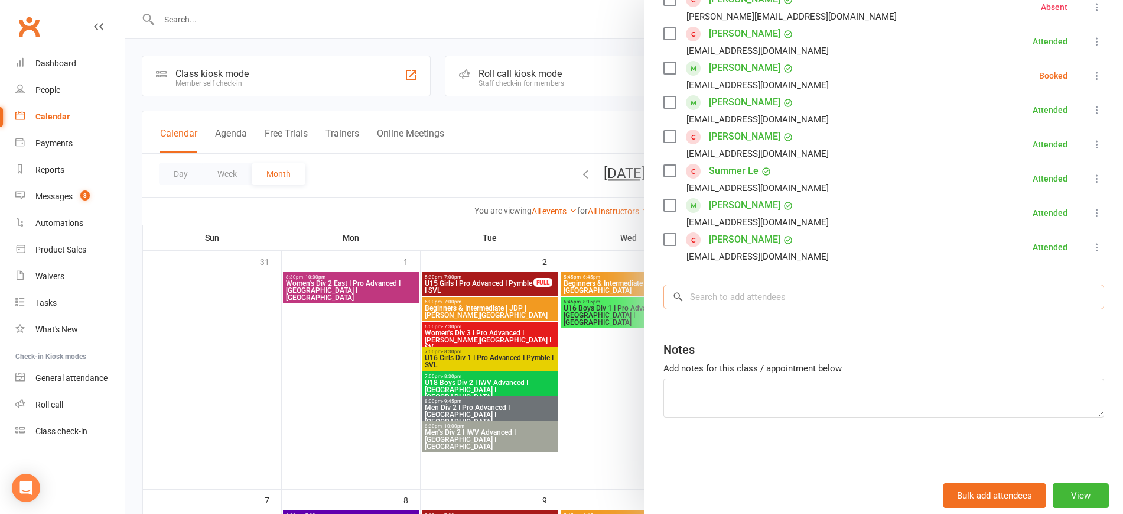
scroll to position [264, 0]
click at [719, 295] on input "search" at bounding box center [884, 296] width 441 height 25
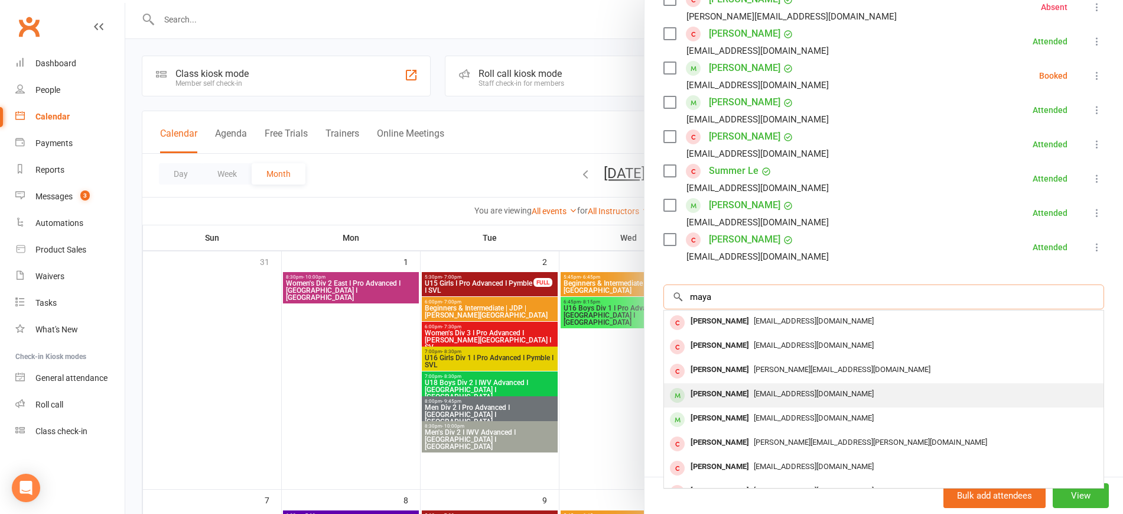
type input "maya"
click at [723, 391] on div "[PERSON_NAME]" at bounding box center [720, 393] width 68 height 17
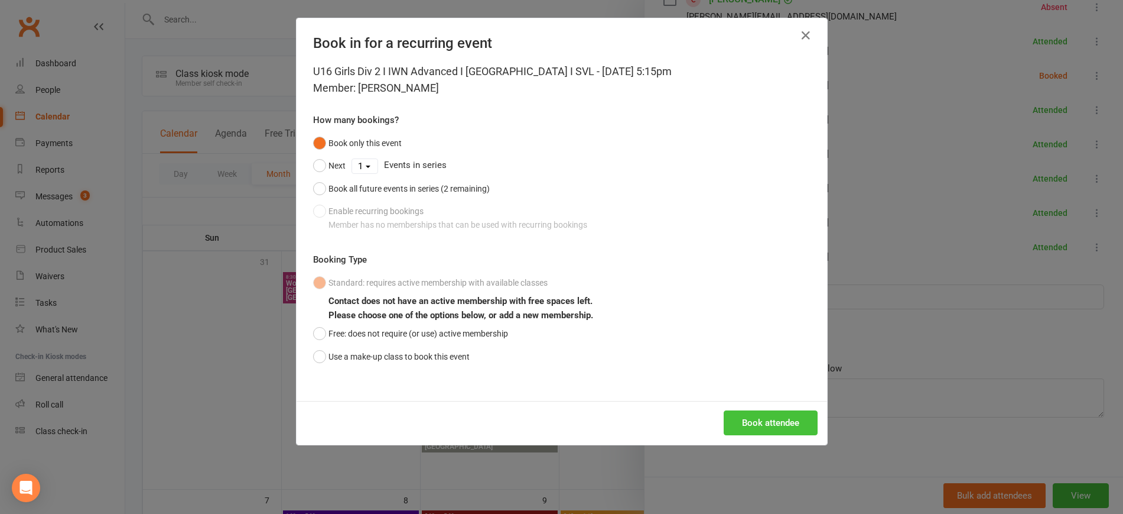
click at [763, 432] on button "Book attendee" at bounding box center [771, 422] width 94 height 25
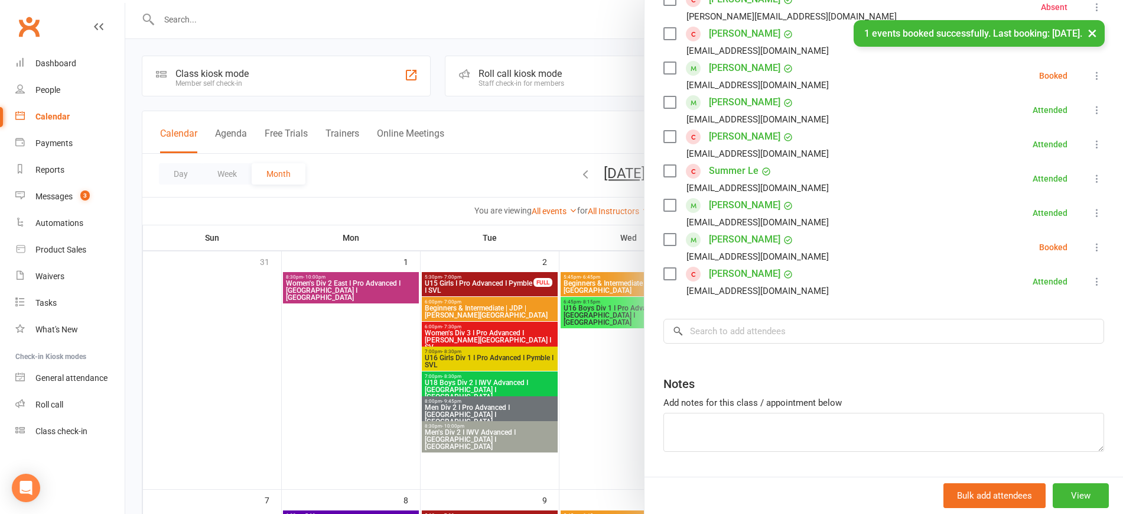
click at [1092, 242] on icon at bounding box center [1098, 247] width 12 height 12
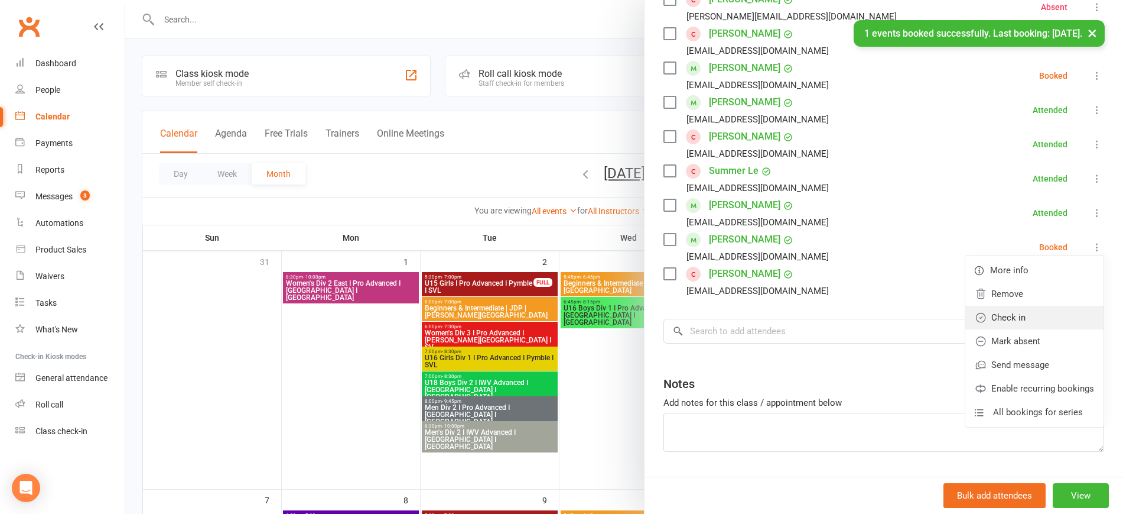
click at [1011, 313] on link "Check in" at bounding box center [1035, 318] width 138 height 24
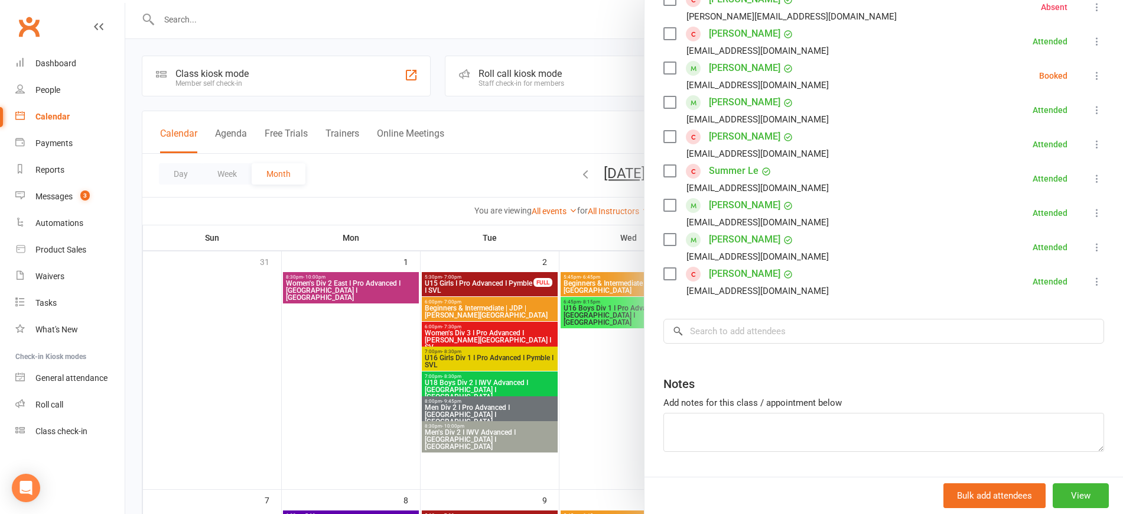
click at [318, 401] on div at bounding box center [624, 257] width 998 height 514
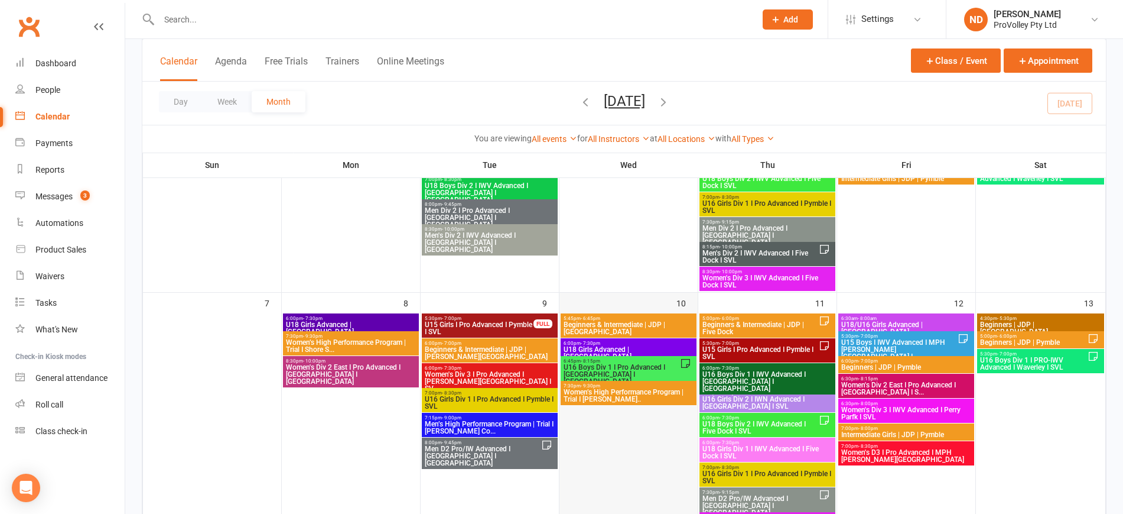
scroll to position [222, 0]
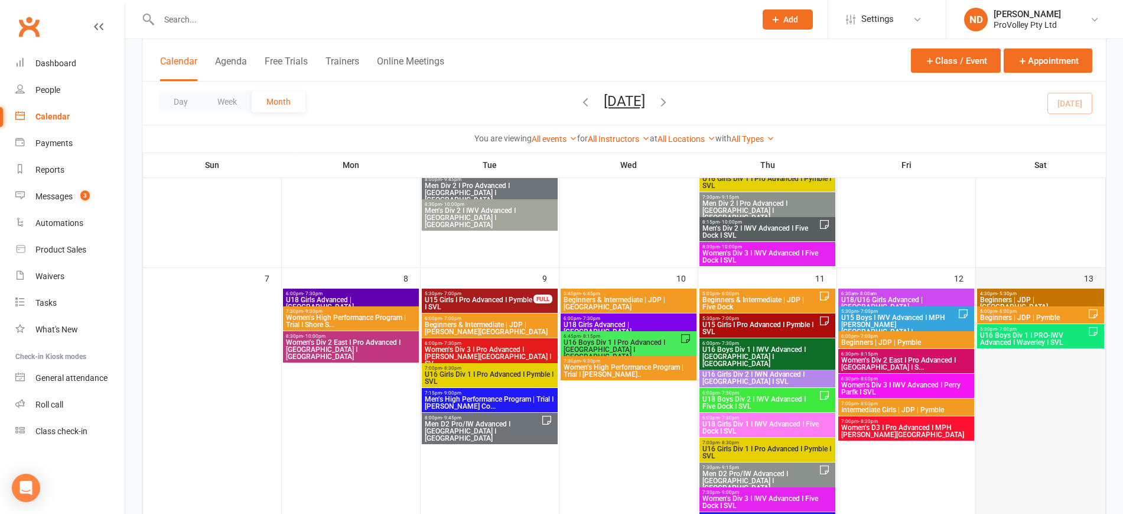
click at [1017, 408] on div at bounding box center [1040, 412] width 127 height 248
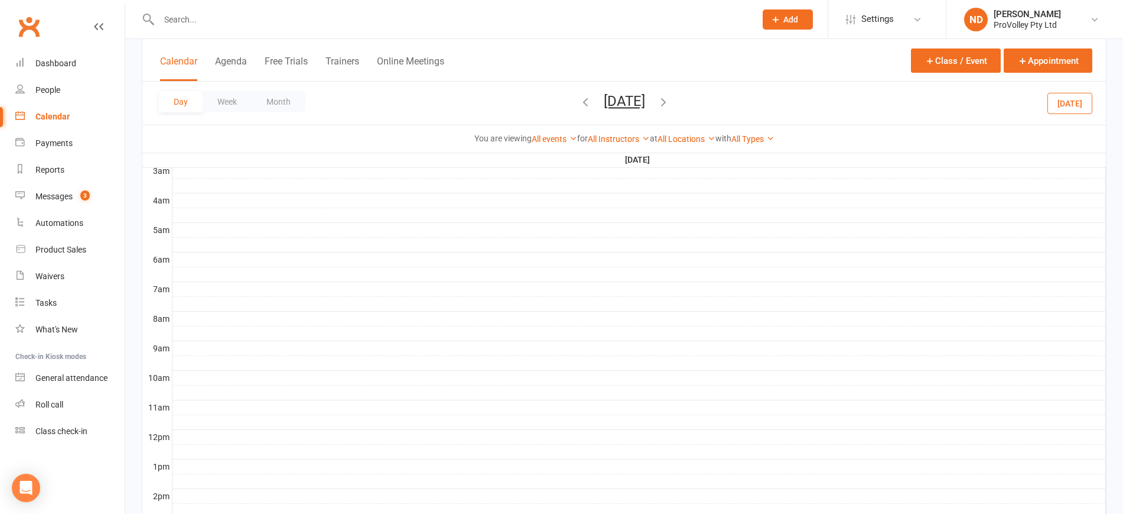
scroll to position [74, 0]
click at [274, 97] on button "Month" at bounding box center [279, 101] width 54 height 21
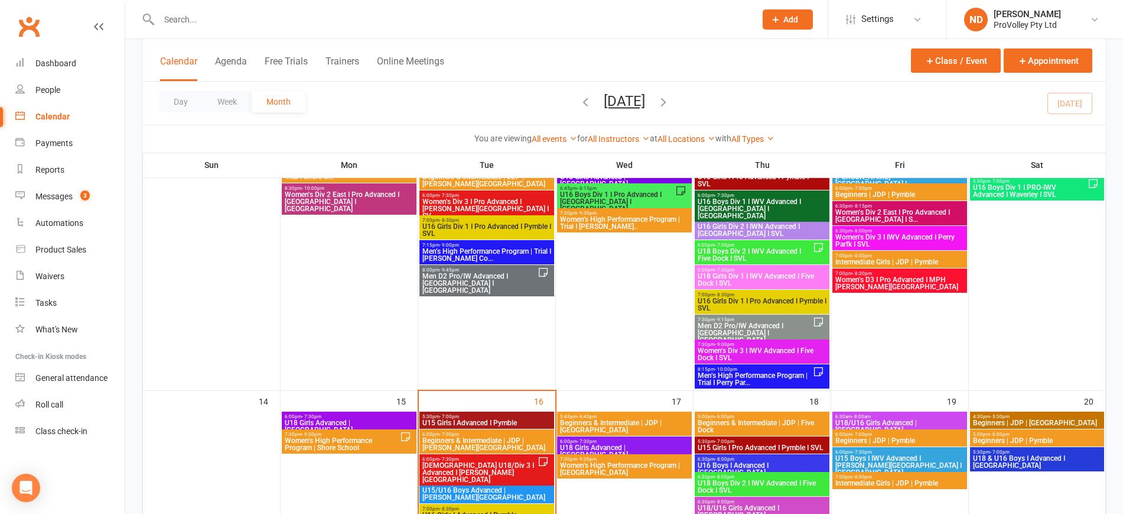
scroll to position [222, 0]
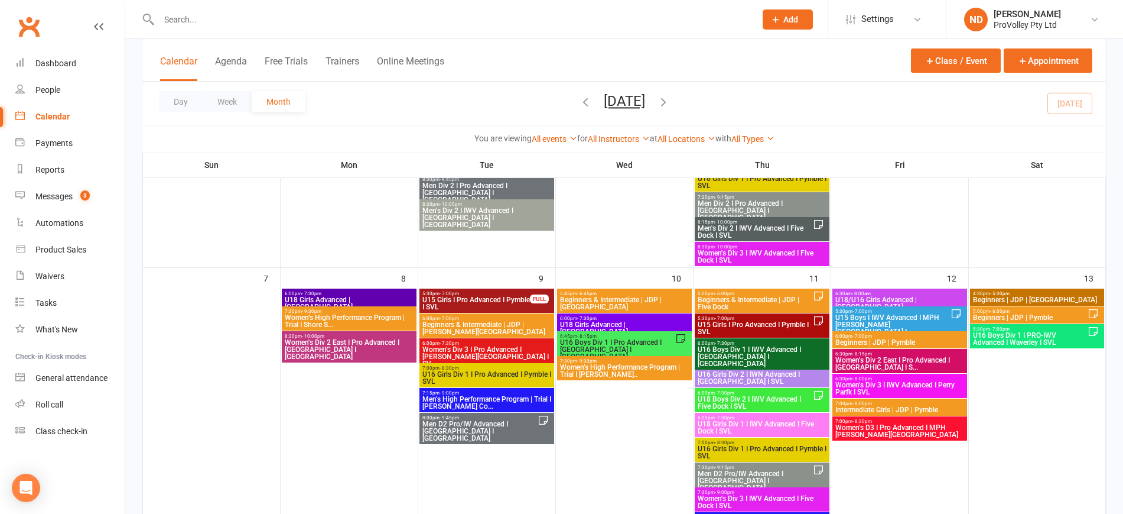
drag, startPoint x: 336, startPoint y: 418, endPoint x: 371, endPoint y: 407, distance: 36.5
click at [336, 418] on div at bounding box center [349, 412] width 135 height 248
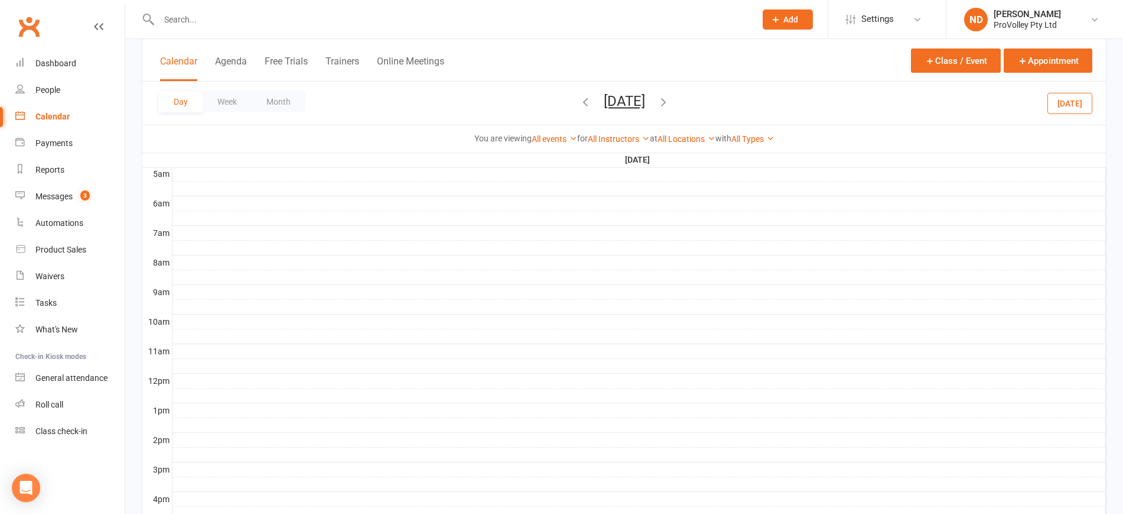
scroll to position [0, 0]
click at [268, 85] on div "Day Week Month Monday, Sep 8, 2025 September 2025 Sun Mon Tue Wed Thu Fri Sat 3…" at bounding box center [624, 103] width 964 height 43
click at [277, 98] on button "Month" at bounding box center [279, 101] width 54 height 21
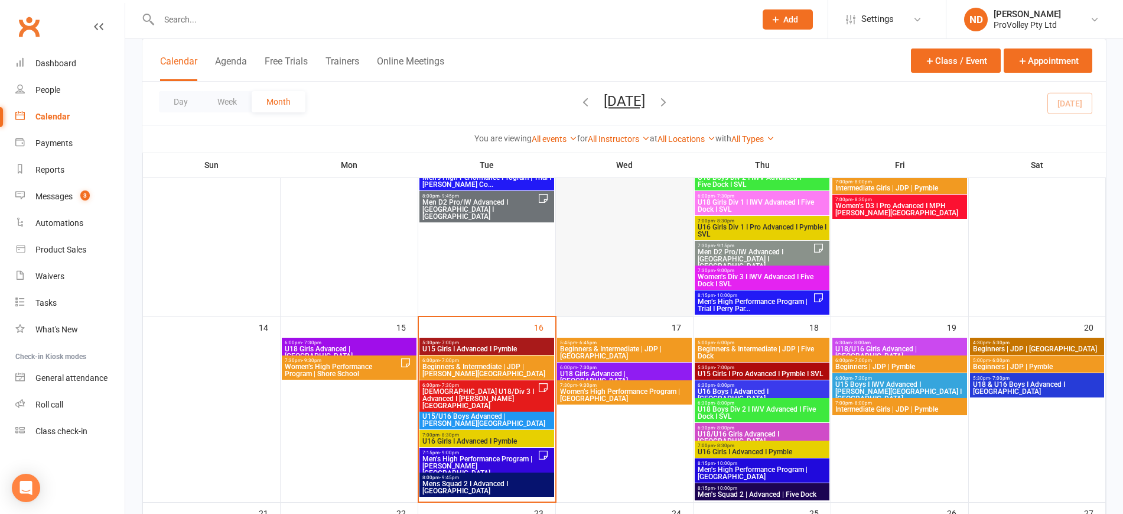
scroll to position [295, 0]
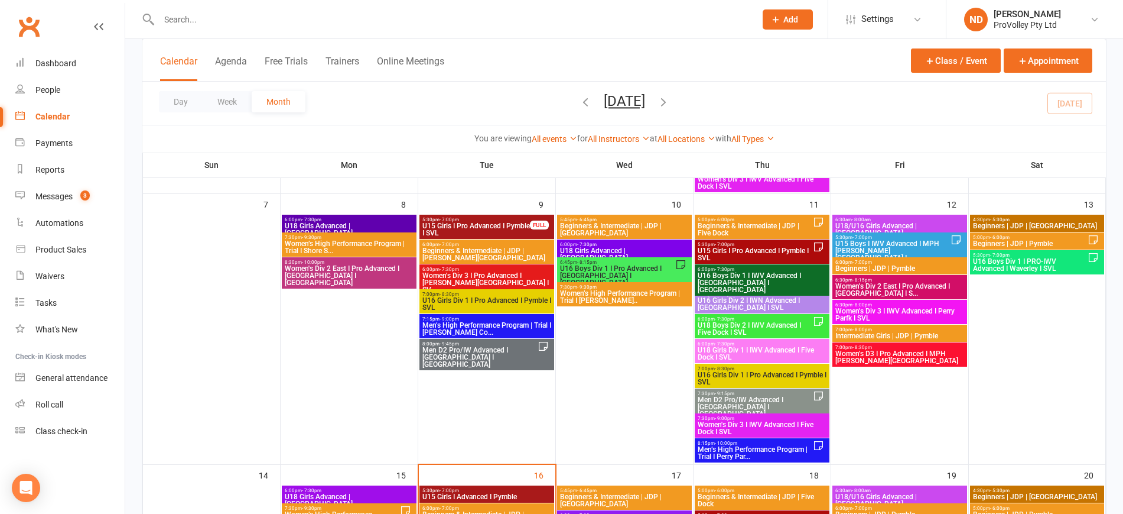
click at [496, 229] on span "U15 Girls I Pro Advanced I Pymble I SVL" at bounding box center [476, 229] width 109 height 14
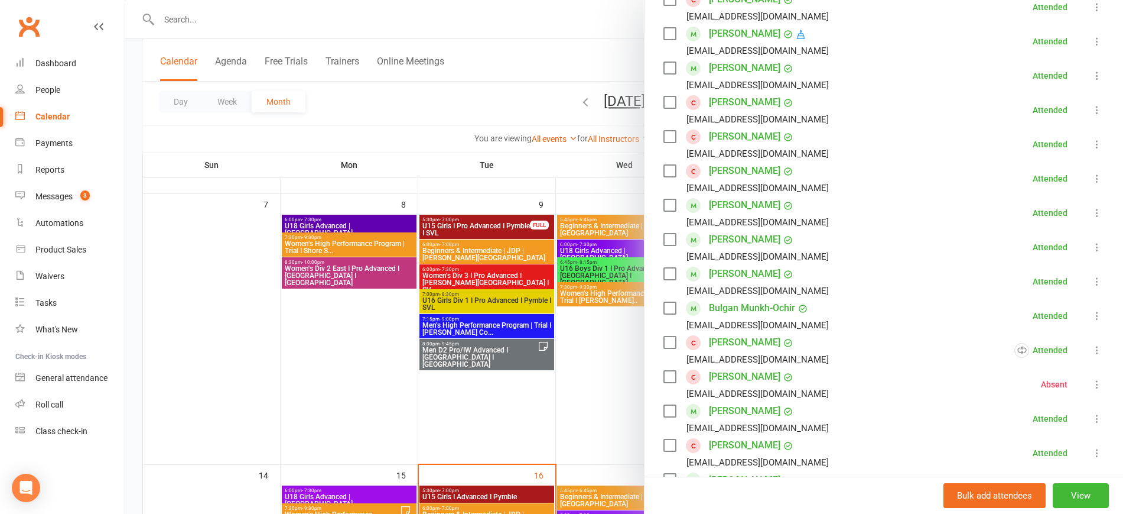
scroll to position [443, 0]
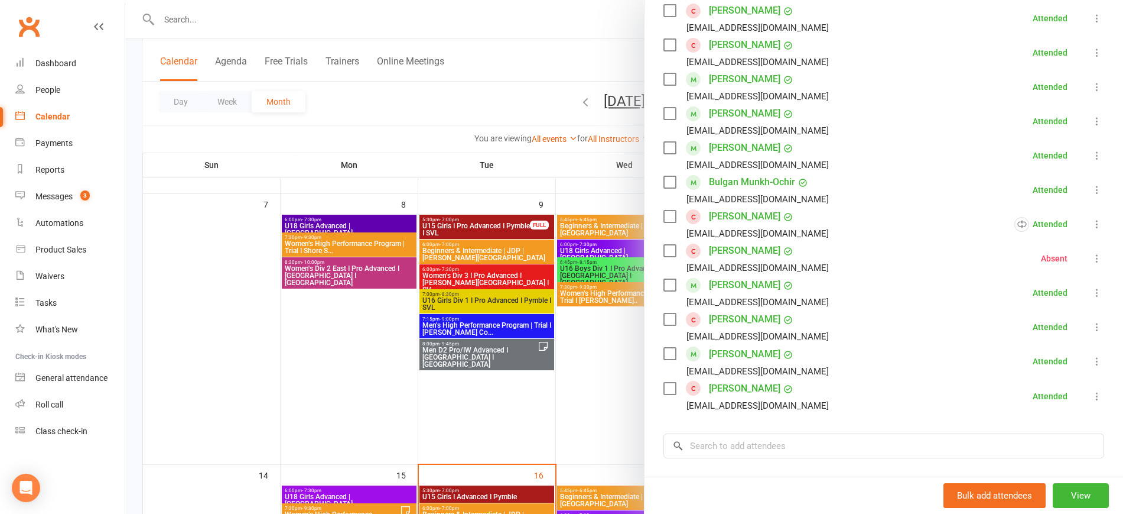
click at [1092, 287] on icon at bounding box center [1098, 293] width 12 height 12
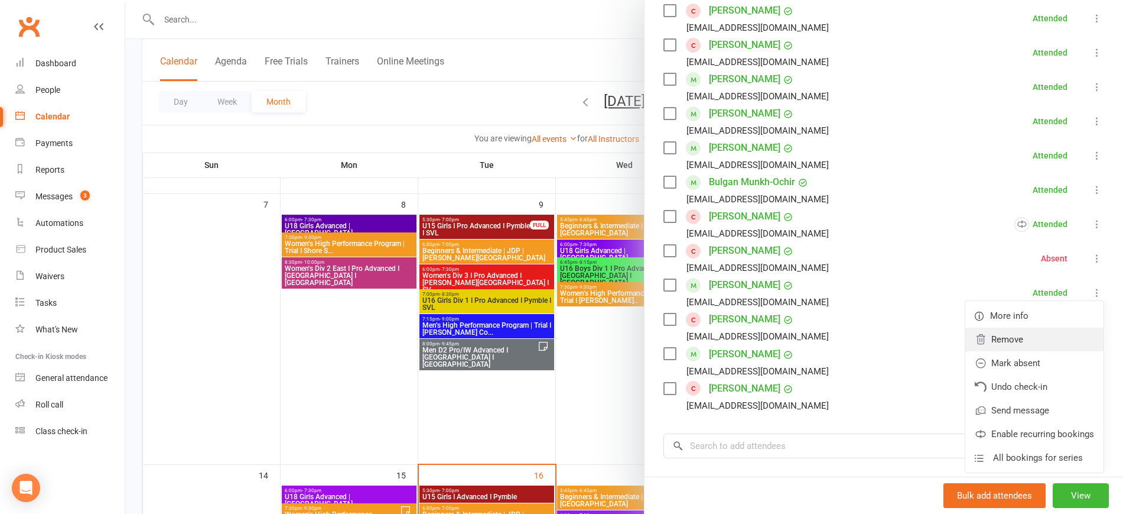
click at [992, 327] on link "Remove" at bounding box center [1035, 339] width 138 height 24
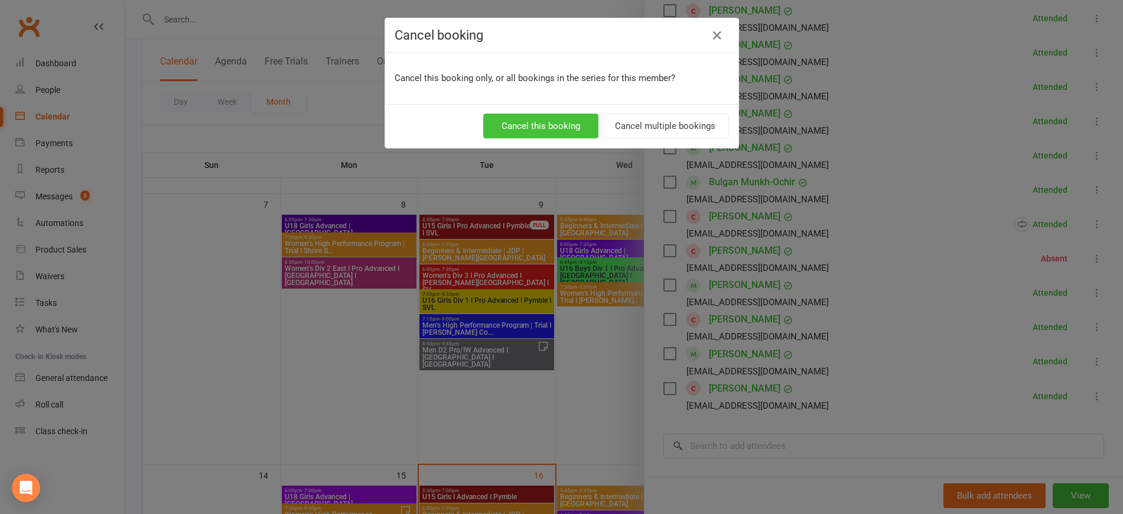
click at [558, 132] on button "Cancel this booking" at bounding box center [540, 125] width 115 height 25
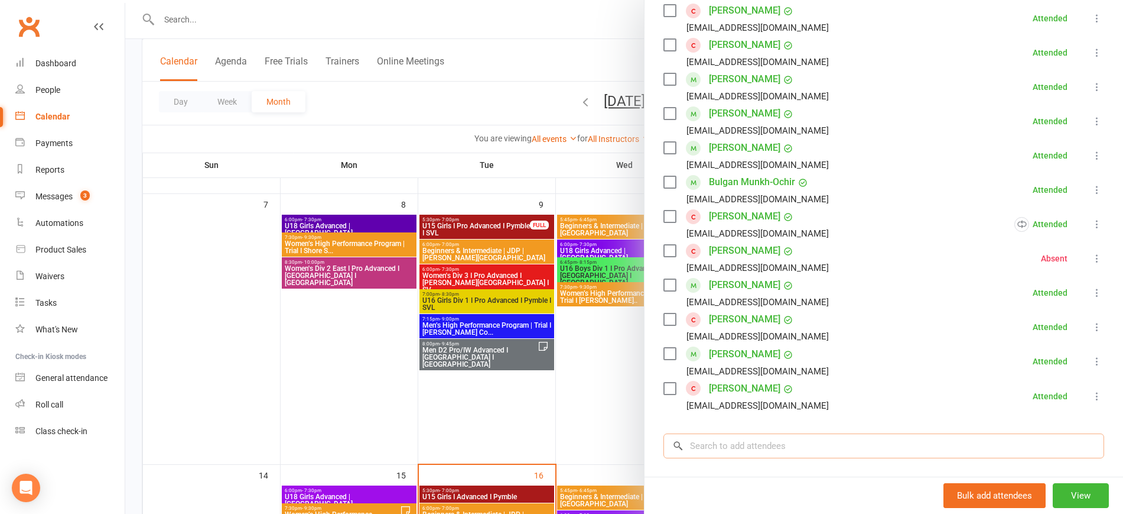
click at [717, 431] on div "Class kiosk mode Roll call 5:30 PM - 7:00 PM, Tuesday, September, 9, 2025 with …" at bounding box center [884, 116] width 479 height 1018
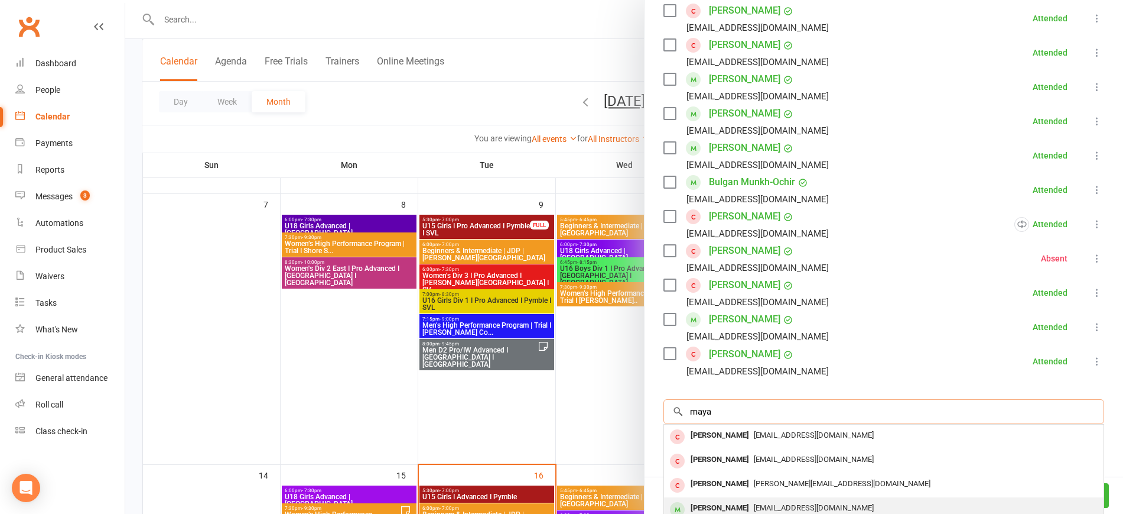
type input "maya"
click at [734, 499] on div "[PERSON_NAME]" at bounding box center [720, 507] width 68 height 17
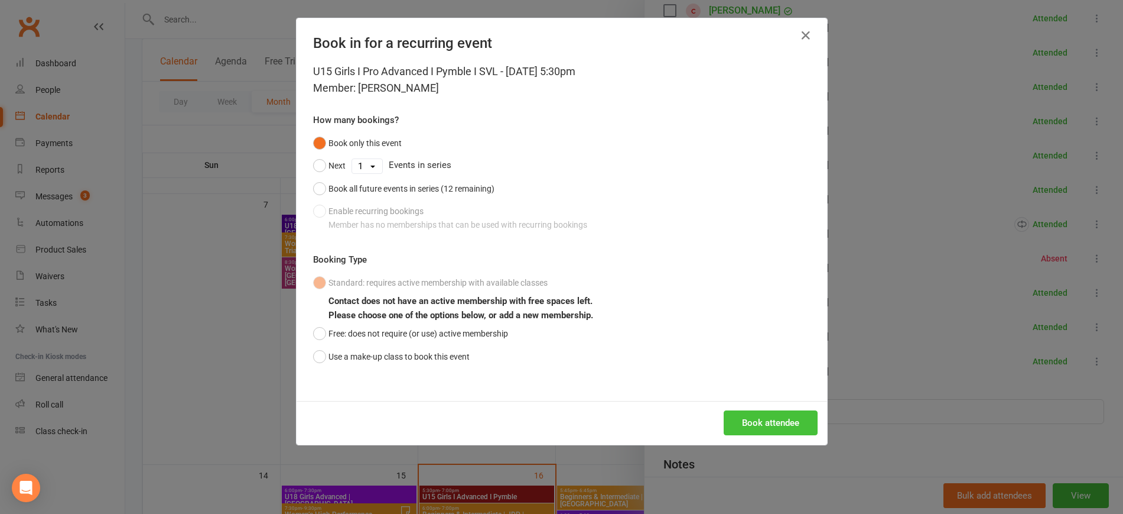
drag, startPoint x: 768, startPoint y: 439, endPoint x: 762, endPoint y: 432, distance: 8.8
click at [768, 439] on div "Book attendee" at bounding box center [562, 423] width 531 height 44
click at [759, 426] on button "Book attendee" at bounding box center [771, 422] width 94 height 25
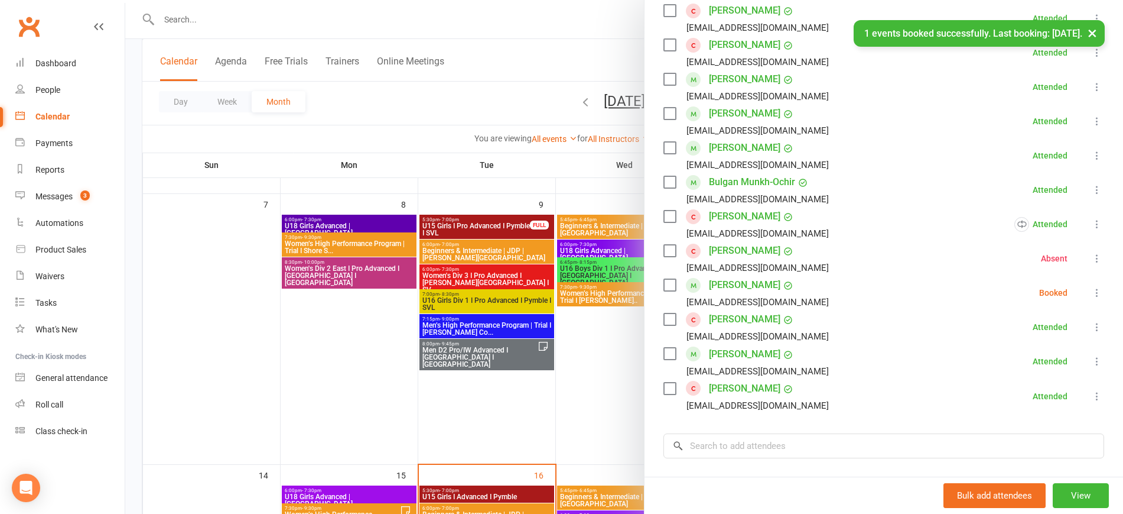
click at [1092, 287] on icon at bounding box center [1098, 293] width 12 height 12
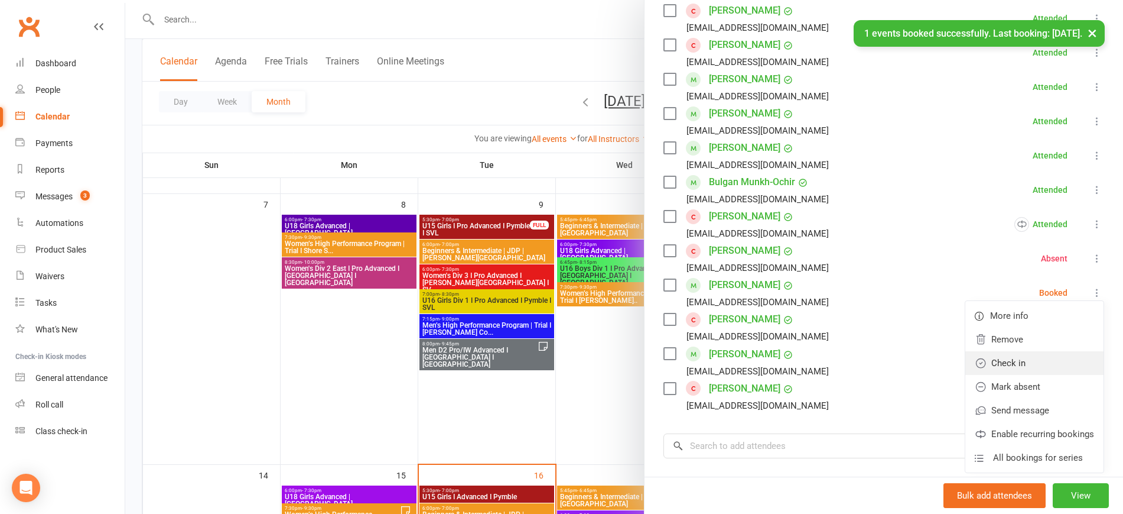
drag, startPoint x: 1028, startPoint y: 339, endPoint x: 979, endPoint y: 337, distance: 49.7
click at [1028, 351] on link "Check in" at bounding box center [1035, 363] width 138 height 24
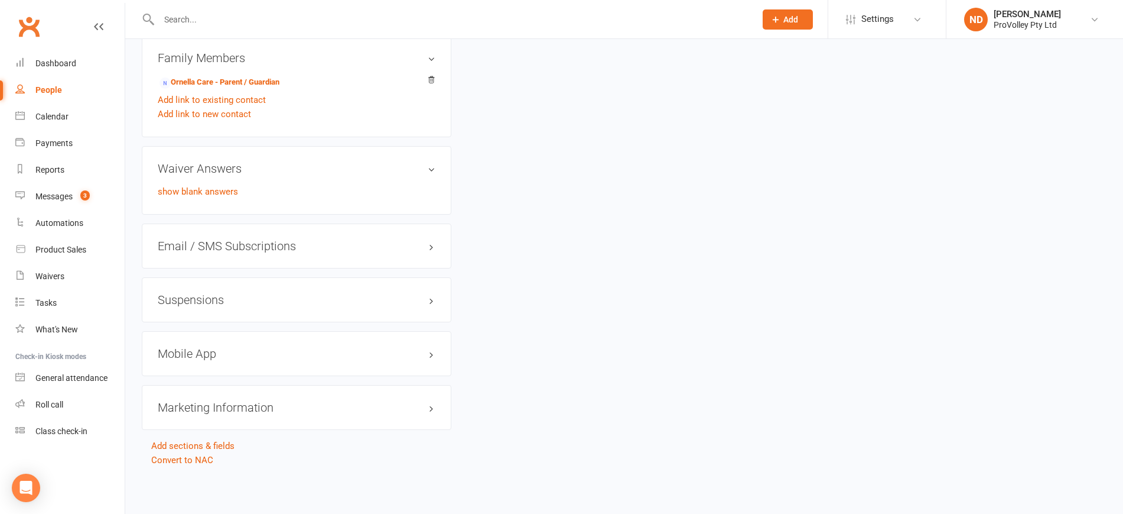
scroll to position [747, 0]
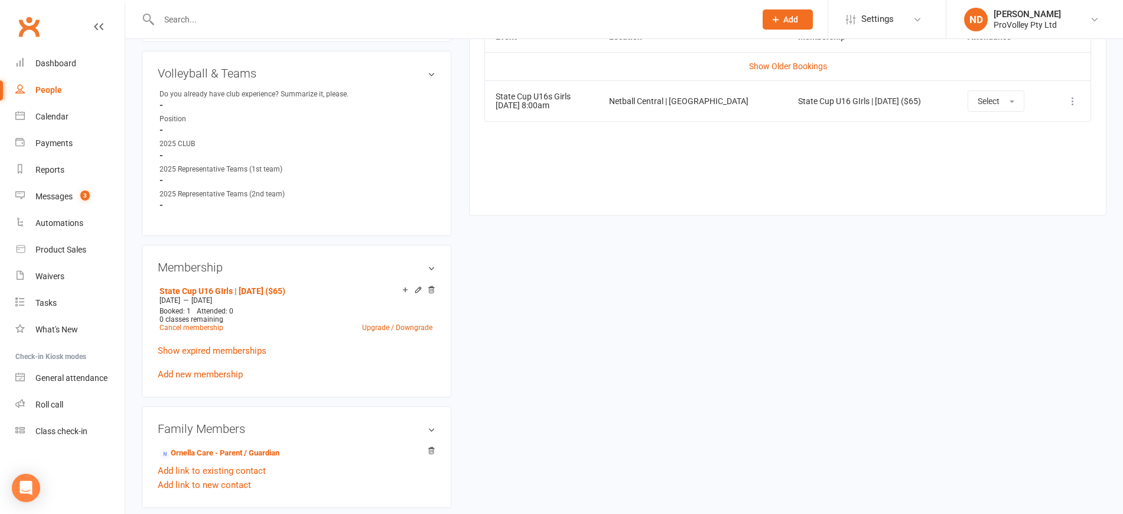
scroll to position [591, 0]
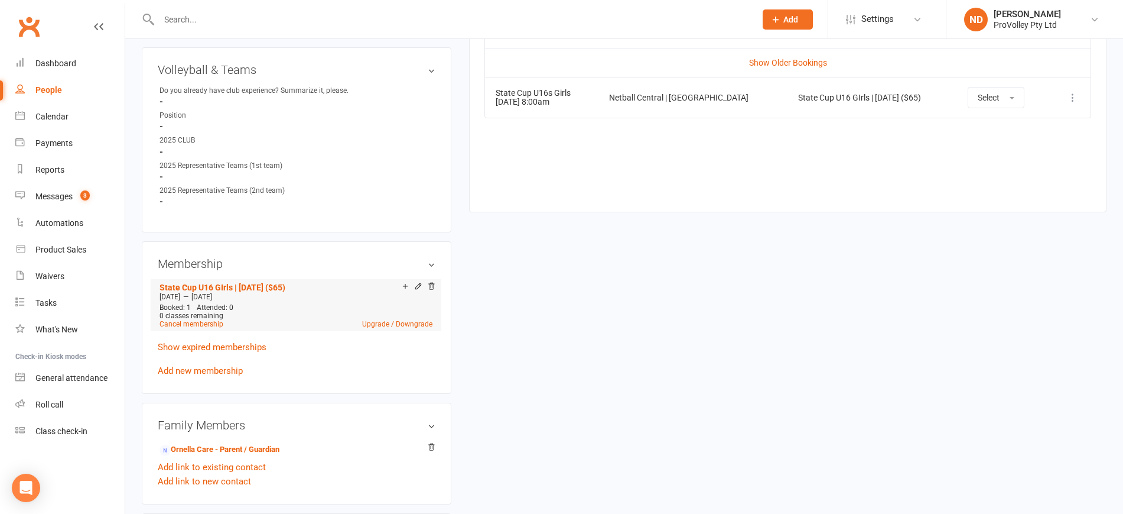
drag, startPoint x: 229, startPoint y: 355, endPoint x: 240, endPoint y: 357, distance: 10.8
click at [229, 352] on link "Show expired memberships" at bounding box center [212, 347] width 109 height 11
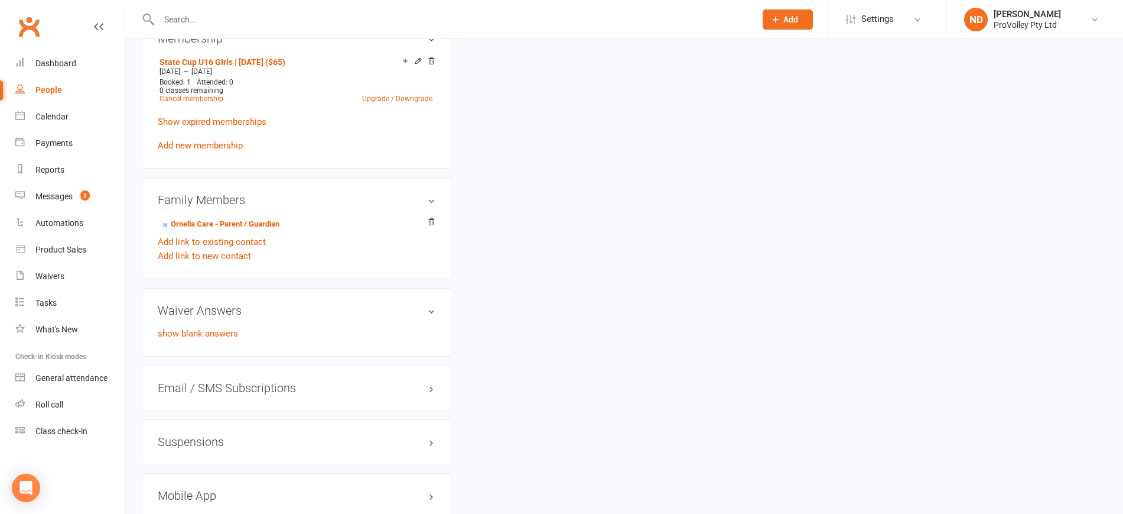
scroll to position [739, 0]
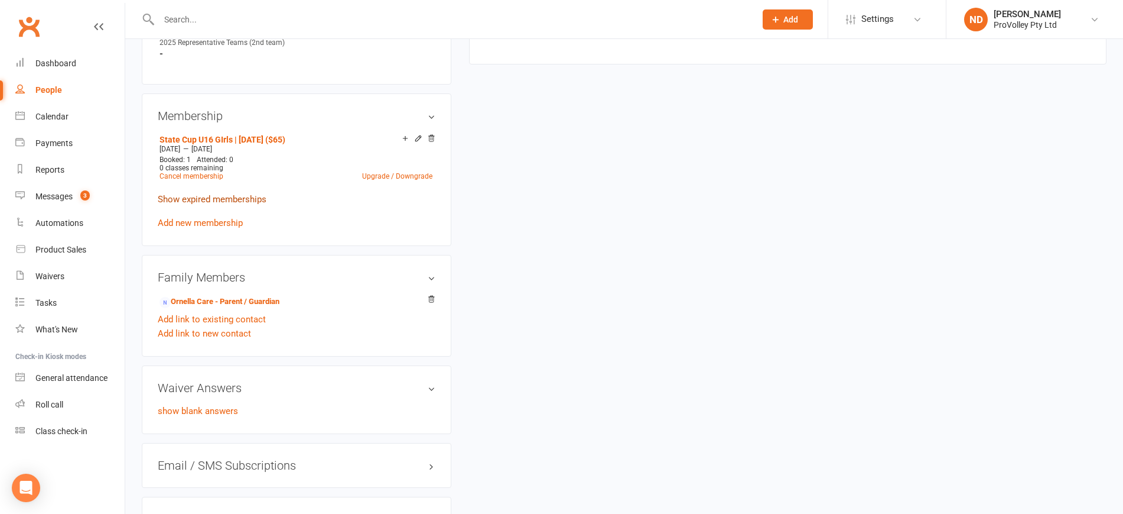
click at [242, 204] on link "Show expired memberships" at bounding box center [212, 199] width 109 height 11
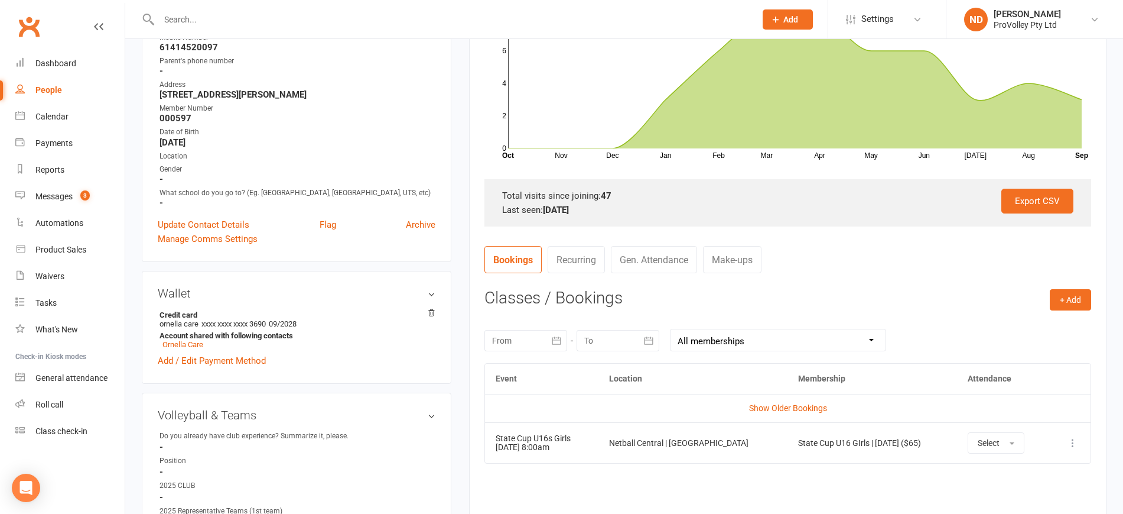
scroll to position [0, 0]
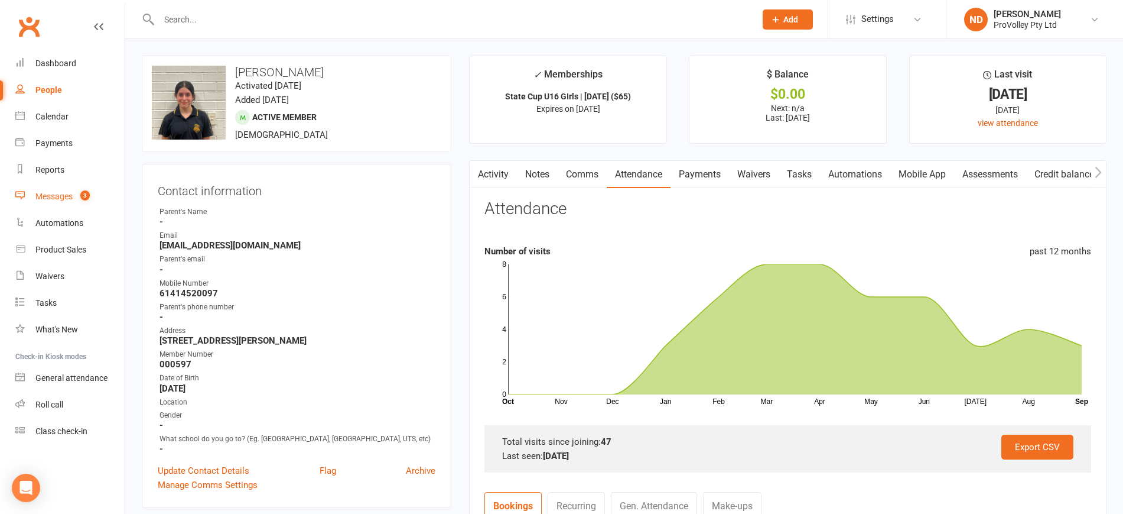
click at [77, 196] on count-badge "3" at bounding box center [81, 195] width 15 height 9
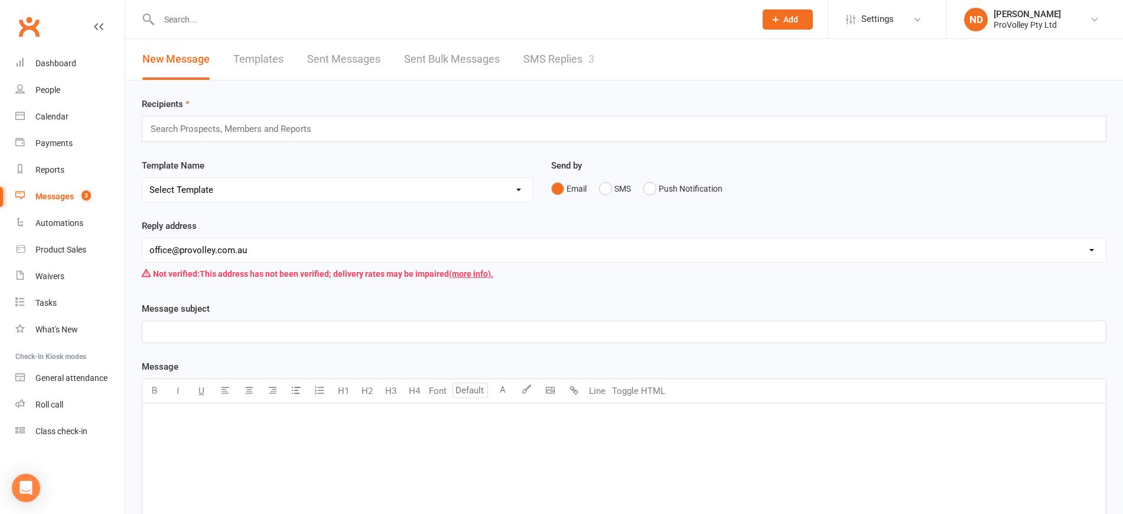
click at [551, 56] on link "SMS Replies 3" at bounding box center [559, 59] width 71 height 41
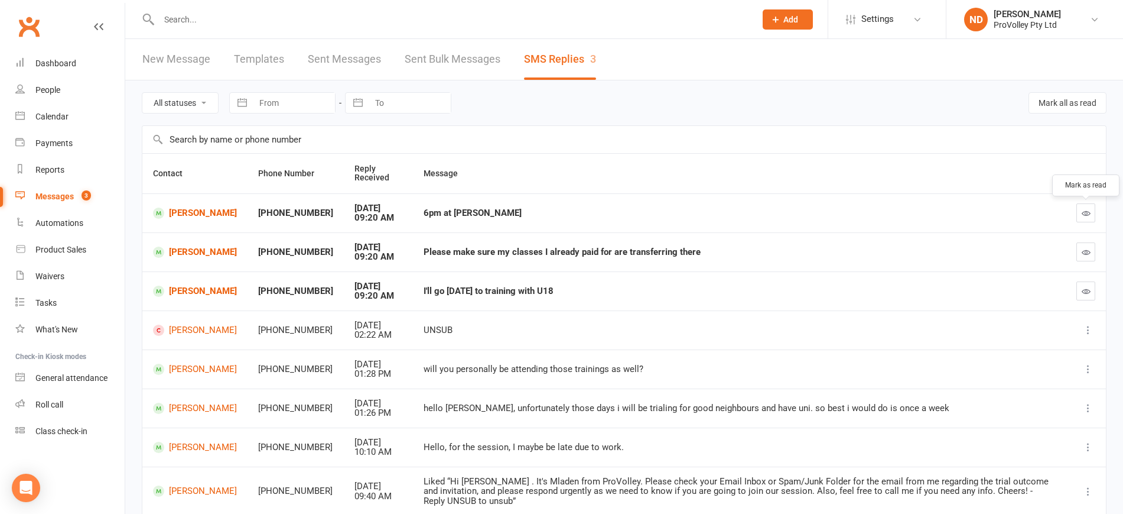
drag, startPoint x: 1089, startPoint y: 206, endPoint x: 628, endPoint y: 50, distance: 485.9
click at [1087, 207] on button "button" at bounding box center [1086, 212] width 19 height 19
click at [1090, 287] on icon "button" at bounding box center [1086, 291] width 9 height 9
click at [1082, 248] on icon "button" at bounding box center [1086, 252] width 9 height 9
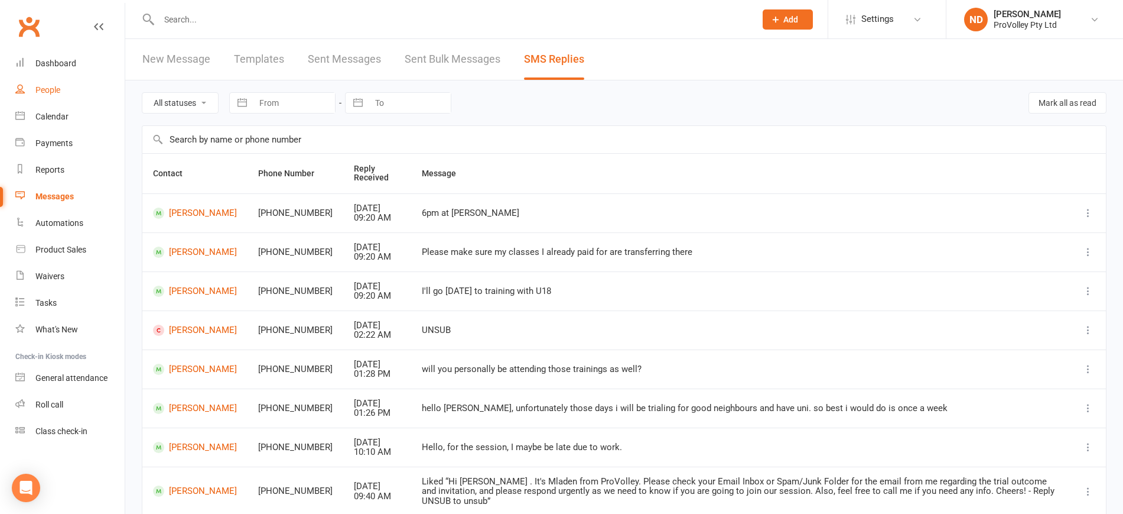
click at [52, 83] on link "People" at bounding box center [69, 90] width 109 height 27
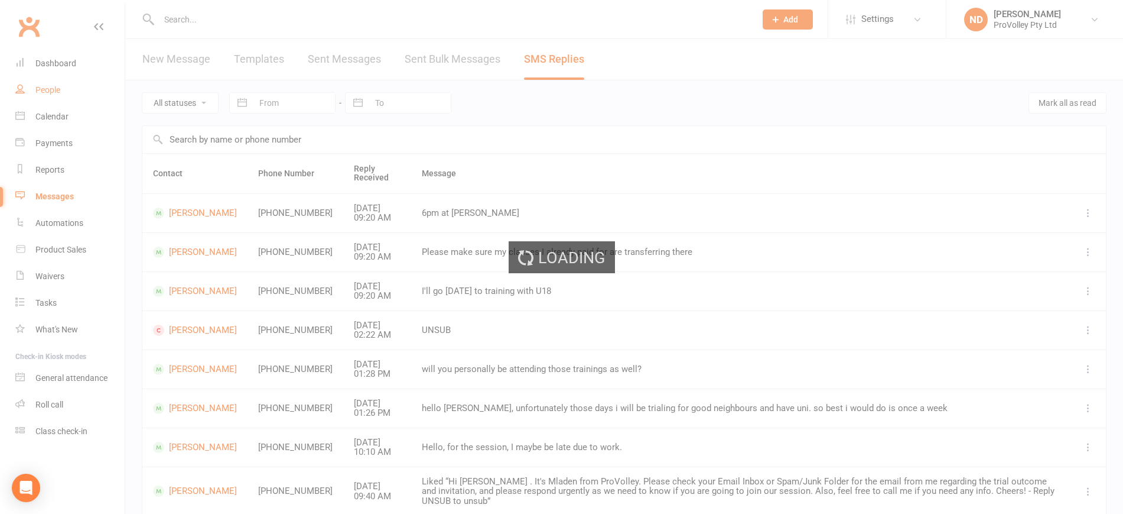
select select "100"
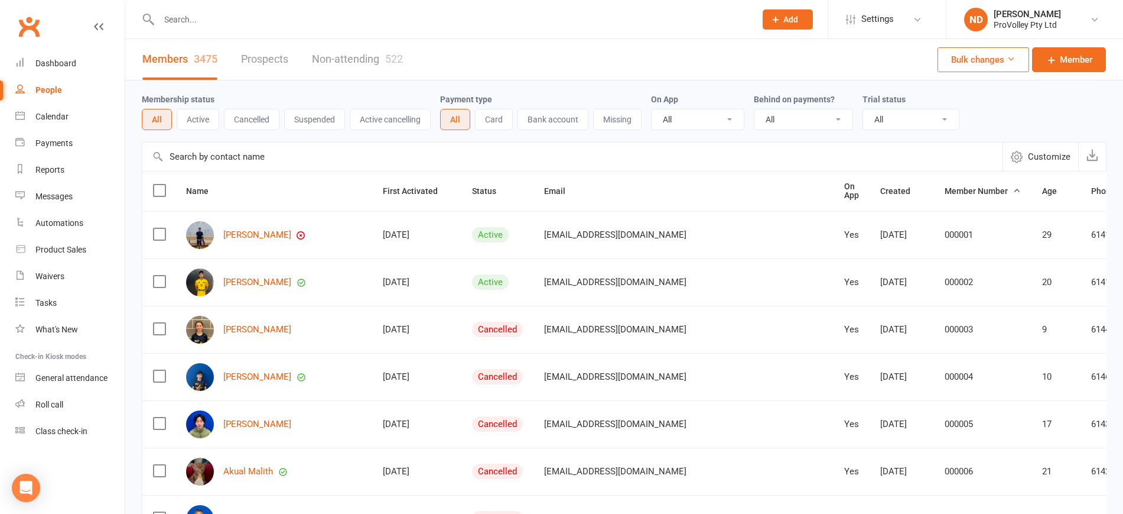
drag, startPoint x: 50, startPoint y: 86, endPoint x: 125, endPoint y: 108, distance: 78.7
click at [50, 86] on div "People" at bounding box center [48, 89] width 27 height 9
click at [235, 154] on input "text" at bounding box center [572, 156] width 860 height 28
paste input "[EMAIL_ADDRESS][PERSON_NAME][DOMAIN_NAME]"
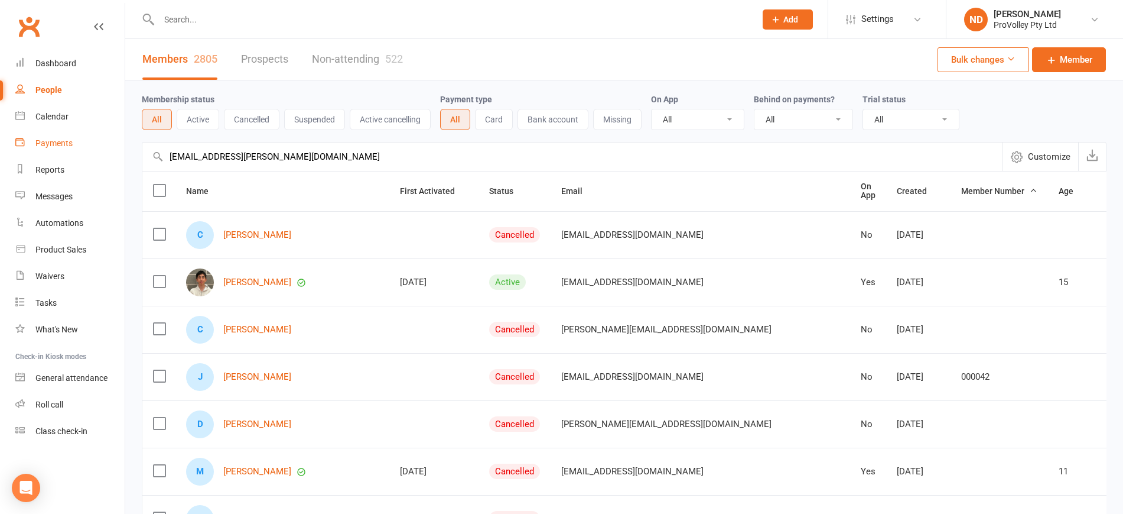
drag, startPoint x: 324, startPoint y: 153, endPoint x: 90, endPoint y: 155, distance: 234.0
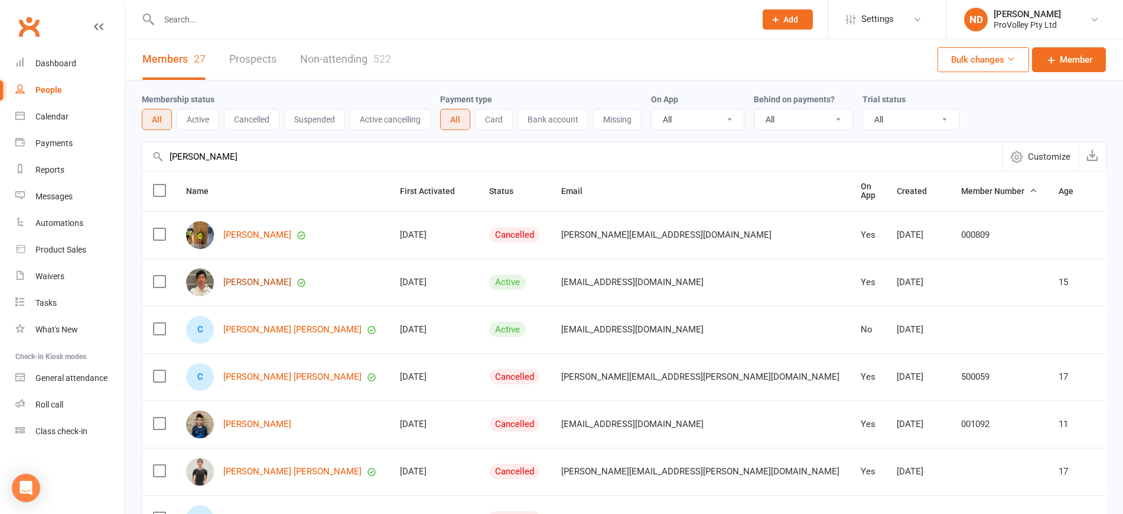
type input "[PERSON_NAME]"
click at [267, 277] on link "[PERSON_NAME]" at bounding box center [257, 282] width 68 height 10
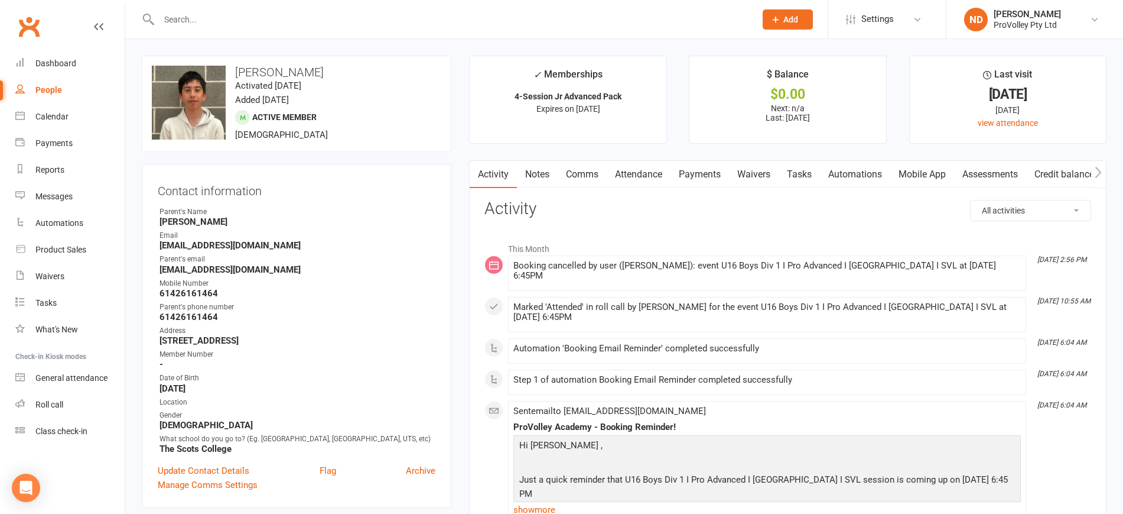
click at [705, 178] on link "Payments" at bounding box center [700, 174] width 59 height 27
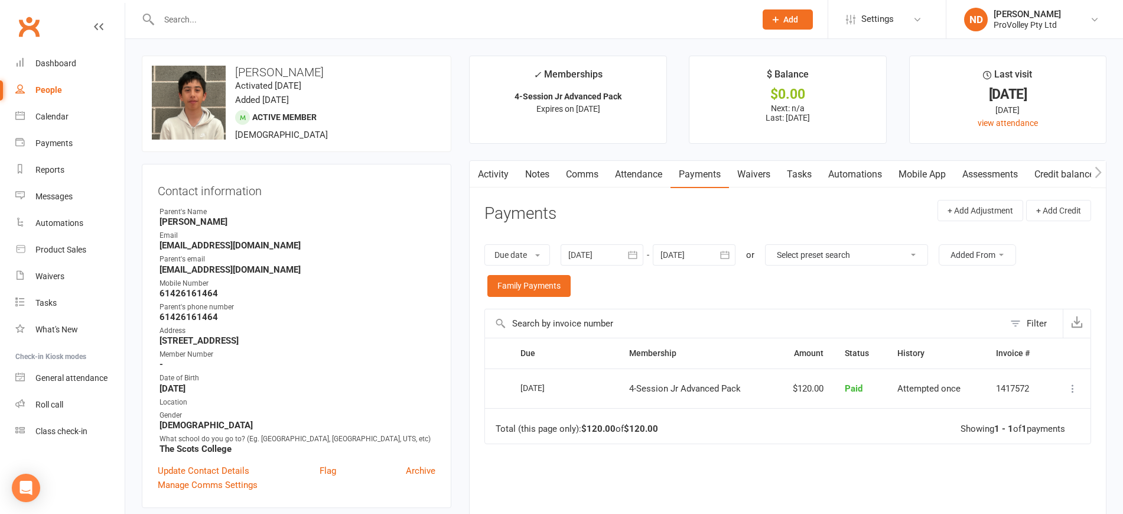
click at [641, 254] on button "button" at bounding box center [632, 254] width 21 height 21
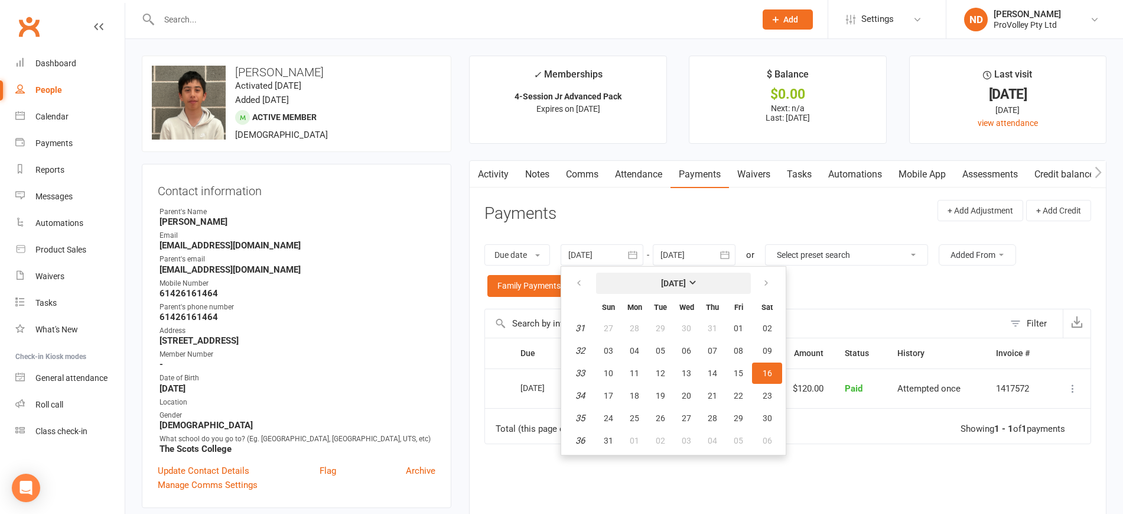
click at [666, 281] on strong "[DATE]" at bounding box center [673, 282] width 25 height 9
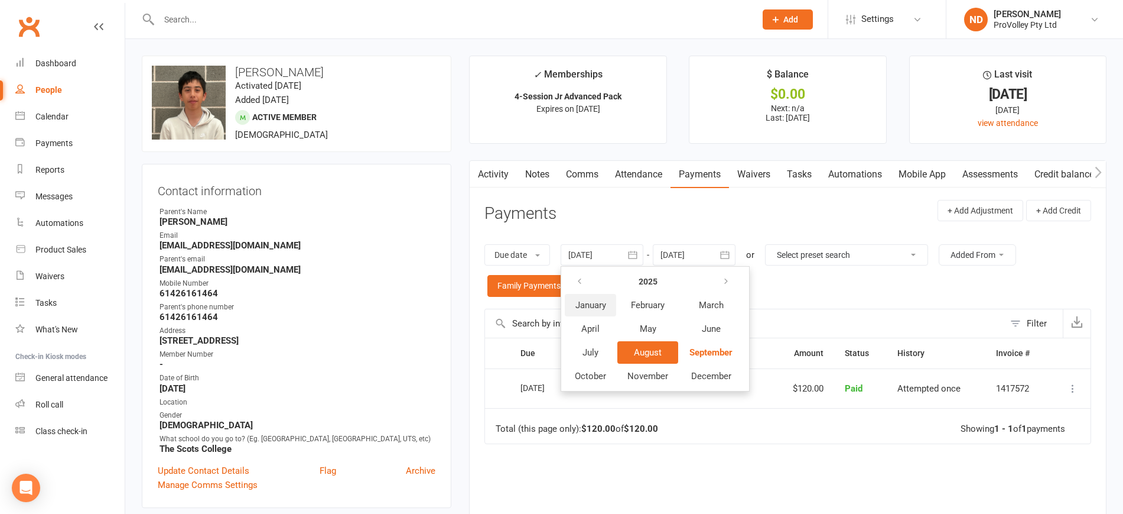
click at [606, 300] on span "January" at bounding box center [591, 305] width 31 height 11
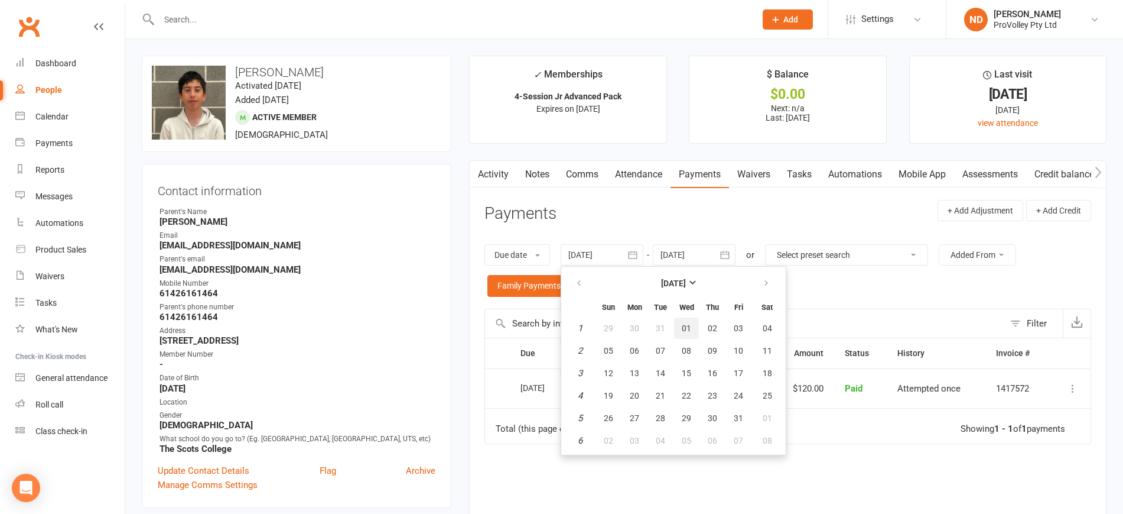
click at [687, 329] on span "01" at bounding box center [686, 327] width 9 height 9
type input "[DATE]"
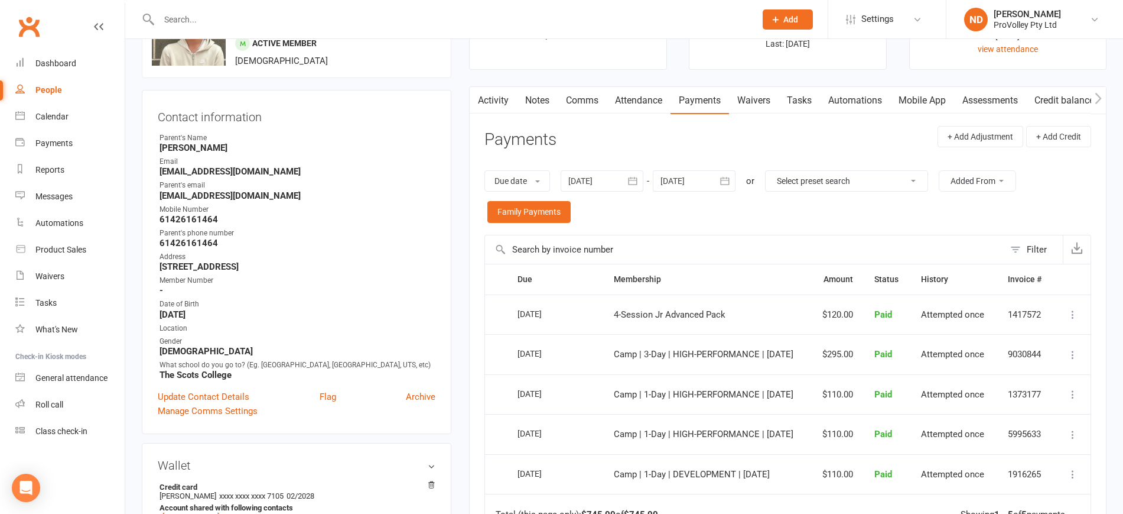
scroll to position [222, 0]
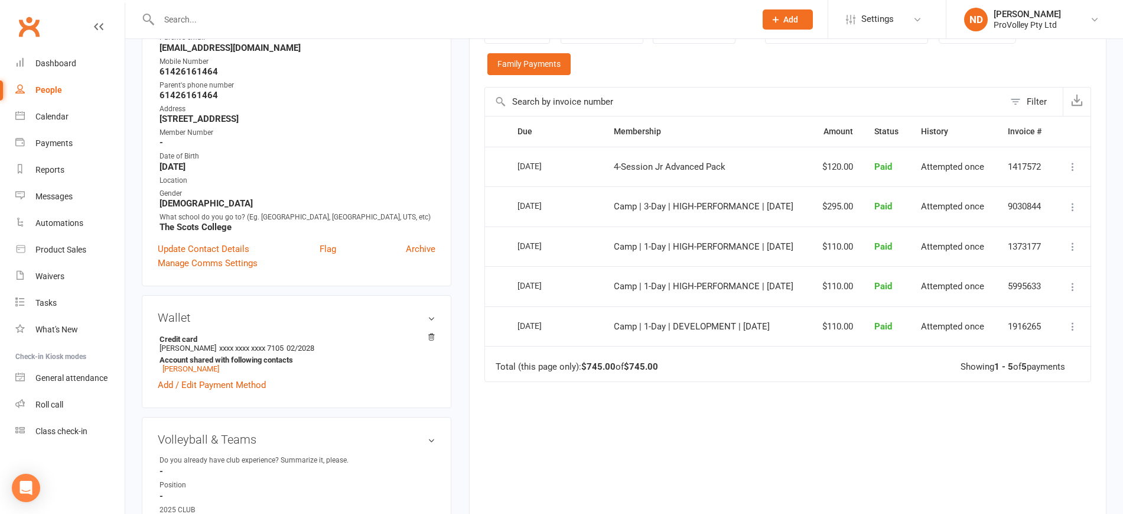
click at [57, 90] on div "People" at bounding box center [48, 89] width 27 height 9
select select "100"
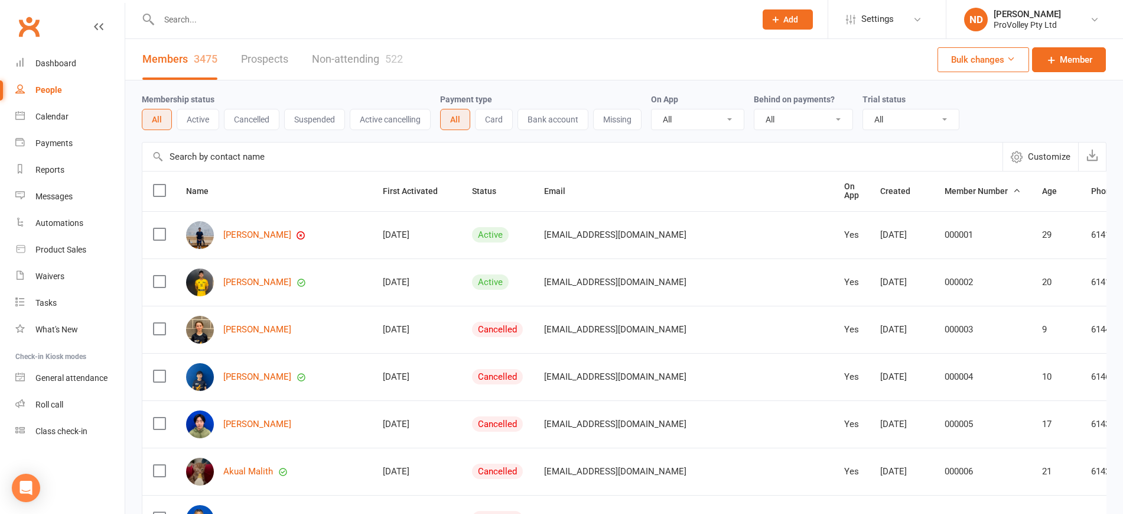
click at [293, 163] on input "text" at bounding box center [572, 156] width 860 height 28
paste input "Endelga Sukhbat"
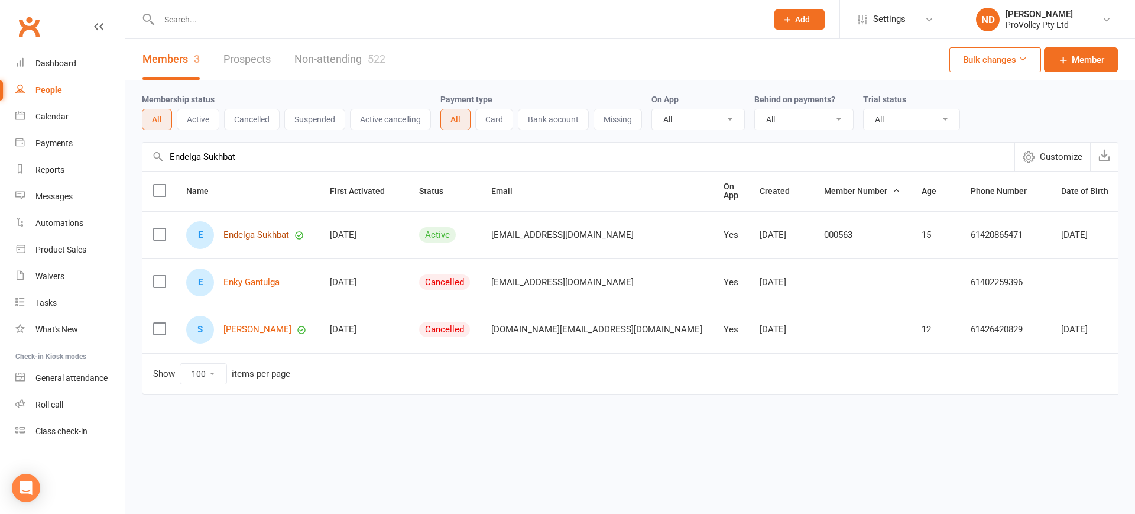
type input "Endelga Sukhbat"
drag, startPoint x: 268, startPoint y: 235, endPoint x: 302, endPoint y: 238, distance: 33.8
click at [268, 235] on link "Endelga Sukhbat" at bounding box center [256, 235] width 66 height 10
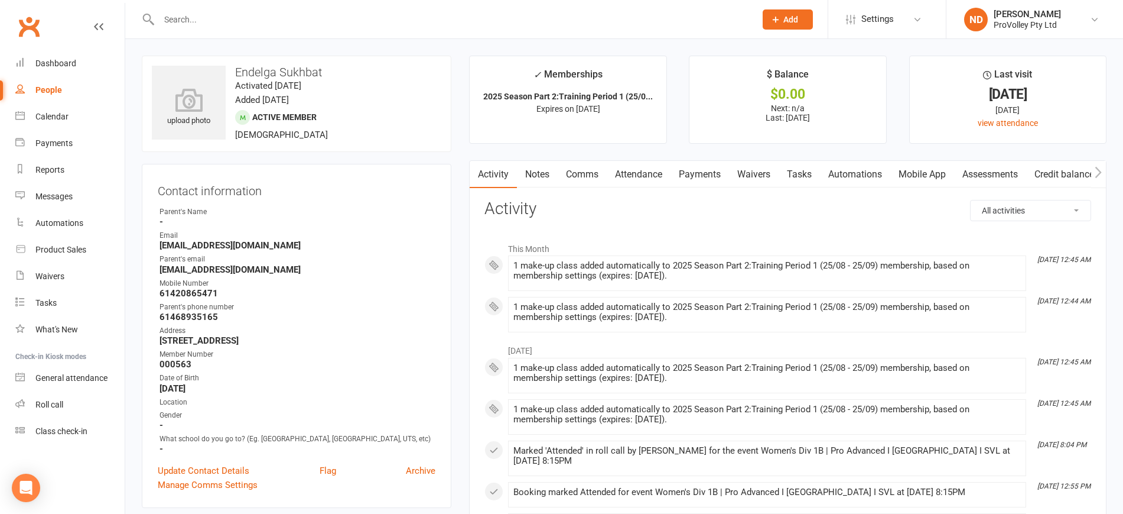
click at [700, 176] on link "Payments" at bounding box center [700, 174] width 59 height 27
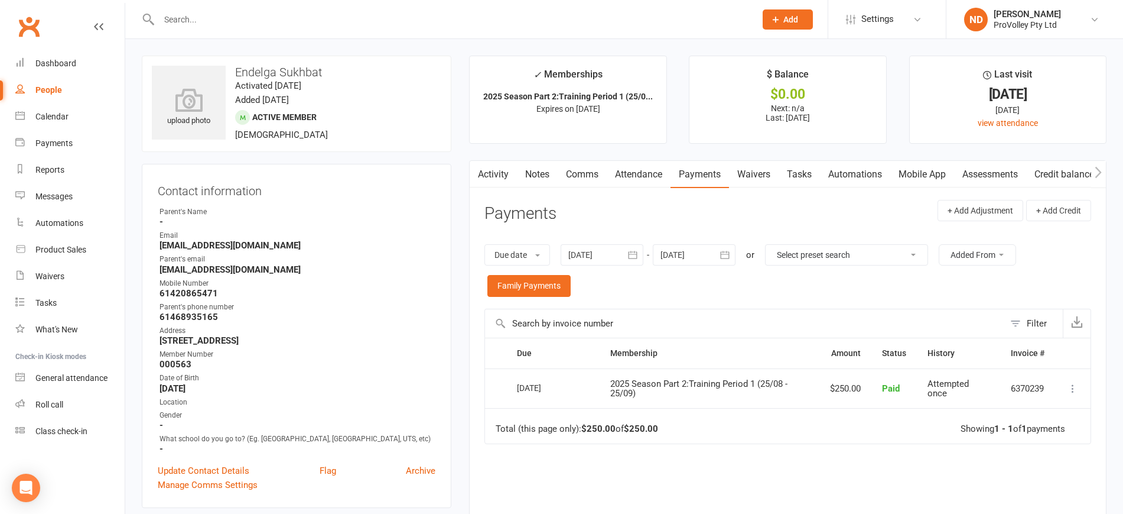
click at [631, 256] on icon "button" at bounding box center [633, 255] width 12 height 12
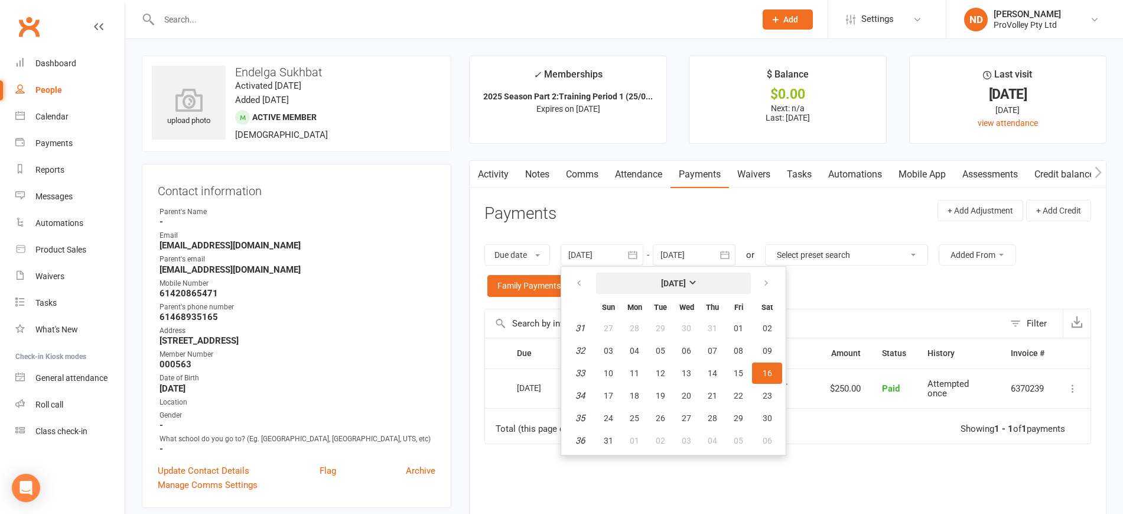
click at [667, 278] on strong "[DATE]" at bounding box center [673, 282] width 25 height 9
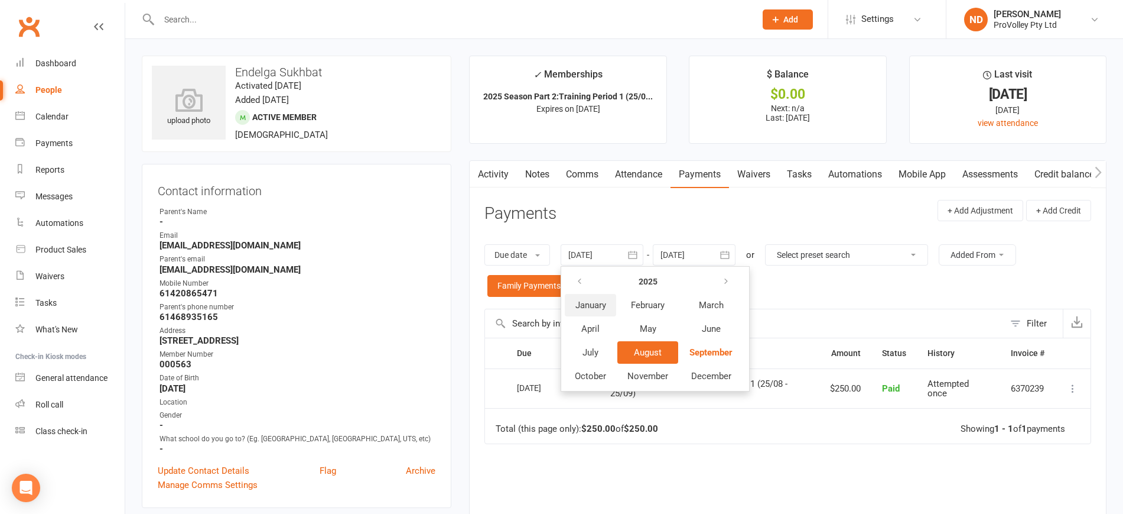
click at [603, 304] on span "January" at bounding box center [591, 305] width 31 height 11
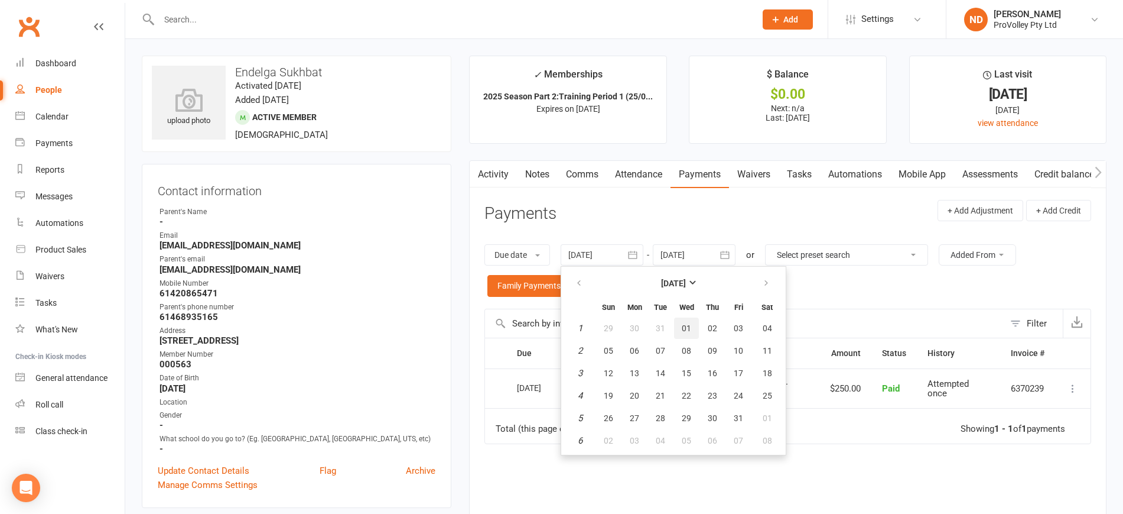
click at [691, 332] on span "01" at bounding box center [686, 327] width 9 height 9
type input "[DATE]"
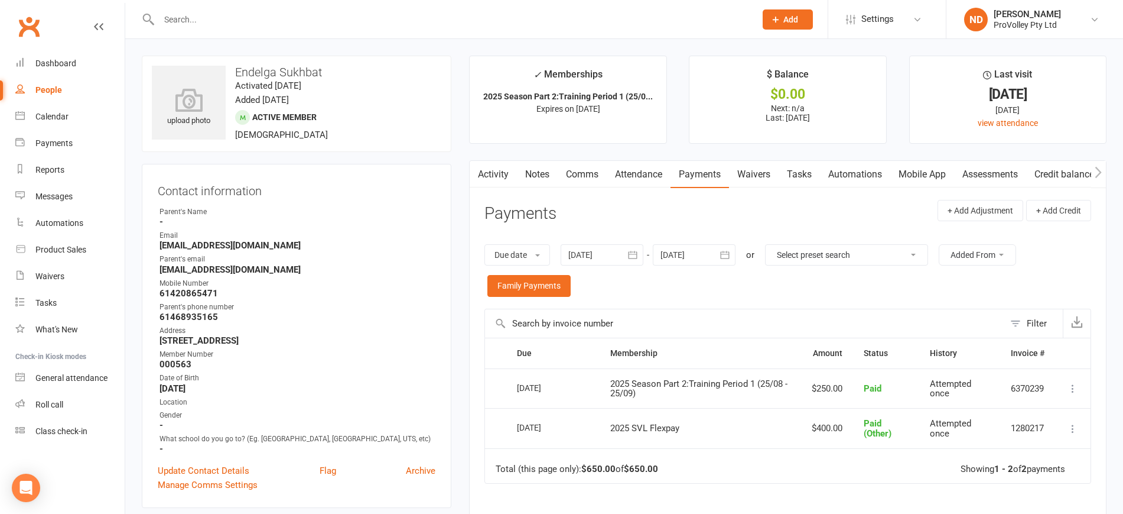
click at [52, 87] on div "People" at bounding box center [48, 89] width 27 height 9
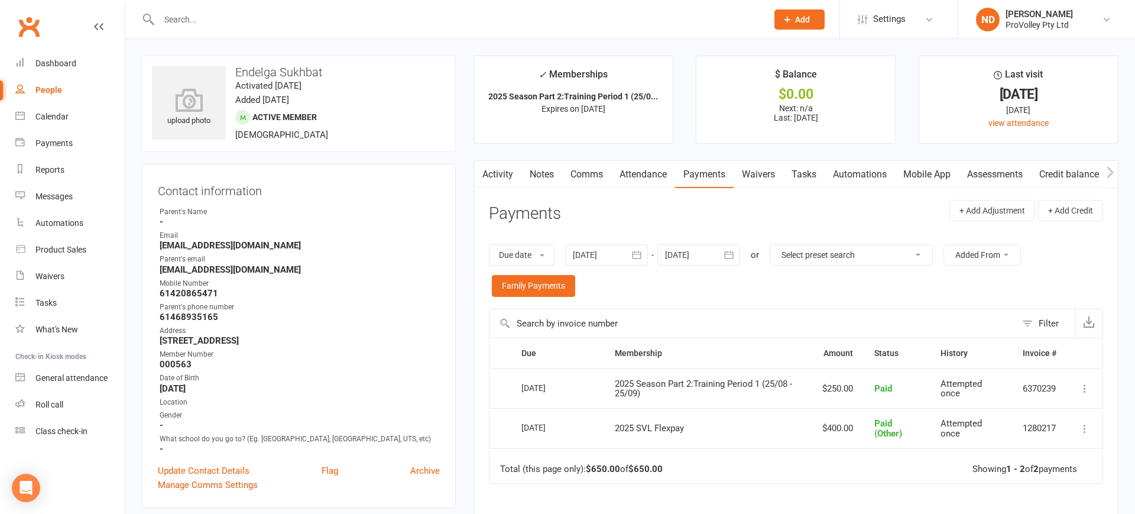
select select "100"
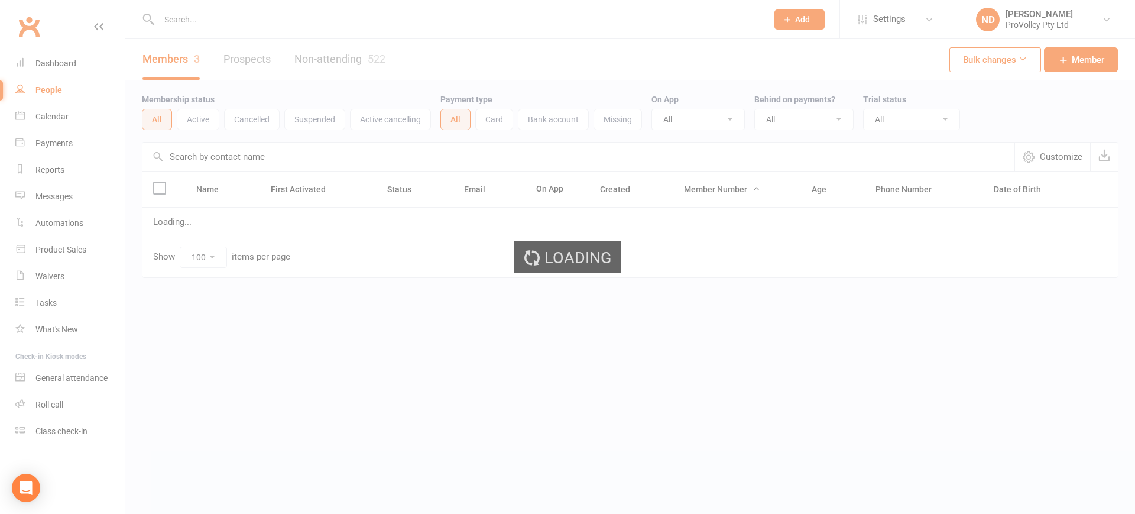
click at [200, 154] on input "text" at bounding box center [578, 156] width 872 height 28
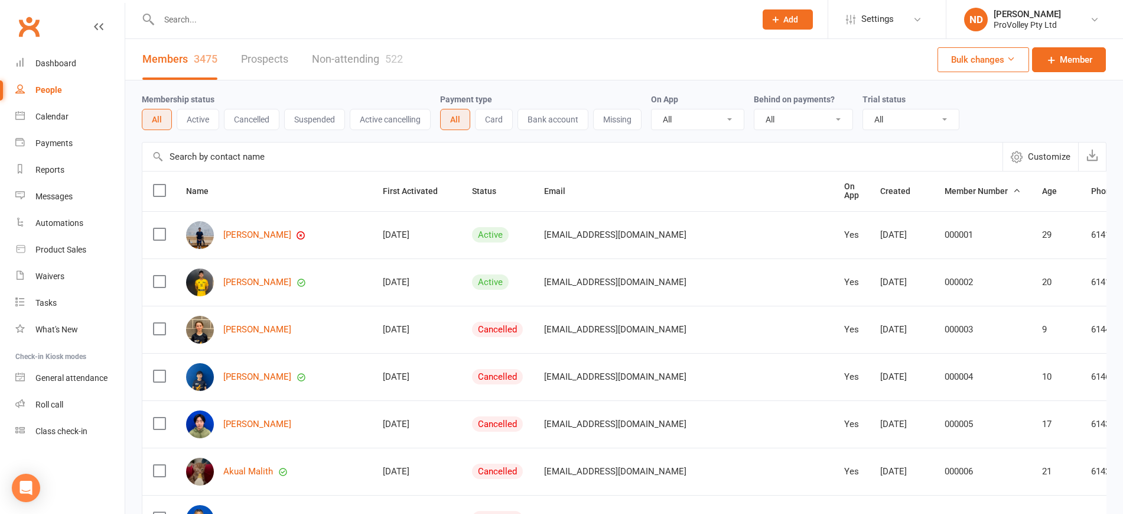
paste input "[PERSON_NAME]"
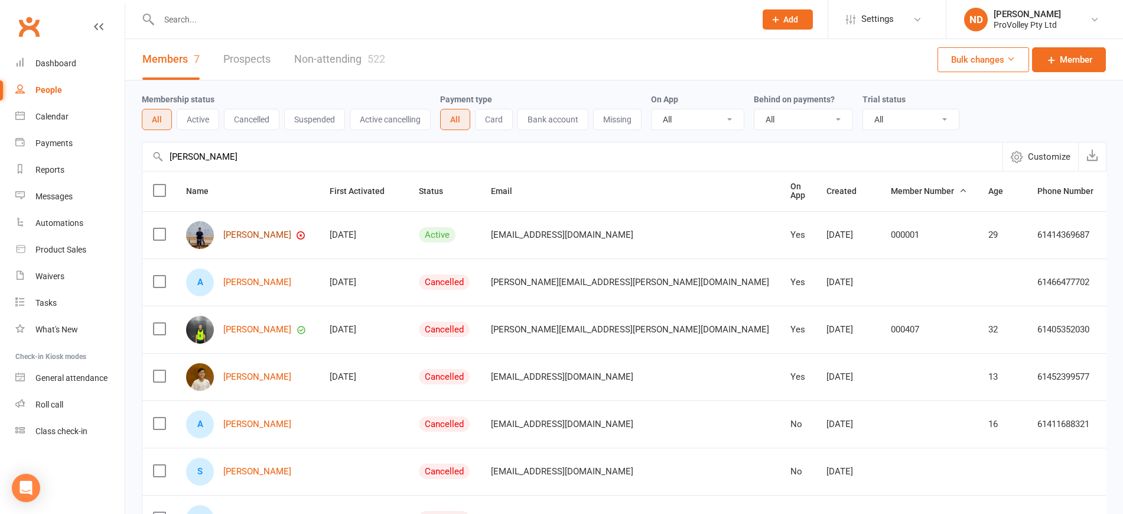
type input "[PERSON_NAME]"
click at [262, 234] on link "[PERSON_NAME]" at bounding box center [257, 235] width 68 height 10
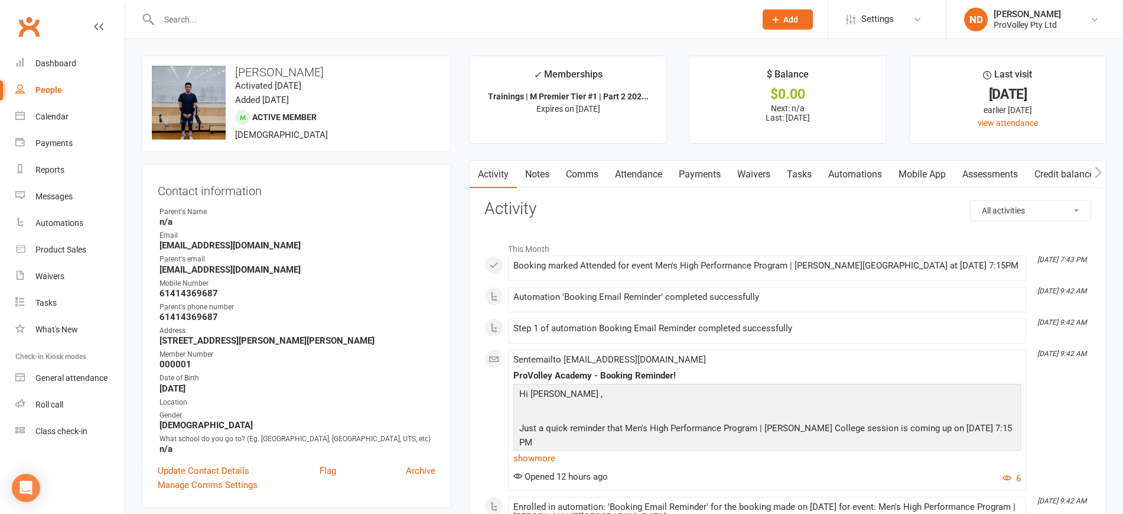
click at [714, 174] on link "Payments" at bounding box center [700, 174] width 59 height 27
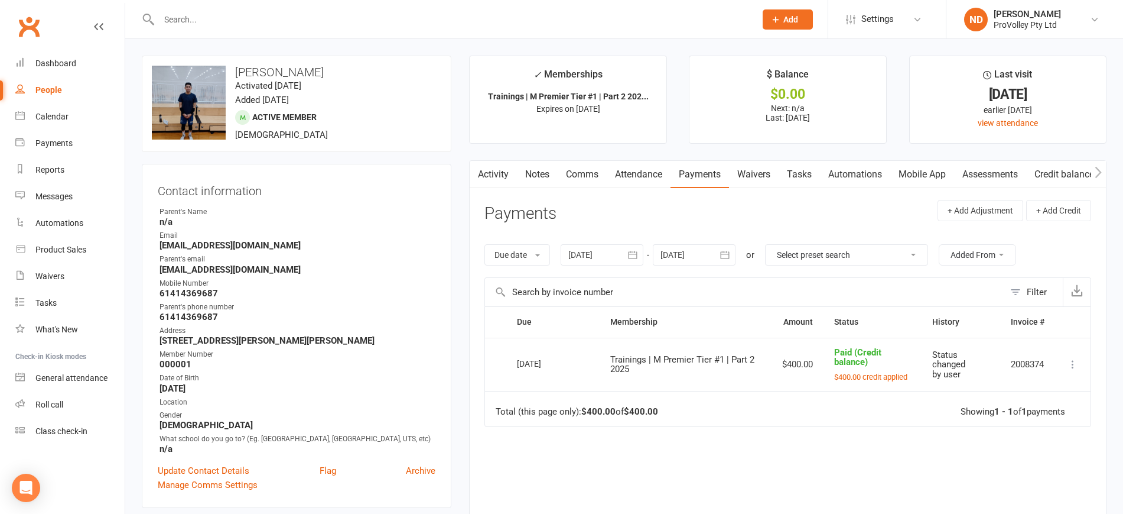
click at [636, 251] on icon "button" at bounding box center [633, 255] width 12 height 12
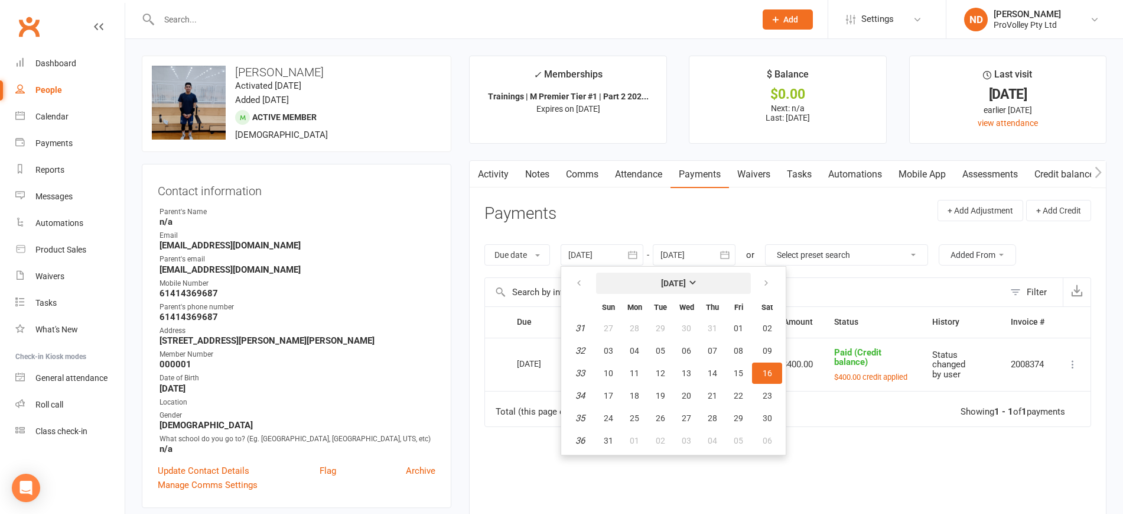
click at [674, 281] on strong "[DATE]" at bounding box center [673, 282] width 25 height 9
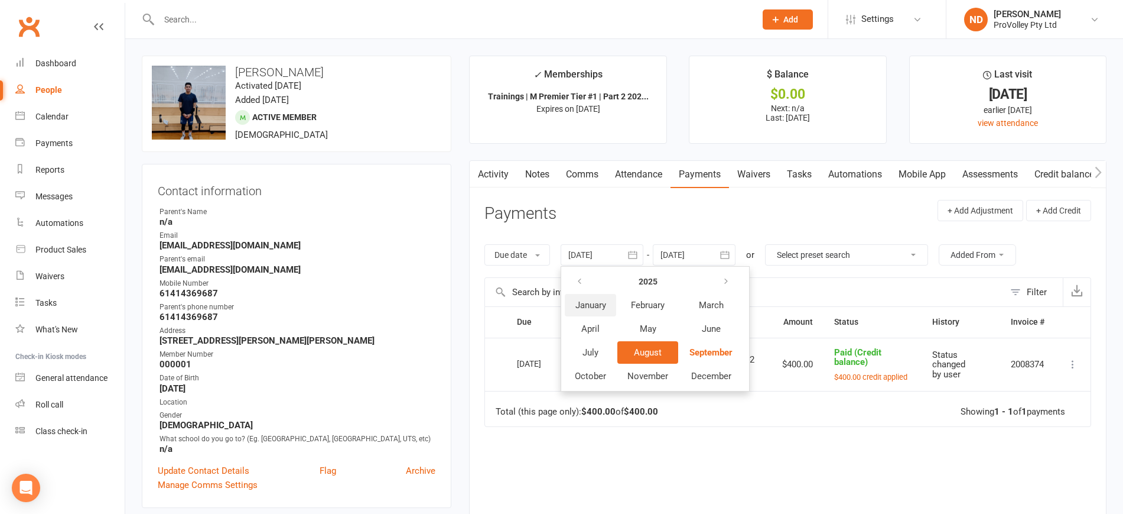
click at [605, 302] on span "January" at bounding box center [591, 305] width 31 height 11
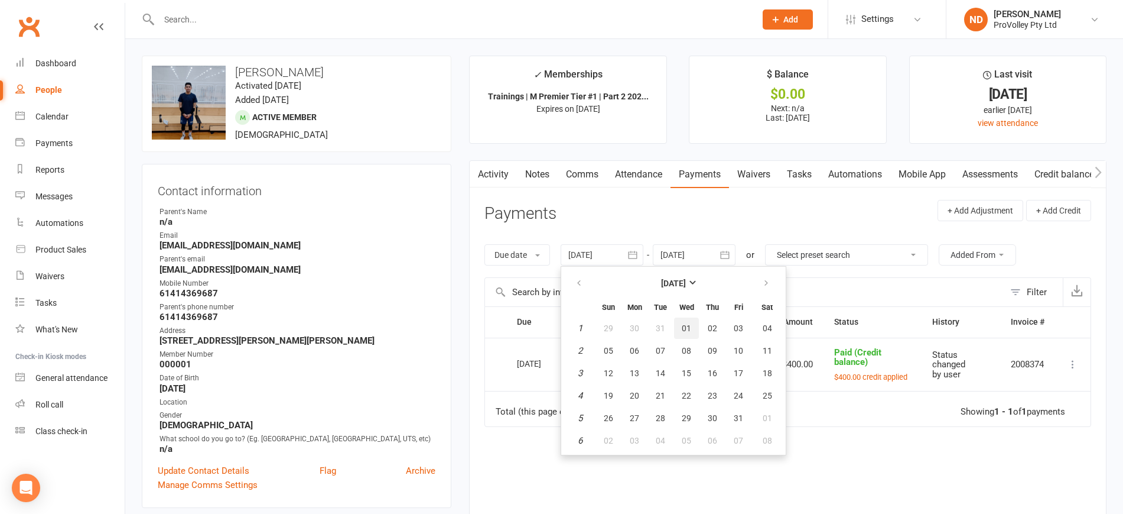
click at [690, 326] on span "01" at bounding box center [686, 327] width 9 height 9
type input "[DATE]"
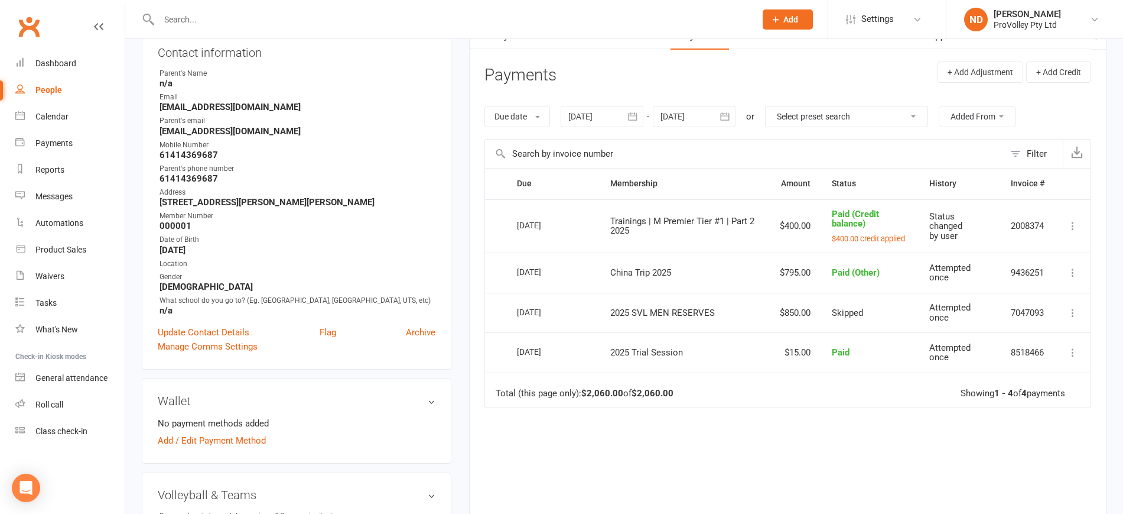
scroll to position [148, 0]
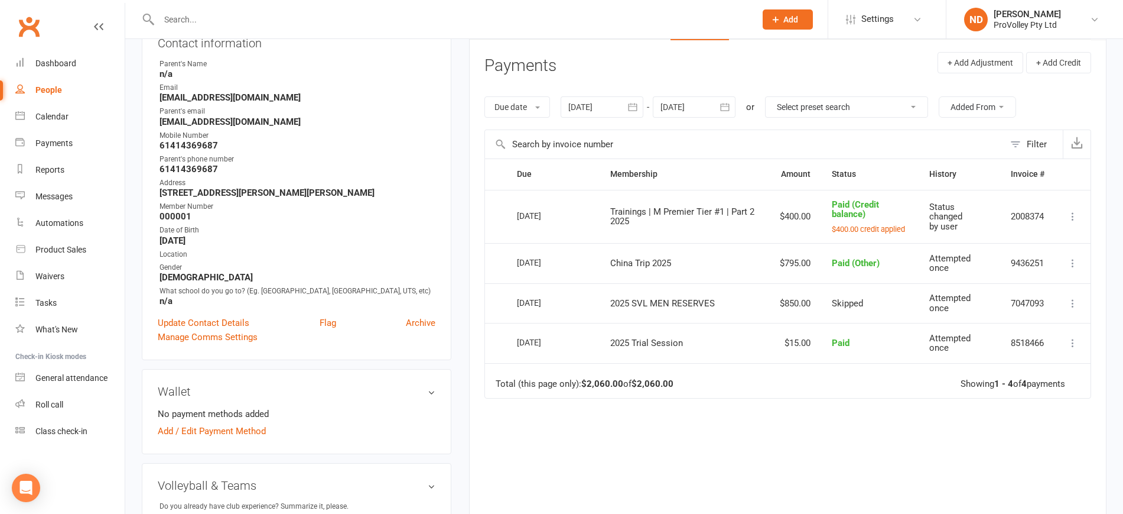
click at [51, 95] on link "People" at bounding box center [69, 90] width 109 height 27
select select "100"
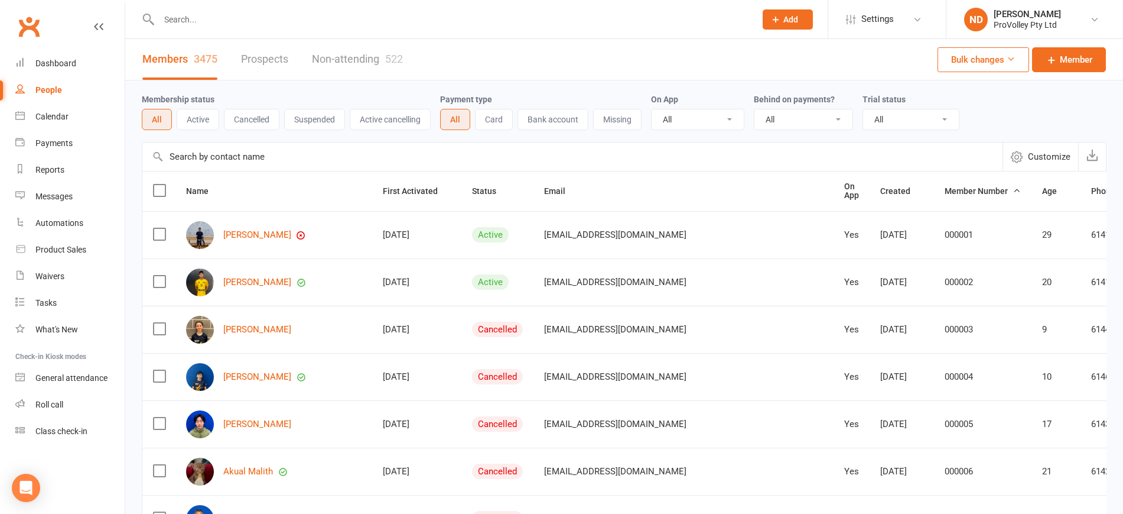
click at [236, 159] on input "text" at bounding box center [572, 156] width 860 height 28
paste input "[PERSON_NAME]"
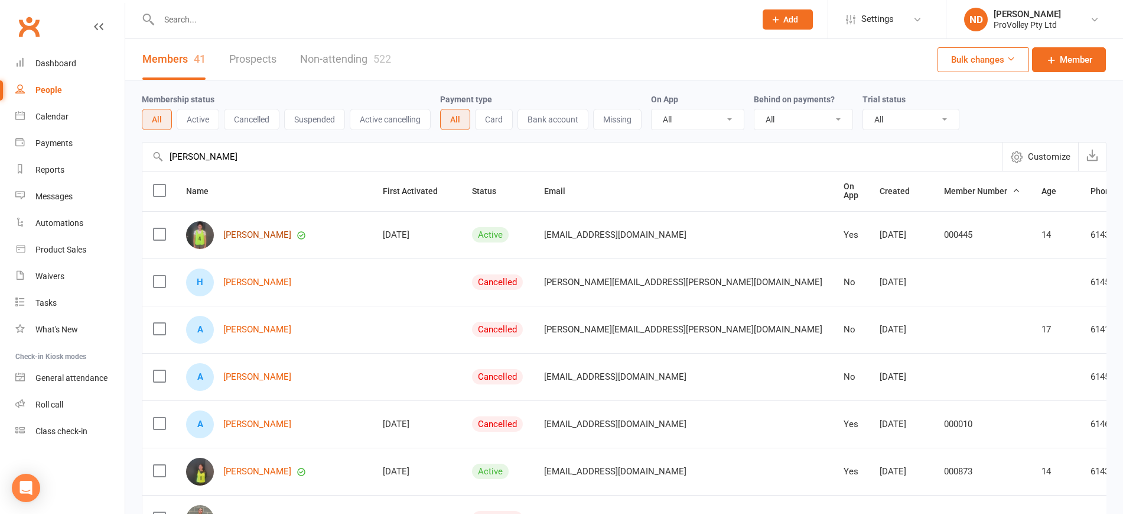
type input "[PERSON_NAME]"
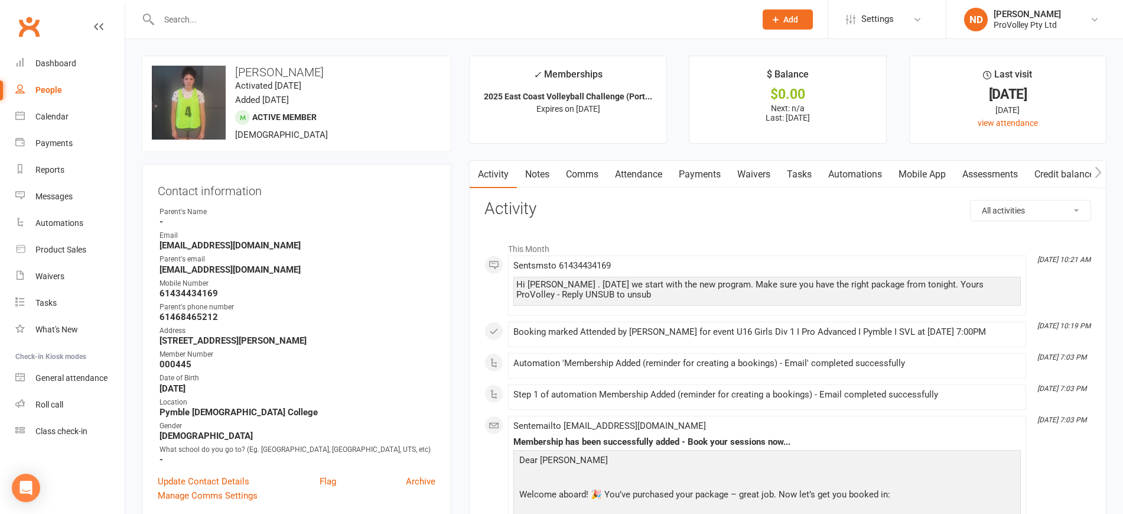
click at [693, 167] on link "Payments" at bounding box center [700, 174] width 59 height 27
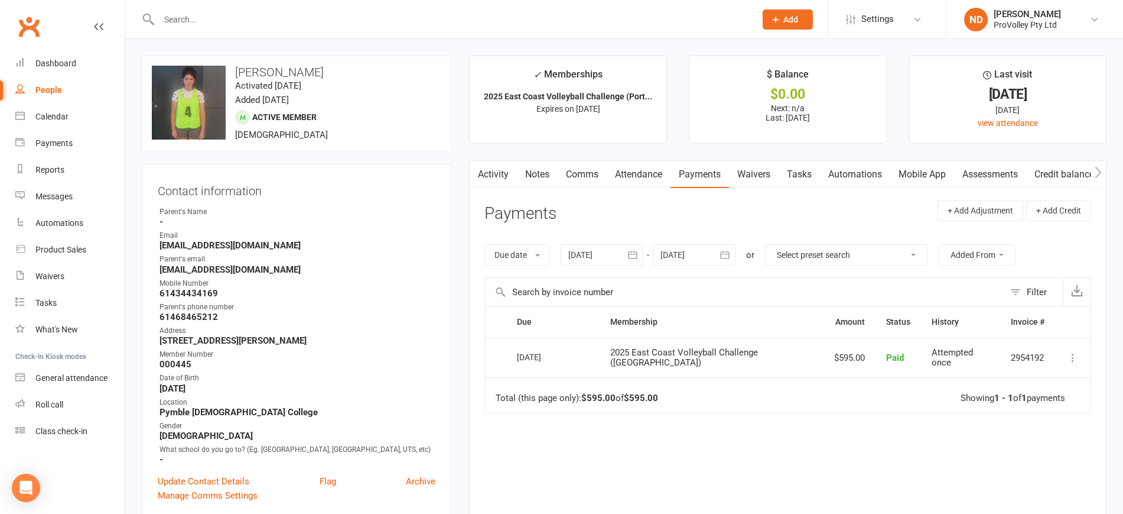
click at [630, 255] on icon "button" at bounding box center [633, 255] width 12 height 12
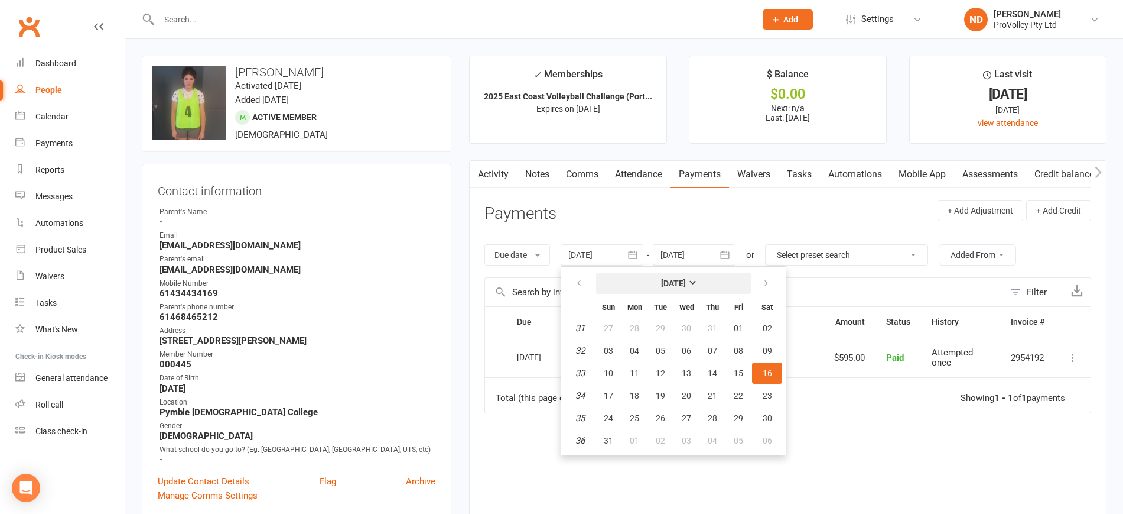
click at [684, 288] on button "[DATE]" at bounding box center [673, 282] width 155 height 21
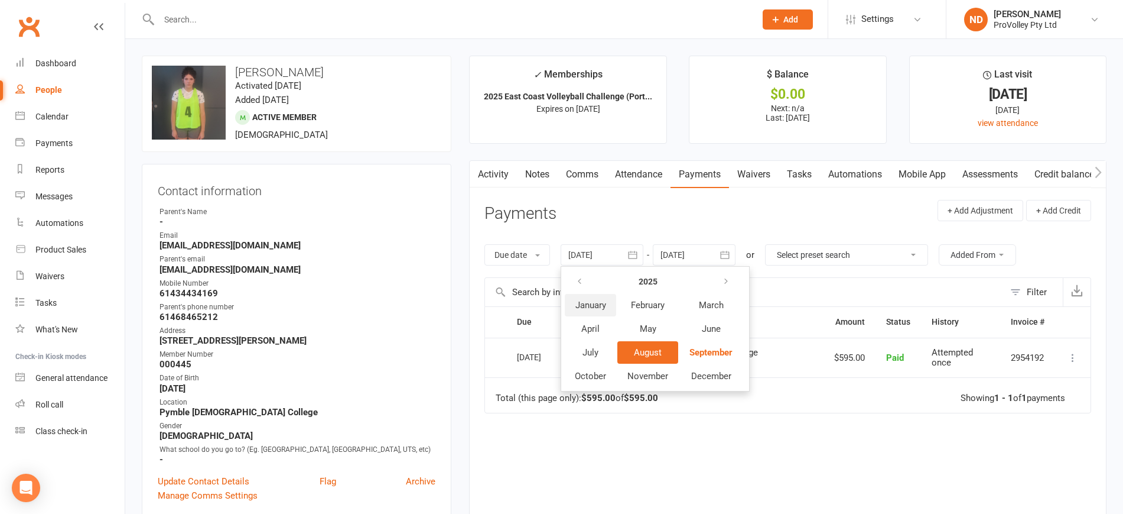
click at [605, 304] on span "January" at bounding box center [591, 305] width 31 height 11
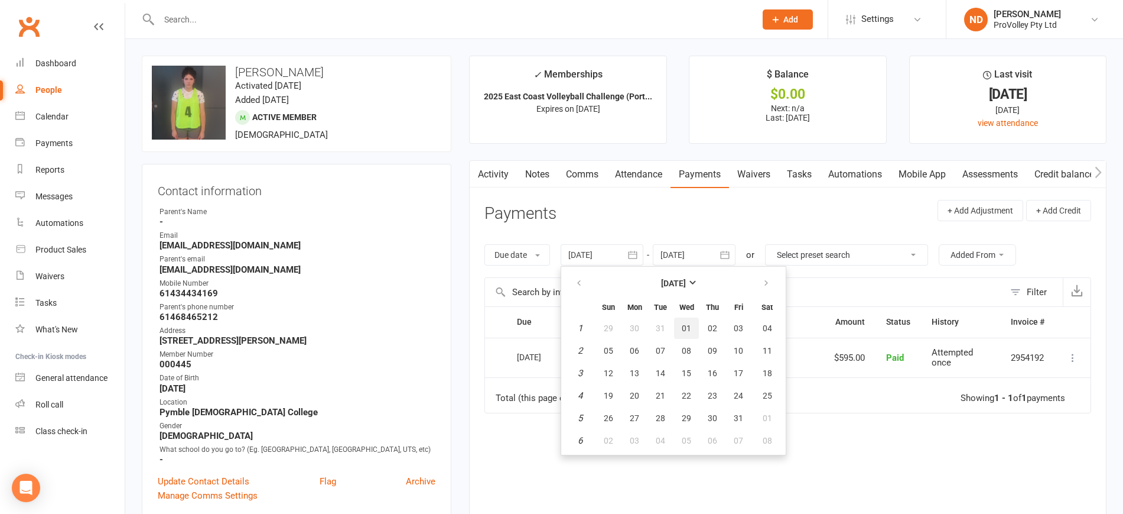
click at [691, 327] on span "01" at bounding box center [686, 327] width 9 height 9
type input "[DATE]"
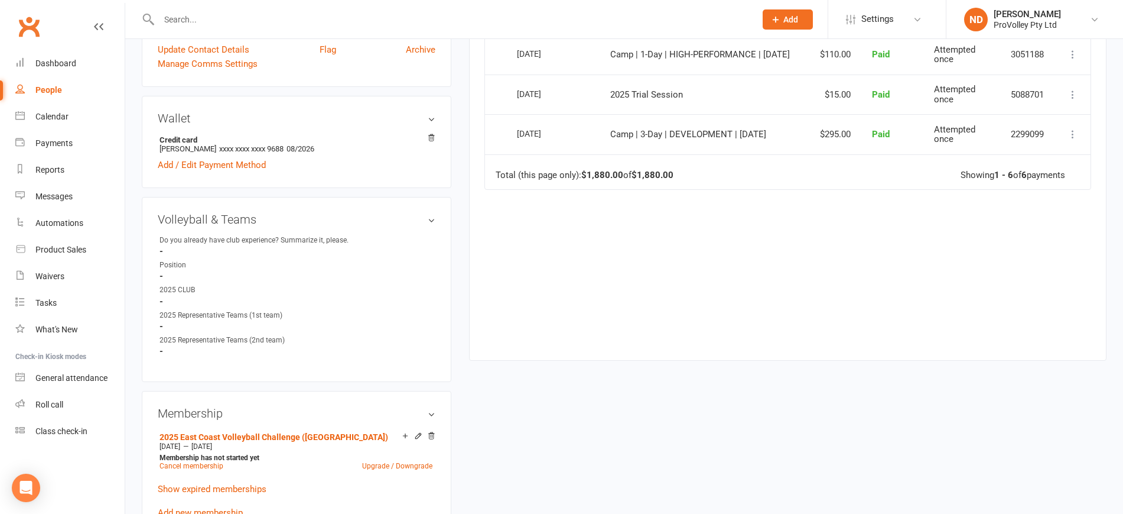
scroll to position [517, 0]
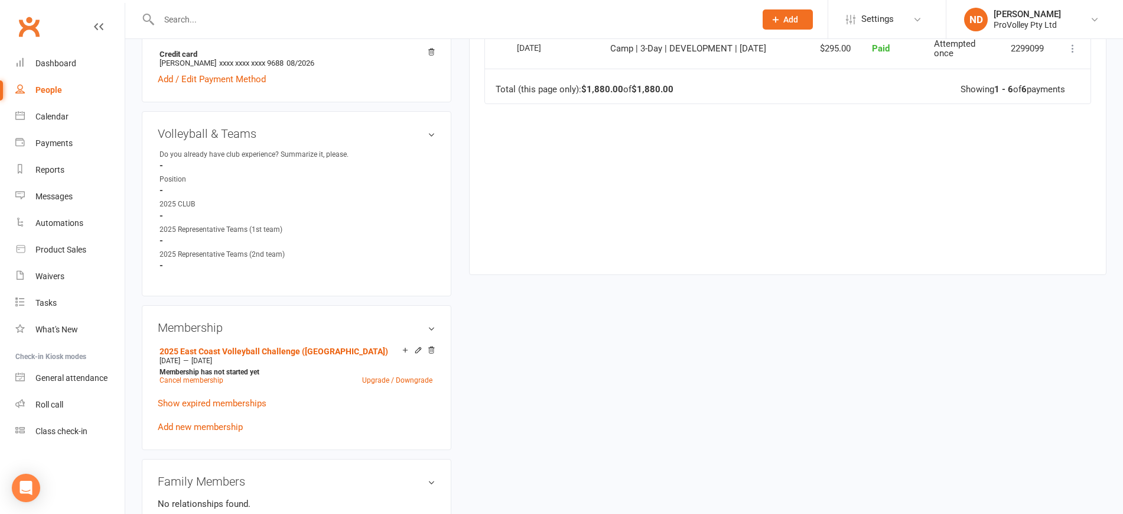
click at [237, 432] on link "Add new membership" at bounding box center [200, 426] width 85 height 11
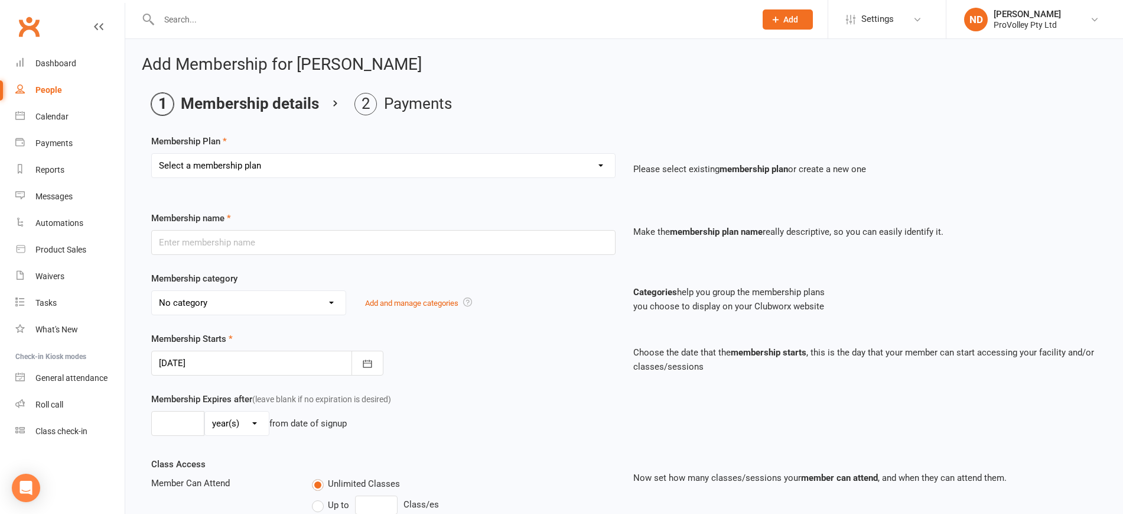
click at [302, 165] on select "Select a membership plan Create new Membership Plan SVL Team 1-Day Trial SVL Te…" at bounding box center [383, 166] width 463 height 24
select select "208"
click at [152, 154] on select "Select a membership plan Create new Membership Plan SVL Team 1-Day Trial SVL Te…" at bounding box center [383, 166] width 463 height 24
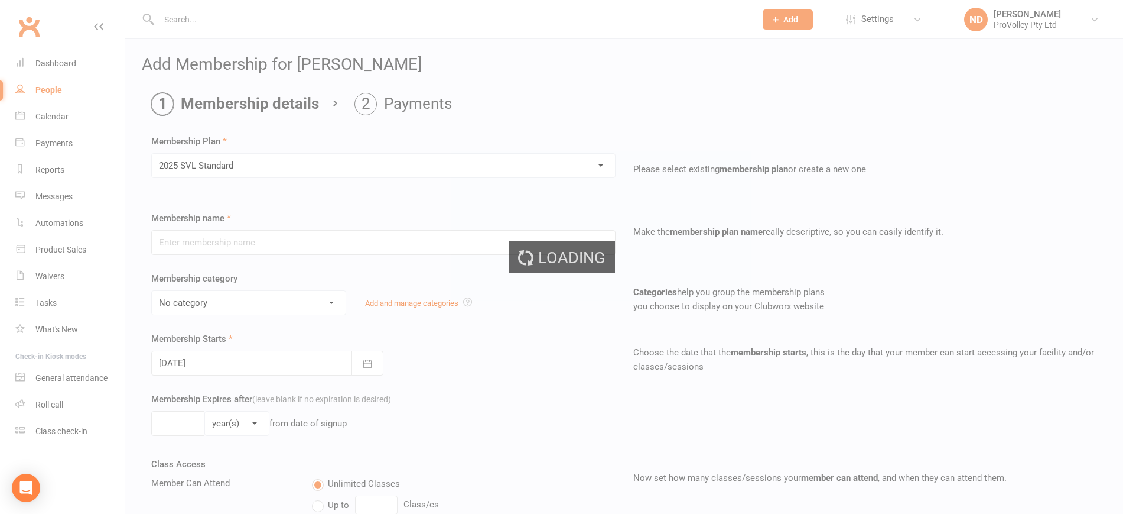
type input "2025 SVL Standard"
select select "1"
type input "7"
select select "2"
type input "2"
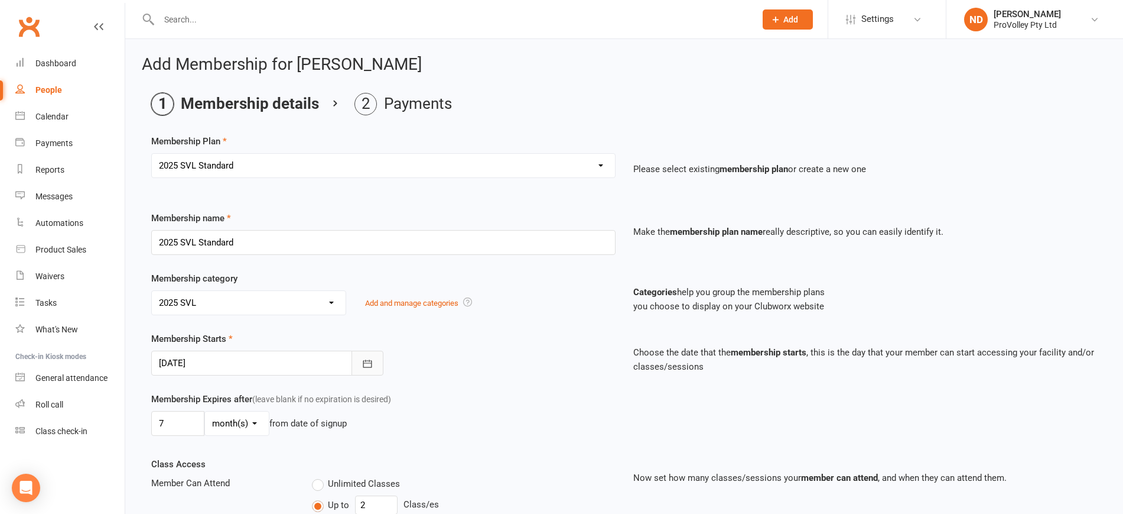
click at [366, 358] on icon "button" at bounding box center [368, 364] width 12 height 12
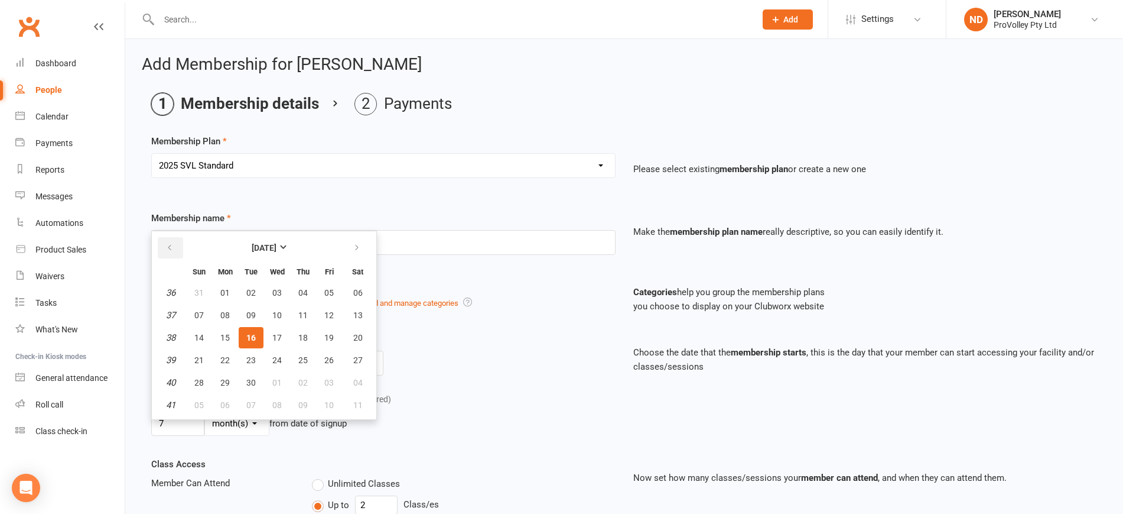
click at [177, 249] on button "button" at bounding box center [170, 247] width 25 height 21
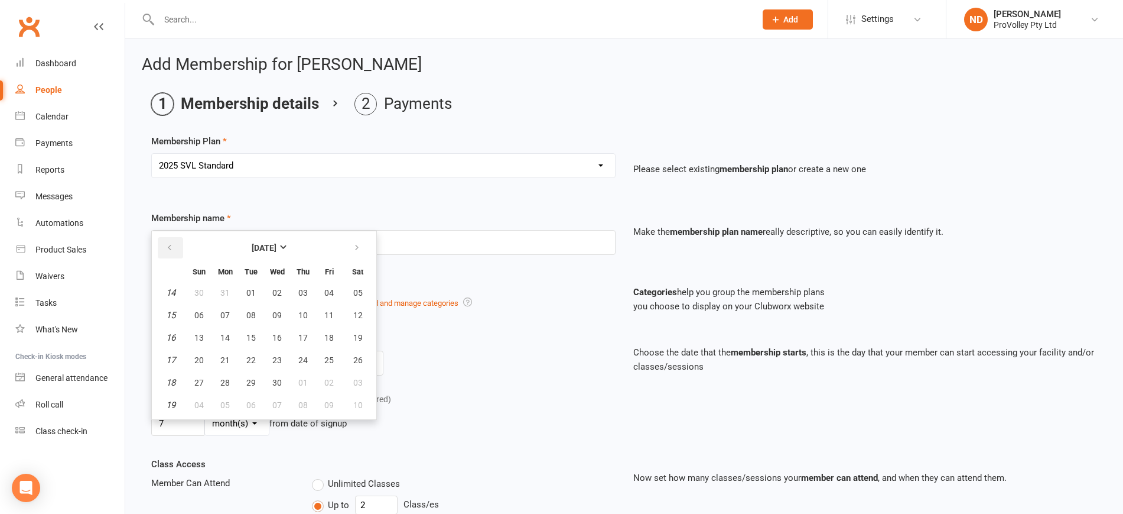
click at [179, 251] on button "button" at bounding box center [170, 247] width 25 height 21
click at [181, 251] on button "button" at bounding box center [170, 247] width 25 height 21
click at [222, 334] on span "10" at bounding box center [224, 337] width 9 height 9
type input "[DATE]"
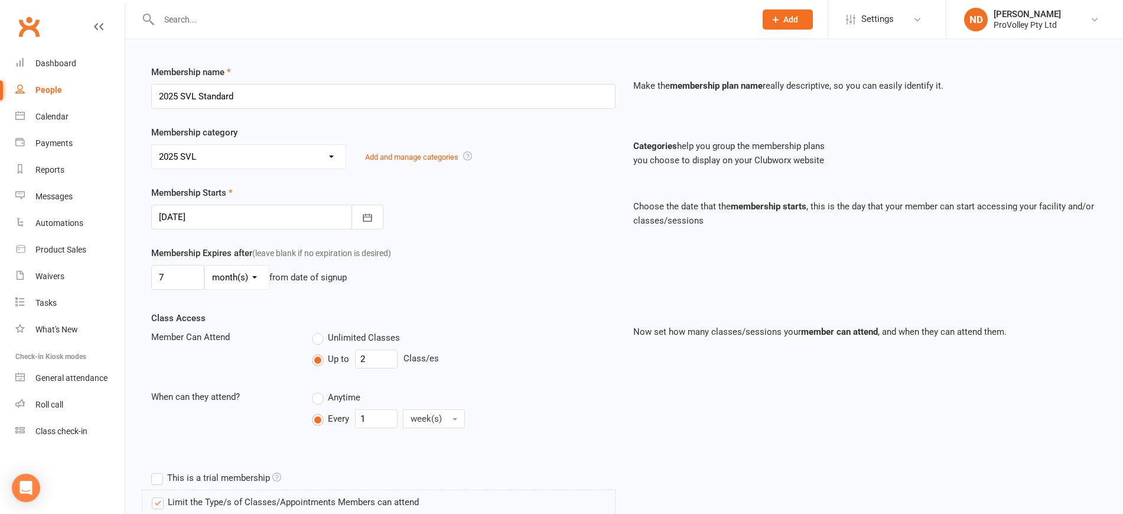
scroll to position [148, 0]
click at [146, 278] on div "Membership Expires after (leave blank if no expiration is desired) 7 day(s) wee…" at bounding box center [383, 268] width 482 height 48
type input "0"
drag, startPoint x: 368, startPoint y: 350, endPoint x: 326, endPoint y: 356, distance: 42.4
click at [326, 356] on div "Up to 2 Class/es" at bounding box center [464, 356] width 304 height 19
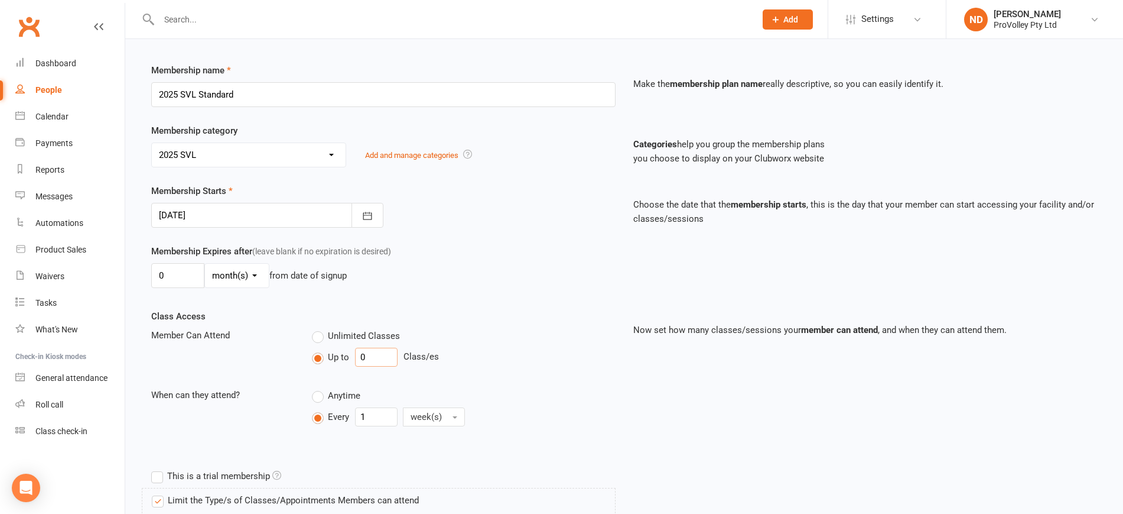
type input "0"
click at [524, 328] on div "Unlimited Classes" at bounding box center [464, 335] width 304 height 15
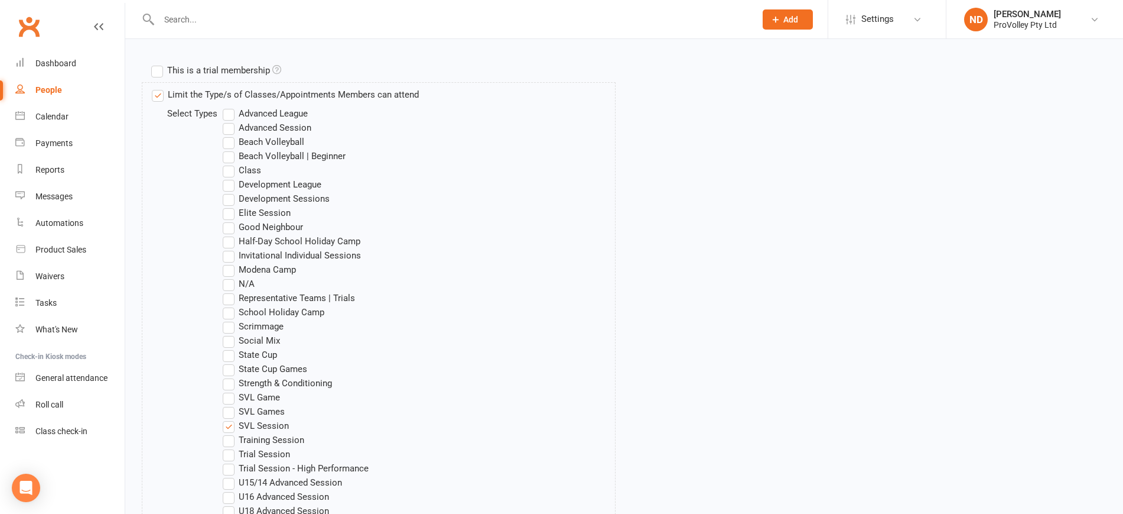
scroll to position [721, 0]
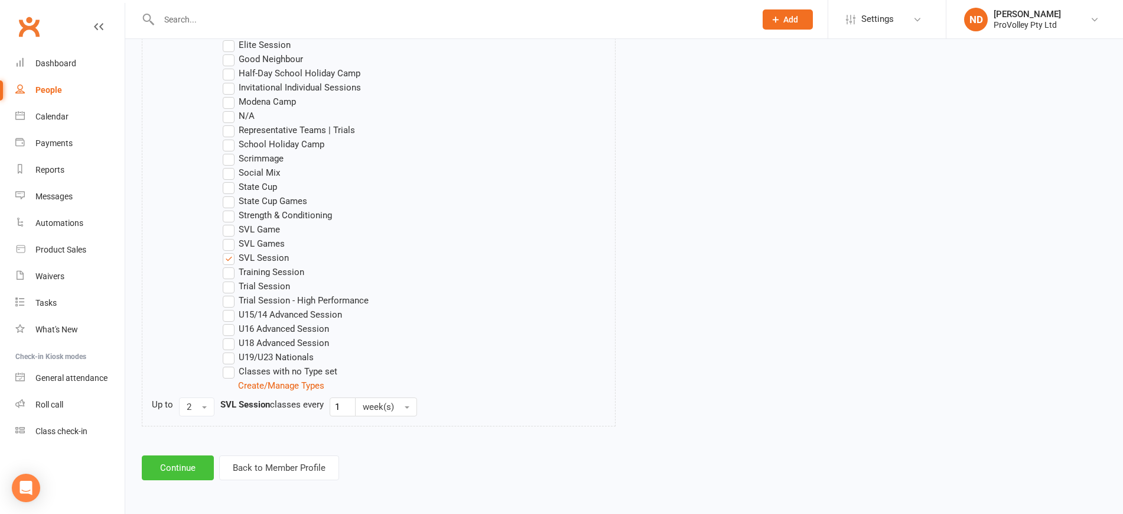
drag, startPoint x: 189, startPoint y: 467, endPoint x: 243, endPoint y: 436, distance: 62.7
click at [191, 467] on button "Continue" at bounding box center [178, 467] width 72 height 25
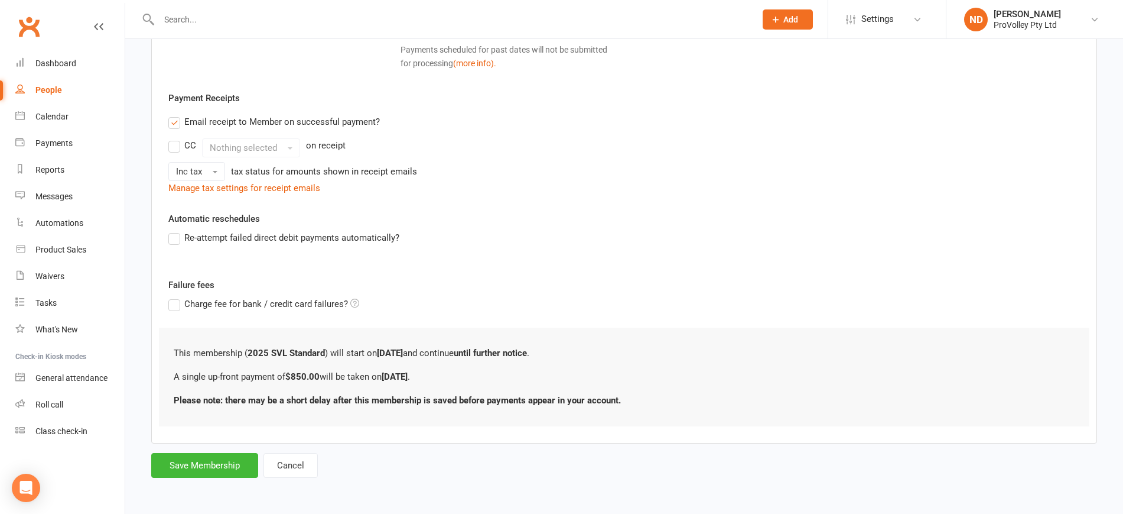
scroll to position [0, 0]
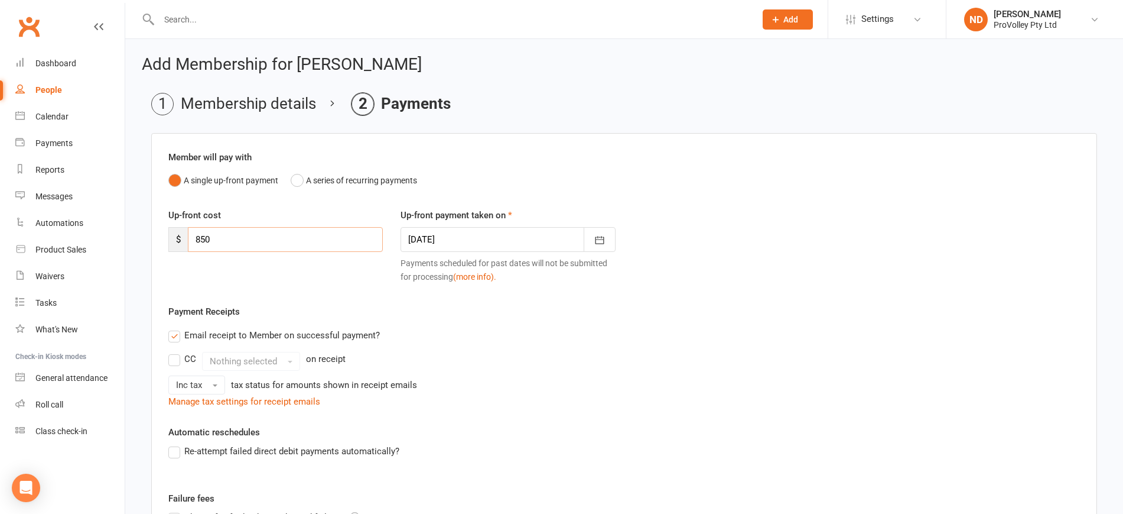
drag, startPoint x: 189, startPoint y: 243, endPoint x: 183, endPoint y: 241, distance: 6.2
click at [182, 241] on div "$ 850" at bounding box center [275, 239] width 215 height 25
drag, startPoint x: 201, startPoint y: 237, endPoint x: 216, endPoint y: 237, distance: 15.4
click at [212, 237] on input "40" at bounding box center [285, 239] width 195 height 25
type input "450"
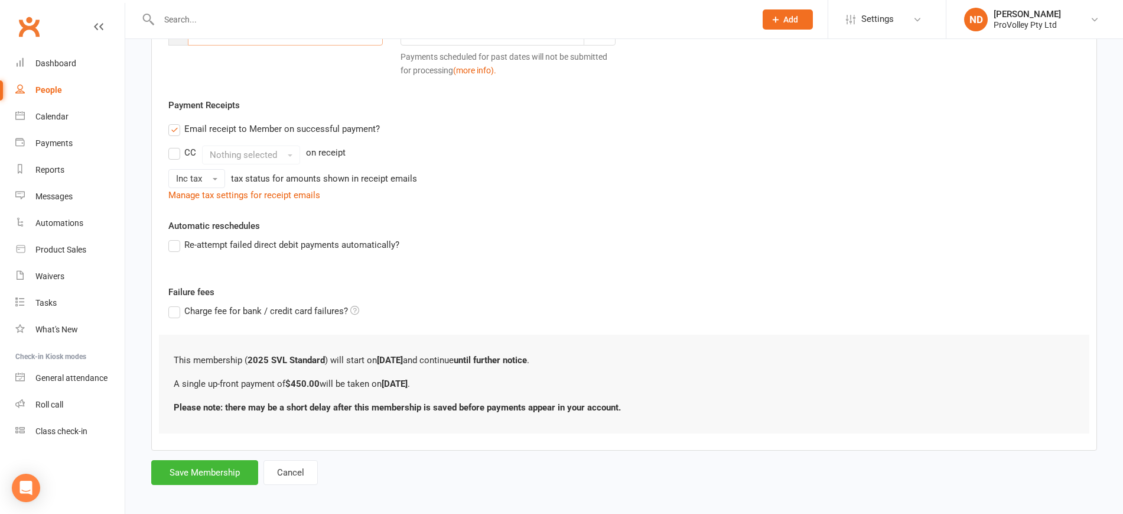
scroll to position [213, 0]
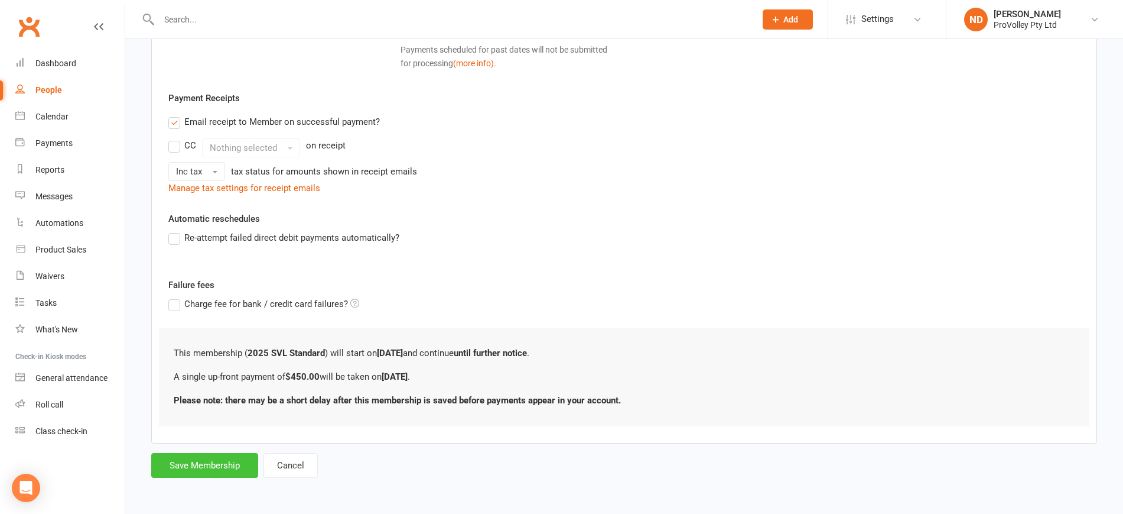
drag, startPoint x: 243, startPoint y: 463, endPoint x: 256, endPoint y: 449, distance: 18.4
click at [246, 460] on button "Save Membership" at bounding box center [204, 465] width 107 height 25
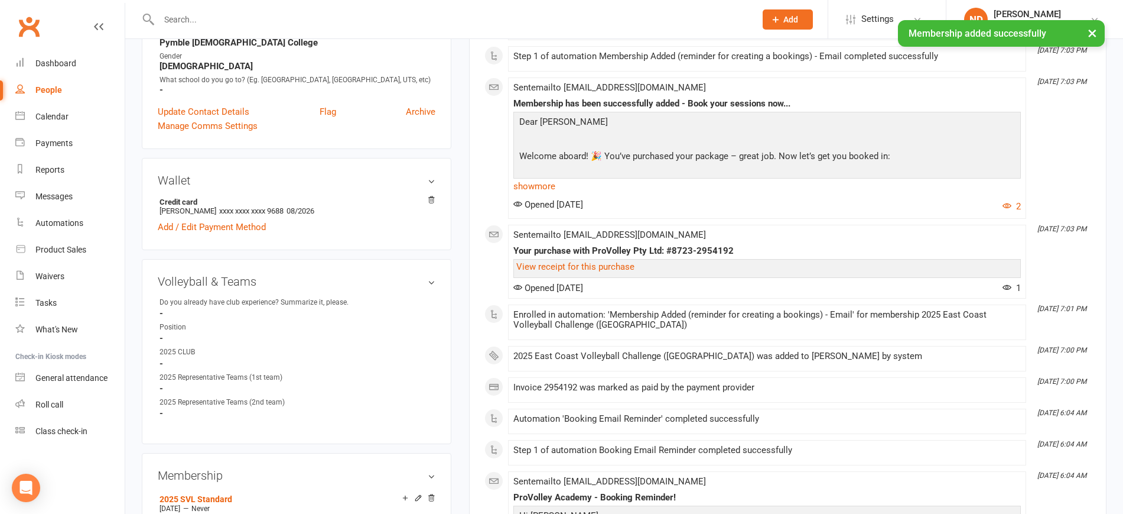
scroll to position [665, 0]
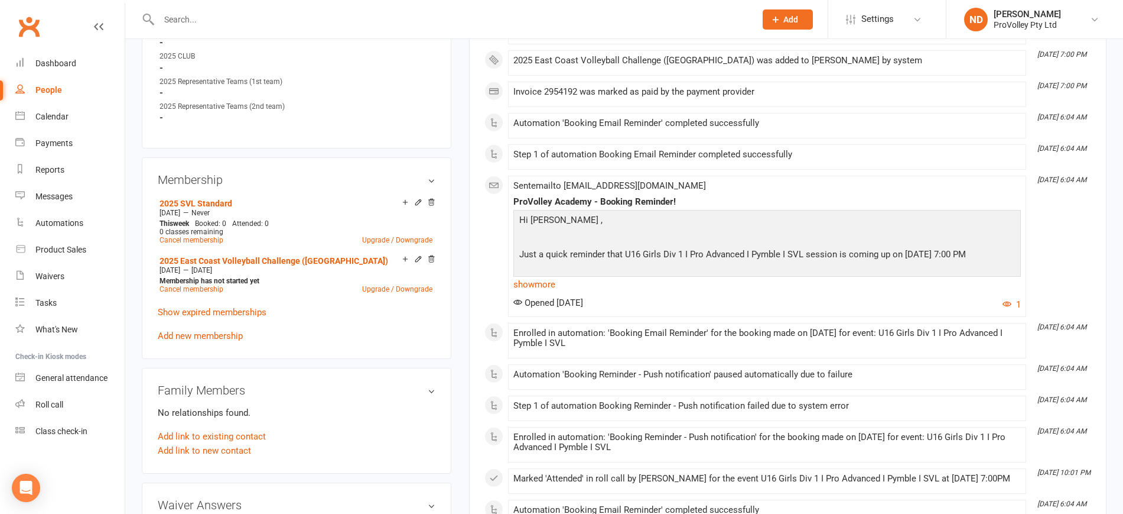
click at [222, 314] on p "Show expired memberships" at bounding box center [297, 312] width 278 height 14
click at [233, 317] on link "Show expired memberships" at bounding box center [212, 312] width 109 height 11
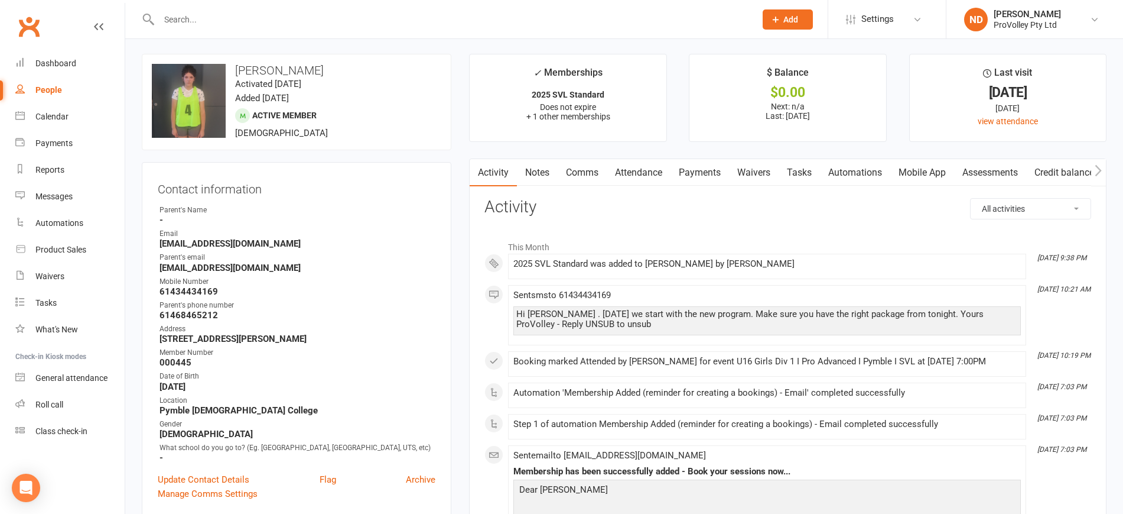
scroll to position [0, 0]
click at [716, 171] on link "Payments" at bounding box center [700, 174] width 59 height 27
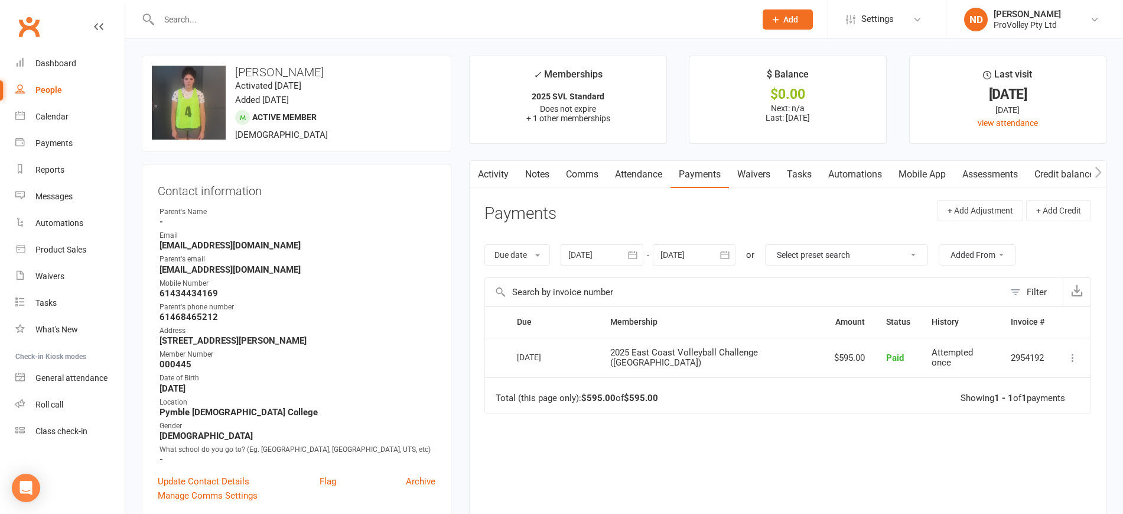
click at [637, 251] on icon "button" at bounding box center [632, 255] width 9 height 8
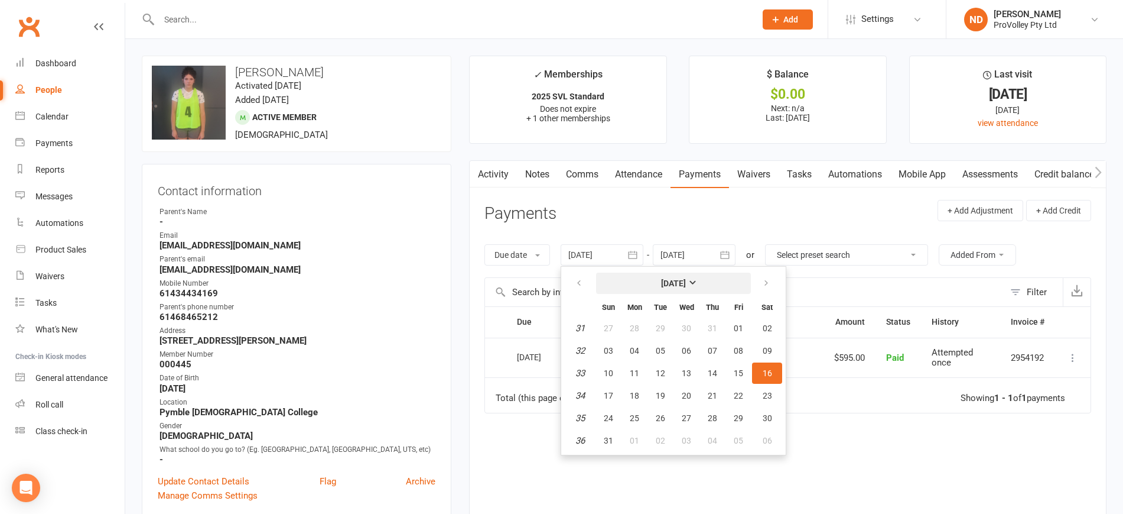
click at [662, 284] on strong "[DATE]" at bounding box center [673, 282] width 25 height 9
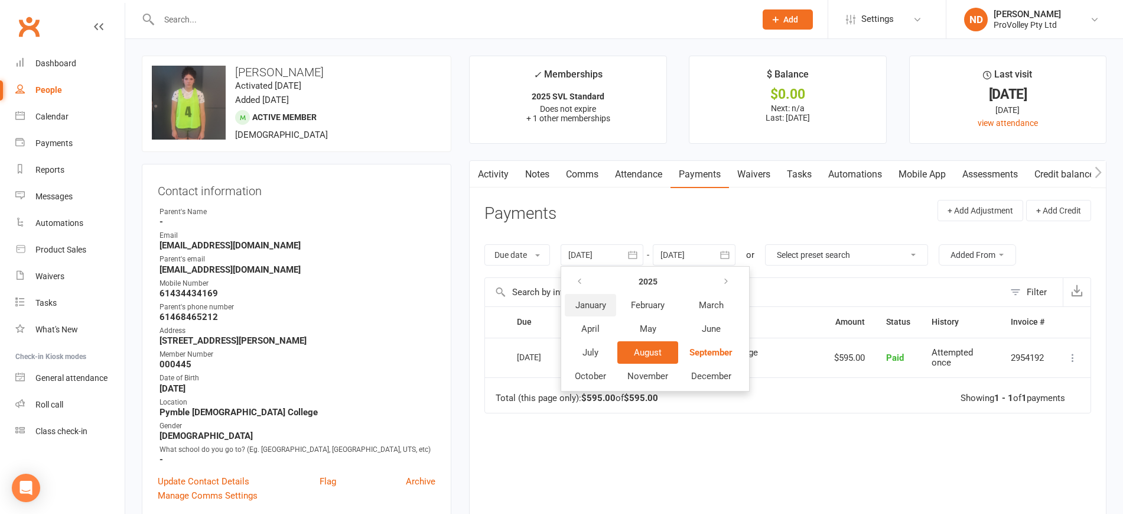
click at [595, 307] on span "January" at bounding box center [591, 305] width 31 height 11
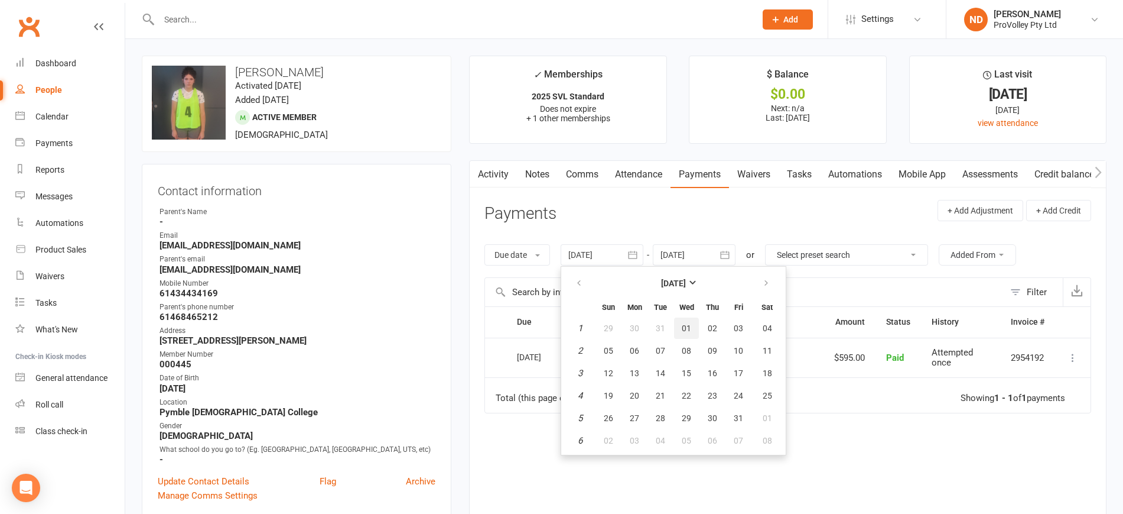
click at [690, 328] on span "01" at bounding box center [686, 327] width 9 height 9
type input "[DATE]"
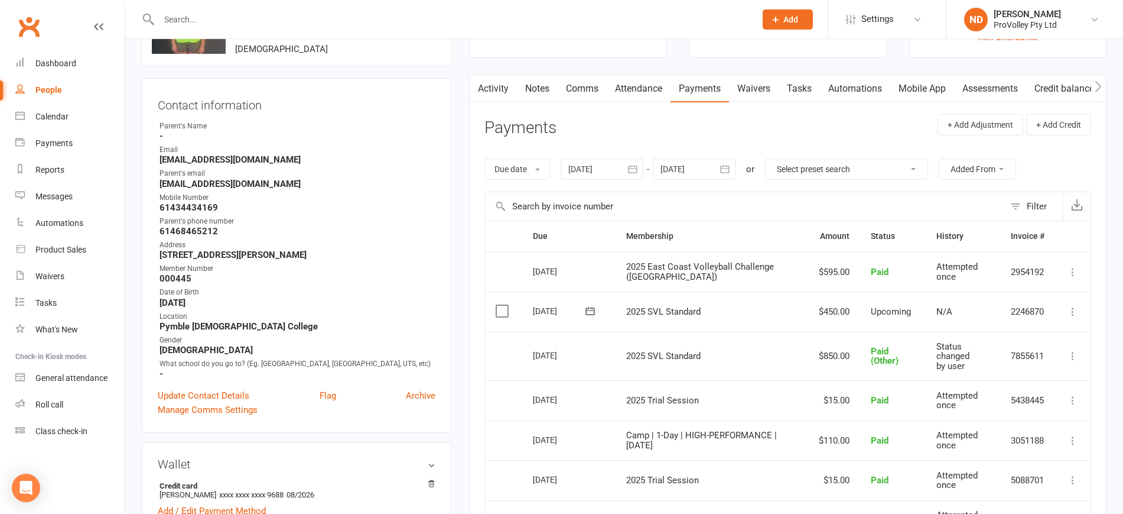
scroll to position [148, 0]
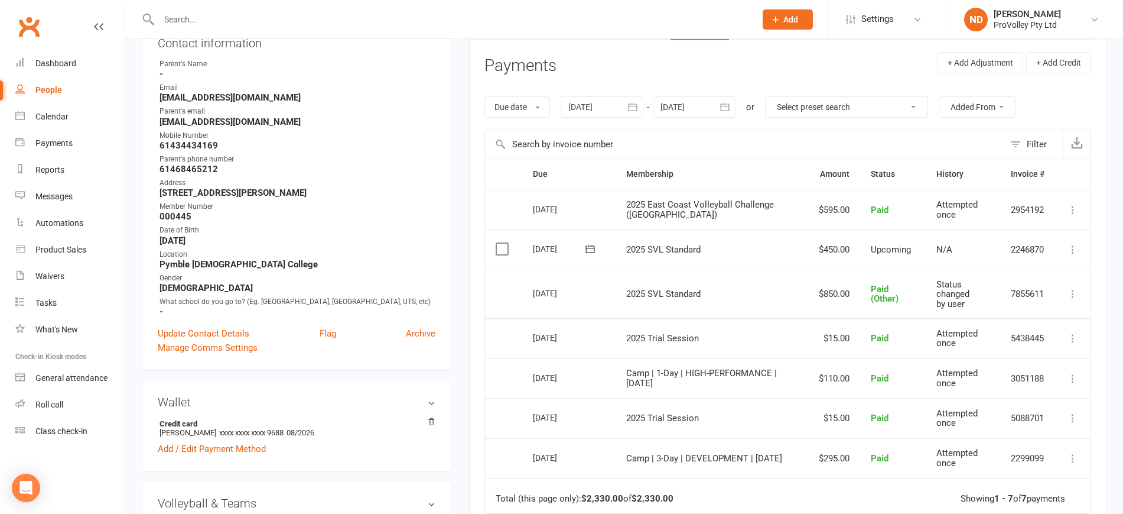
click at [1072, 251] on icon at bounding box center [1073, 249] width 12 height 12
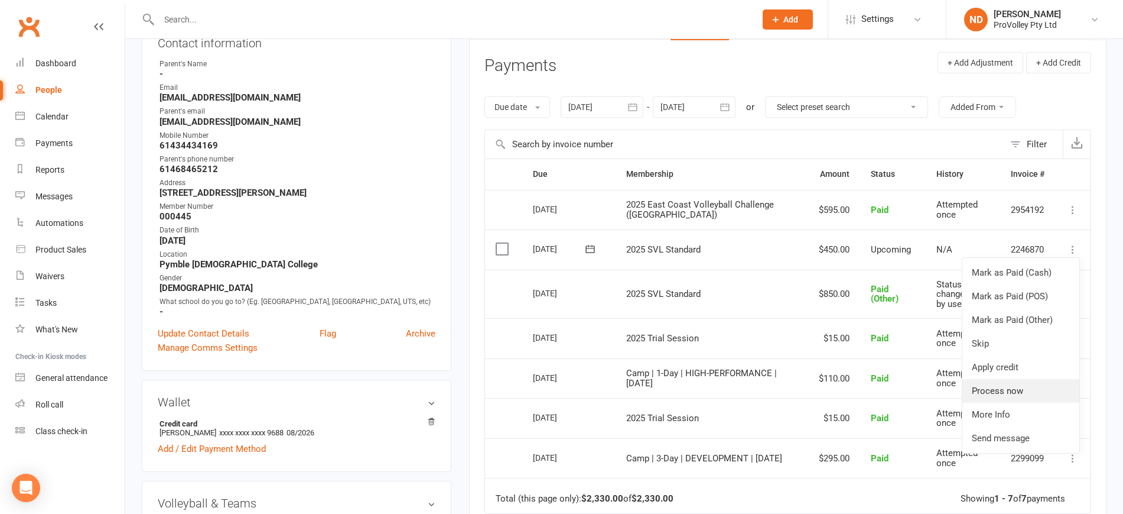
click at [1031, 387] on link "Process now" at bounding box center [1021, 391] width 117 height 24
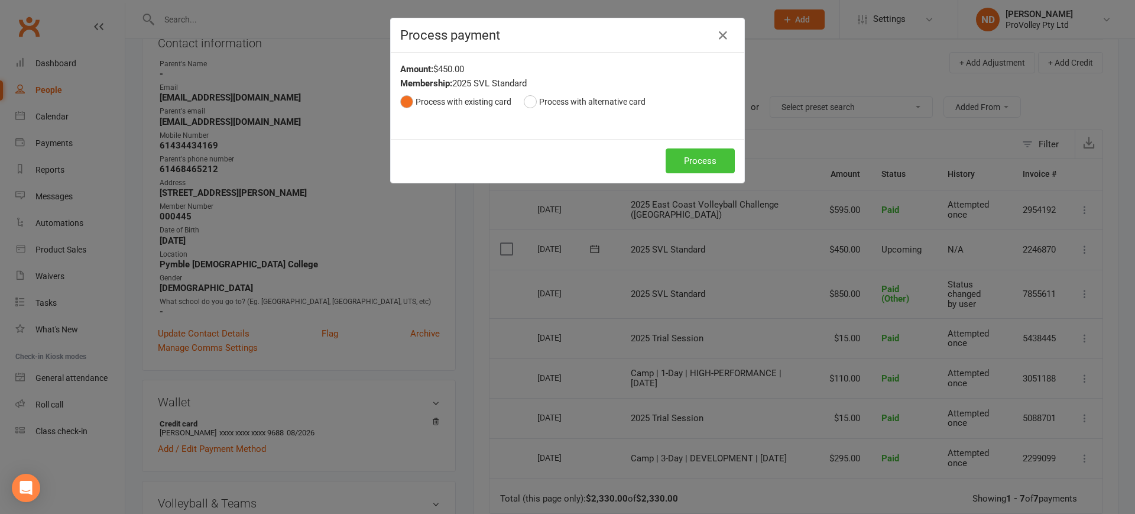
click at [701, 159] on button "Process" at bounding box center [699, 160] width 69 height 25
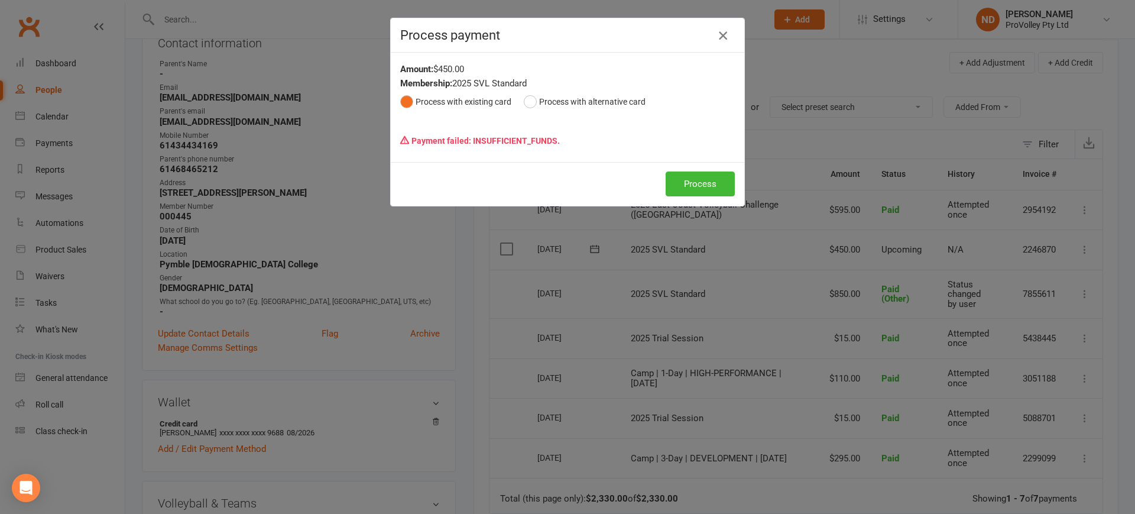
click at [718, 31] on icon "button" at bounding box center [723, 35] width 14 height 14
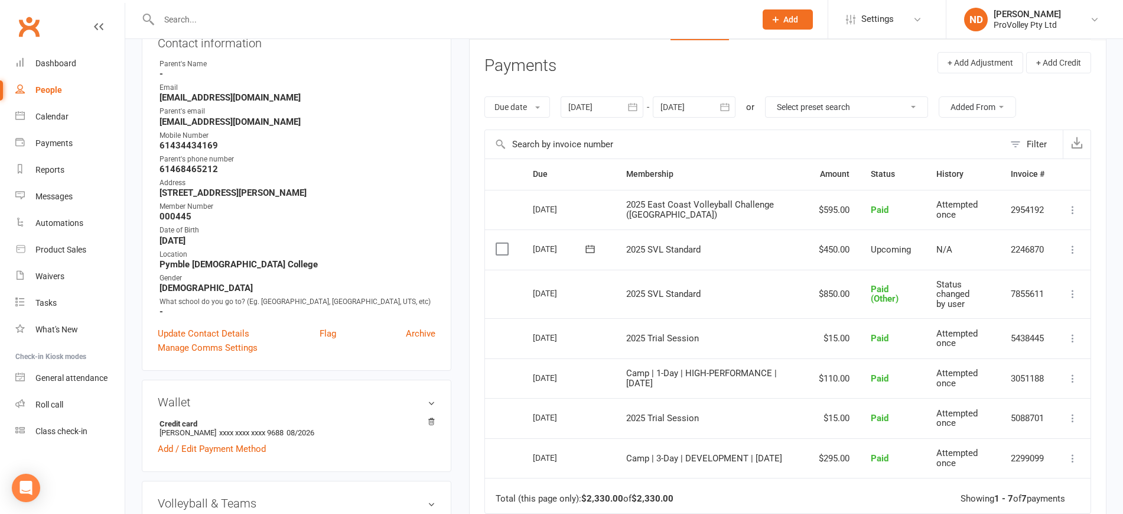
click at [1076, 249] on icon at bounding box center [1073, 249] width 12 height 12
drag, startPoint x: 1076, startPoint y: 249, endPoint x: 1058, endPoint y: 249, distance: 17.1
click at [1065, 249] on td "Mark as Paid (Cash) Mark as Paid (POS) Mark as Paid (Other) Skip Apply credit P…" at bounding box center [1072, 249] width 35 height 40
click at [1071, 248] on icon at bounding box center [1073, 249] width 12 height 12
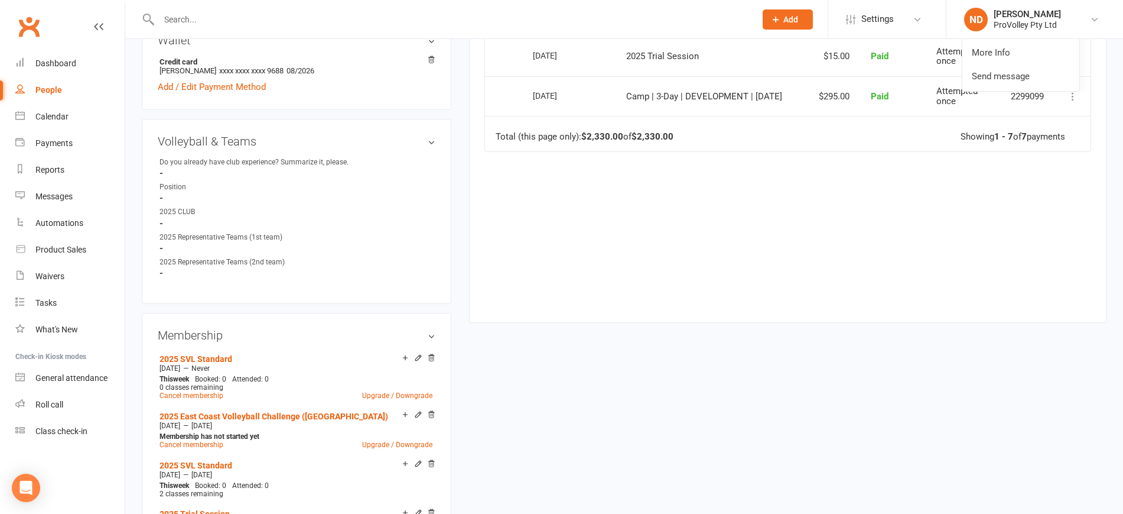
scroll to position [591, 0]
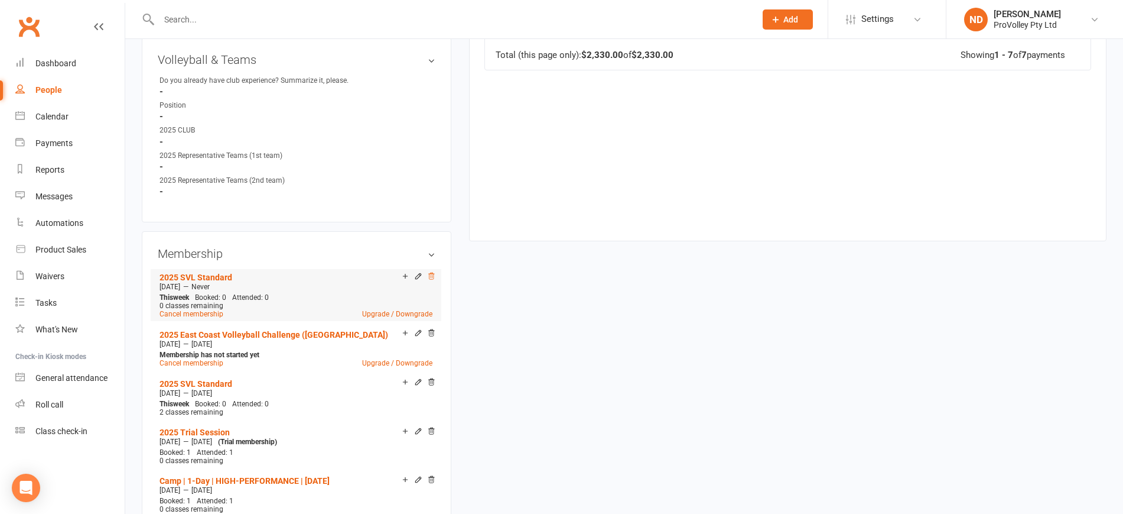
click at [431, 280] on icon at bounding box center [431, 276] width 8 height 8
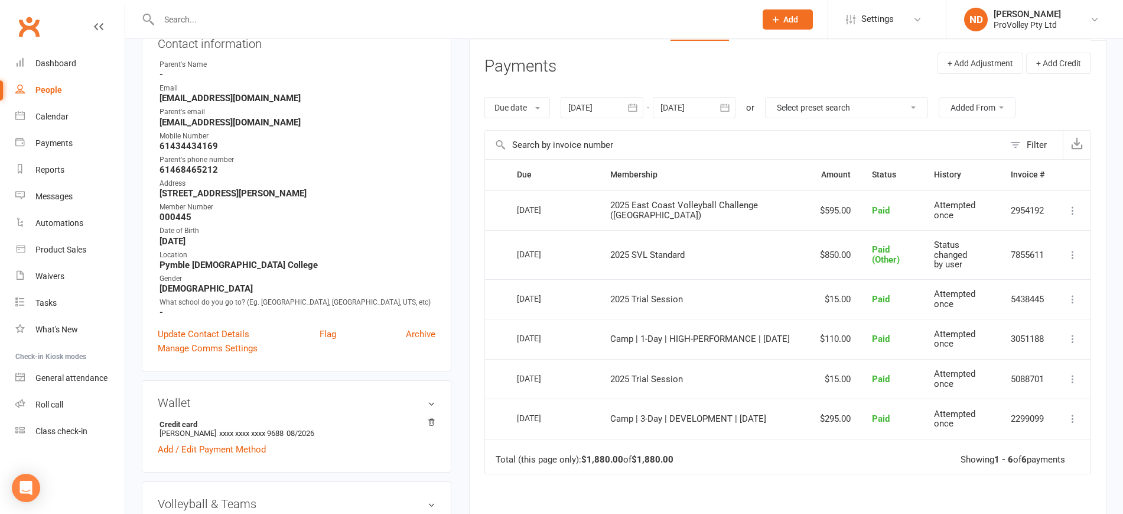
scroll to position [0, 0]
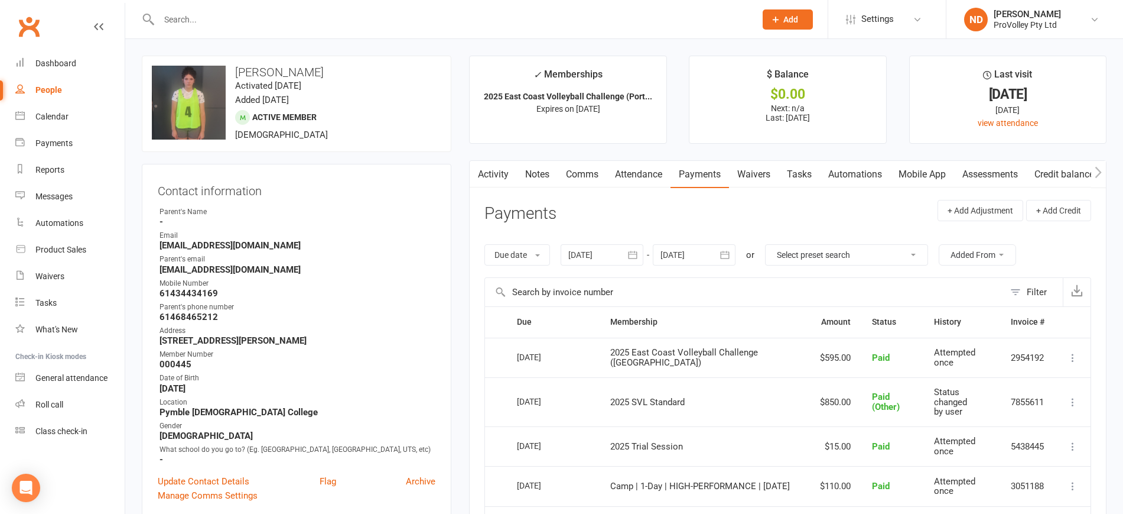
drag, startPoint x: 341, startPoint y: 73, endPoint x: 235, endPoint y: 67, distance: 106.6
click at [235, 67] on h3 "[PERSON_NAME]" at bounding box center [297, 72] width 290 height 13
copy h3 "[PERSON_NAME]"
drag, startPoint x: 294, startPoint y: 245, endPoint x: 156, endPoint y: 246, distance: 137.7
click at [156, 246] on div "Contact information Owner Parent's Name - Email e.elliottsheridan@gmail.com Par…" at bounding box center [297, 341] width 310 height 355
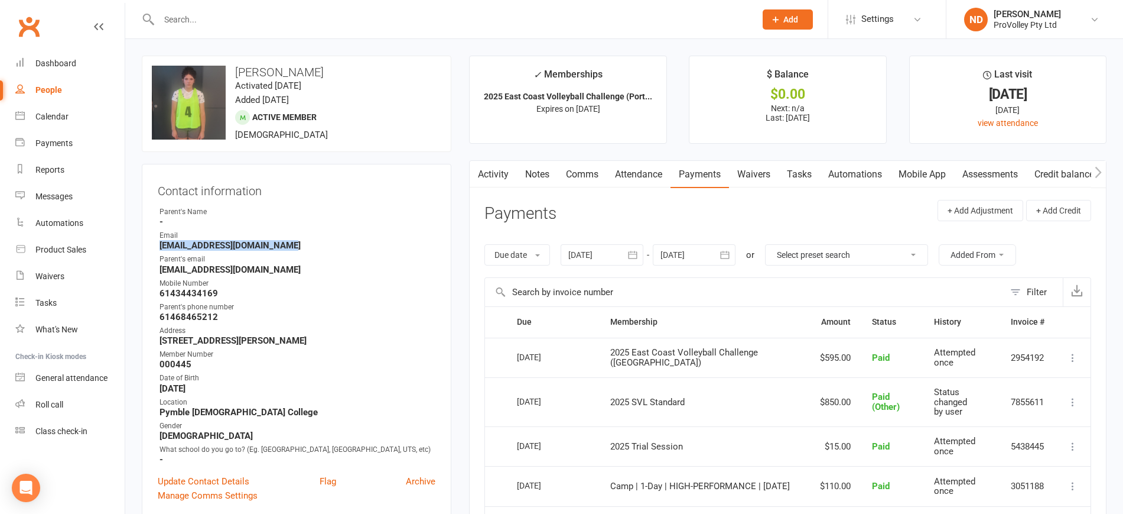
copy strong "[EMAIL_ADDRESS][DOMAIN_NAME]"
drag, startPoint x: 277, startPoint y: 279, endPoint x: 231, endPoint y: 274, distance: 46.4
click at [210, 271] on ul "Owner Parent's Name - Email e.elliottsheridan@gmail.com Parent's email allysher…" at bounding box center [297, 335] width 278 height 258
click at [304, 276] on ul "Owner Parent's Name - Email e.elliottsheridan@gmail.com Parent's email allysher…" at bounding box center [297, 335] width 278 height 258
drag, startPoint x: 274, startPoint y: 268, endPoint x: 154, endPoint y: 269, distance: 120.0
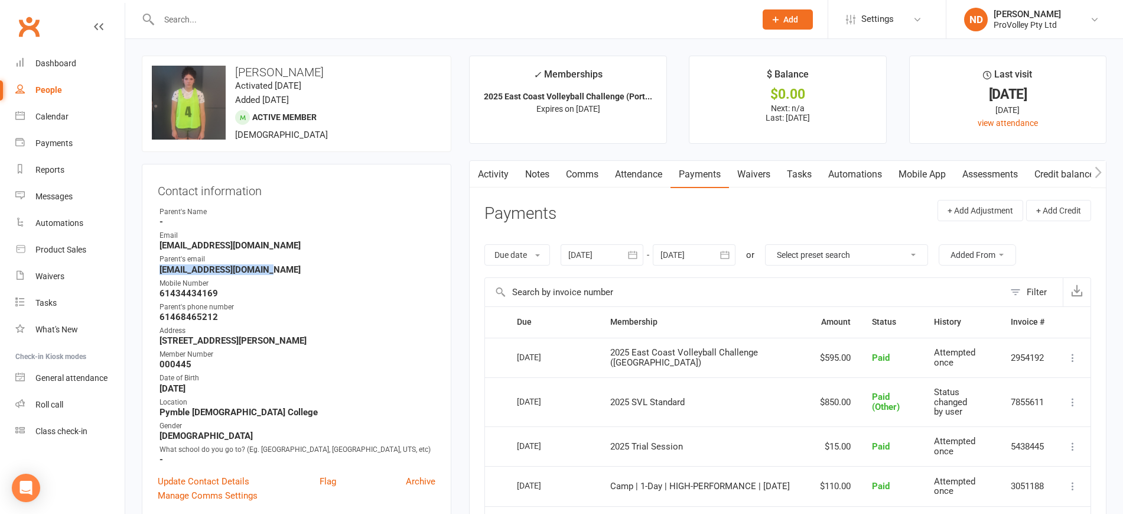
click at [154, 269] on div "Contact information Owner Parent's Name - Email e.elliottsheridan@gmail.com Par…" at bounding box center [297, 341] width 310 height 355
copy strong "allysheridan3@gmail.com"
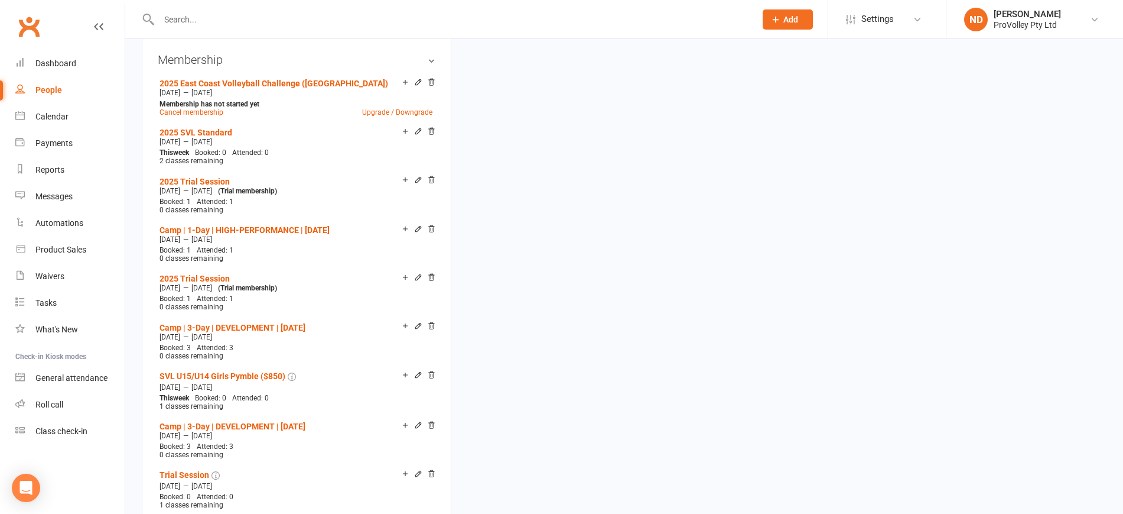
scroll to position [679, 0]
